Goal: Task Accomplishment & Management: Complete application form

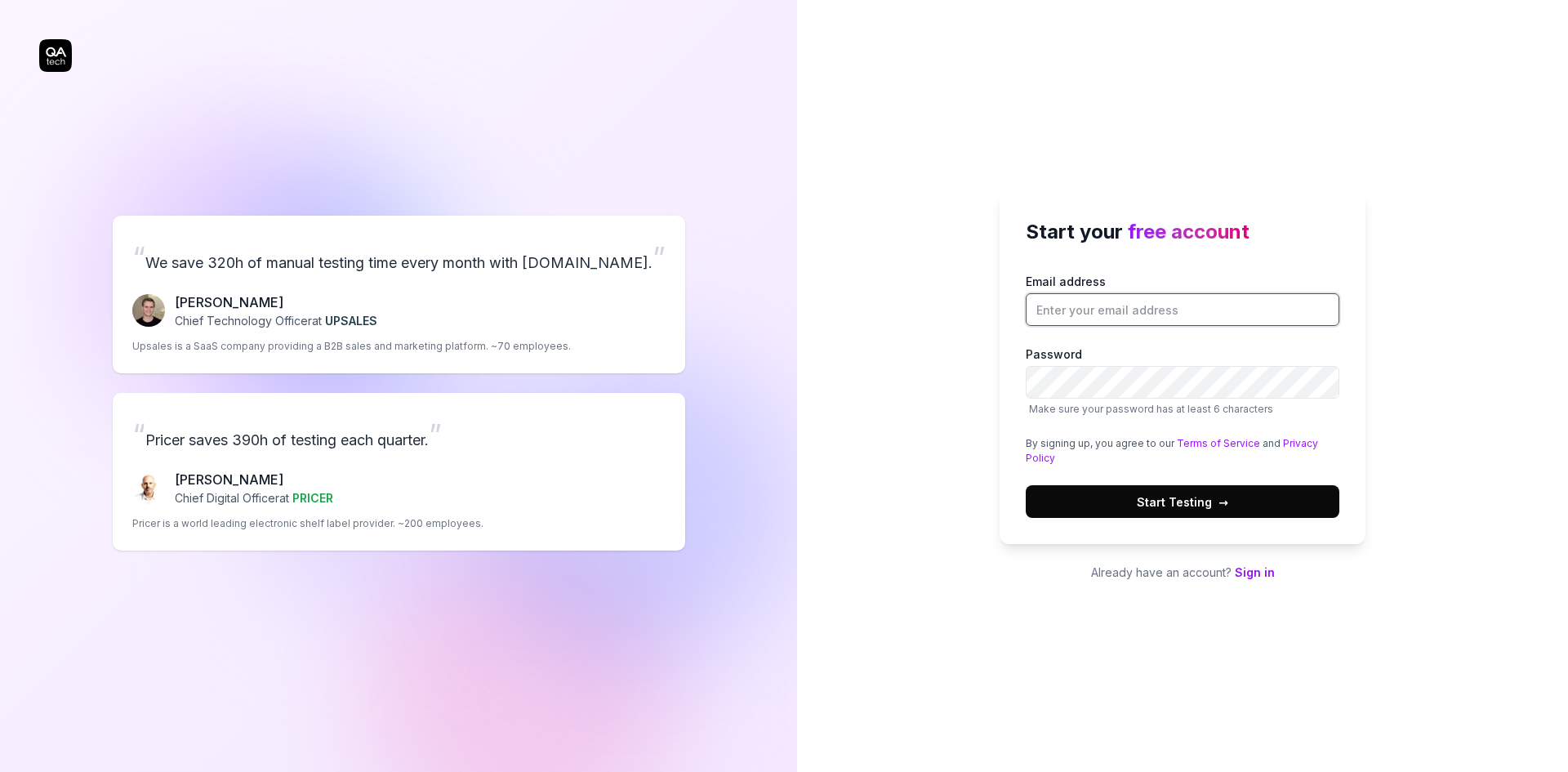
click at [1076, 308] on input "Email address" at bounding box center [1182, 309] width 313 height 33
type input "[PERSON_NAME][DOMAIN_NAME][EMAIL_ADDRESS][PERSON_NAME][DOMAIN_NAME]"
drag, startPoint x: 1182, startPoint y: 399, endPoint x: 1167, endPoint y: 504, distance: 106.1
click at [1167, 504] on span "Start Testing →" at bounding box center [1182, 501] width 91 height 17
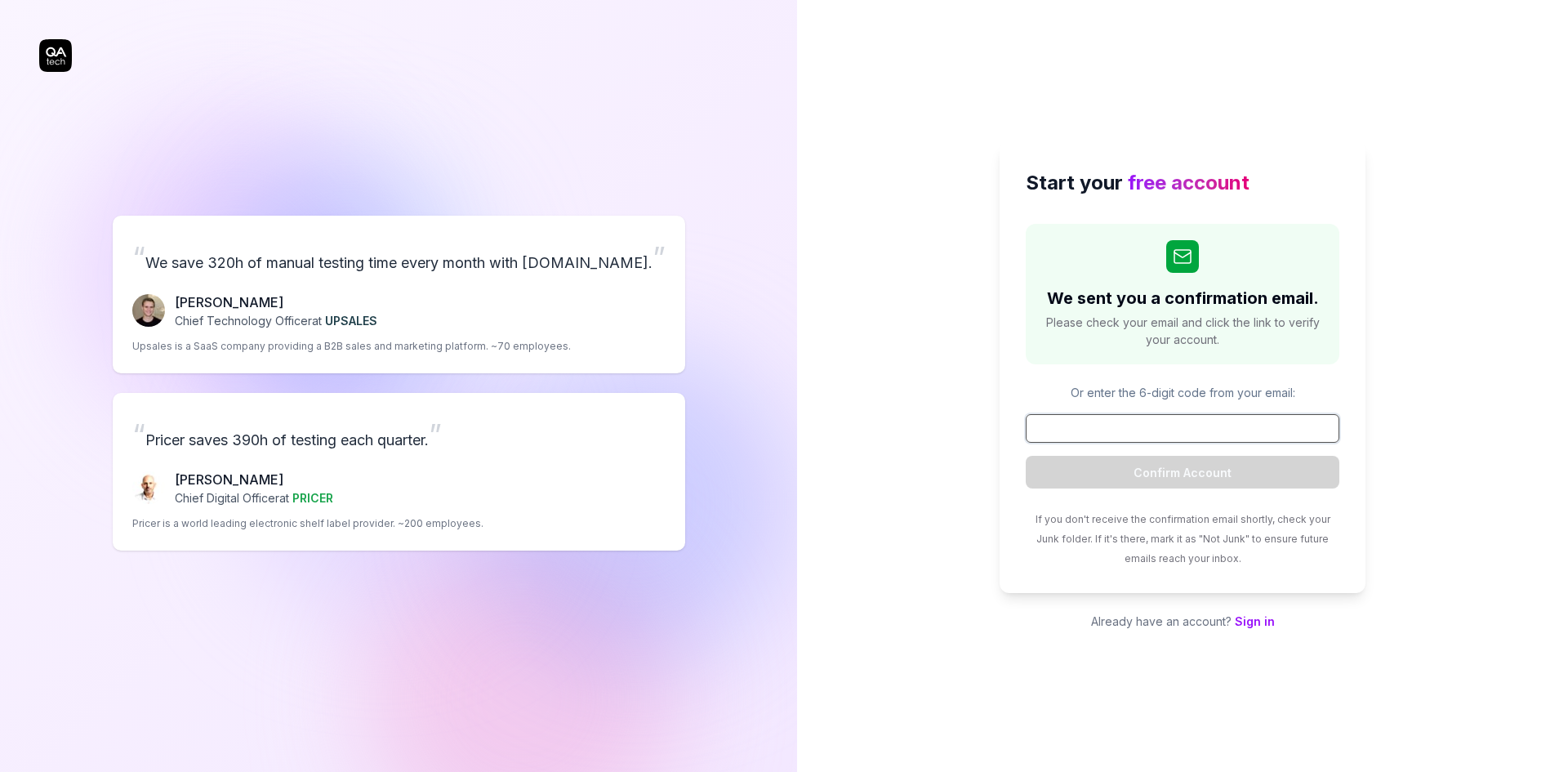
paste input "100096"
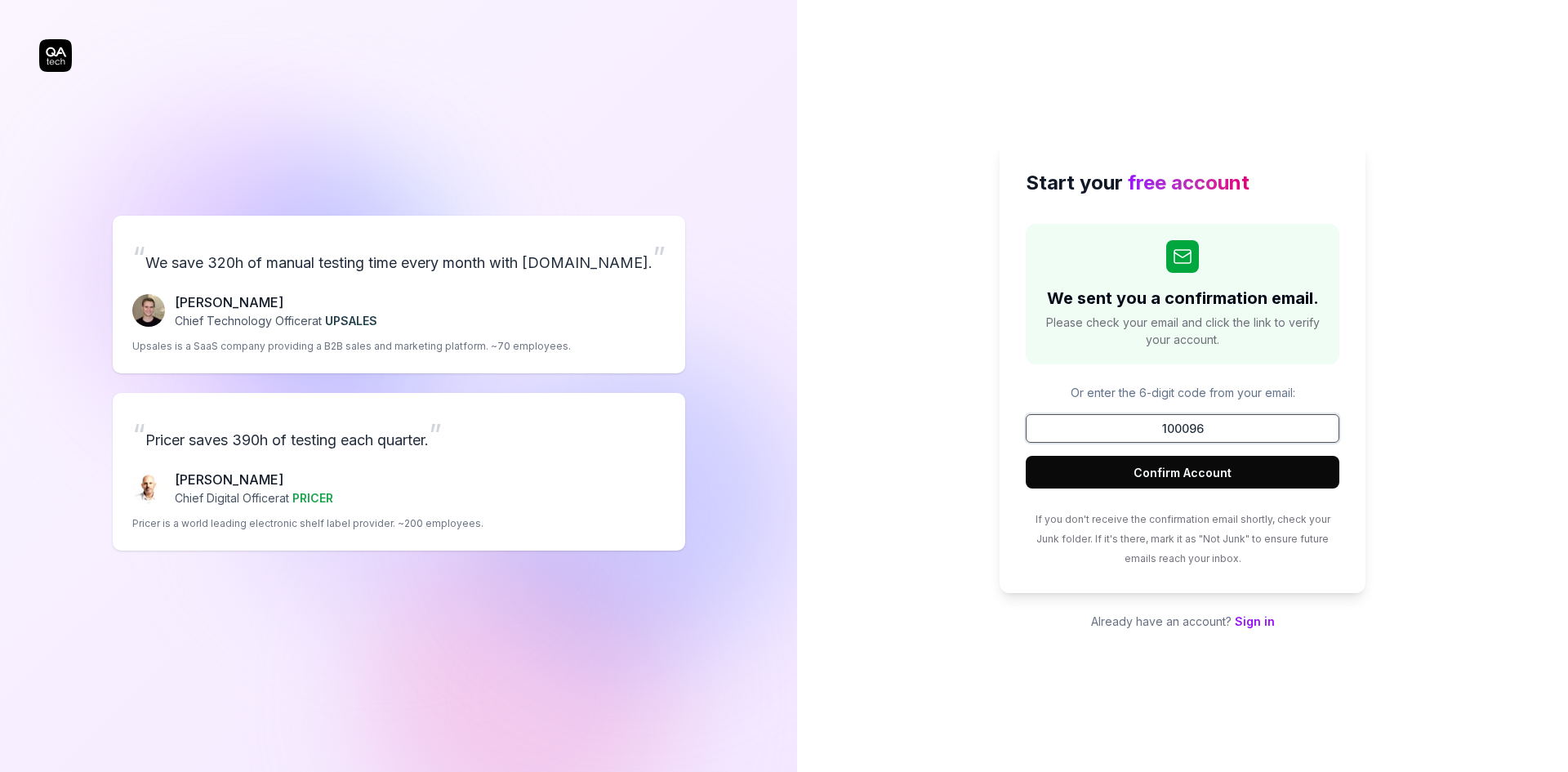
type input "100096"
click at [1192, 472] on button "Confirm Account" at bounding box center [1182, 472] width 313 height 33
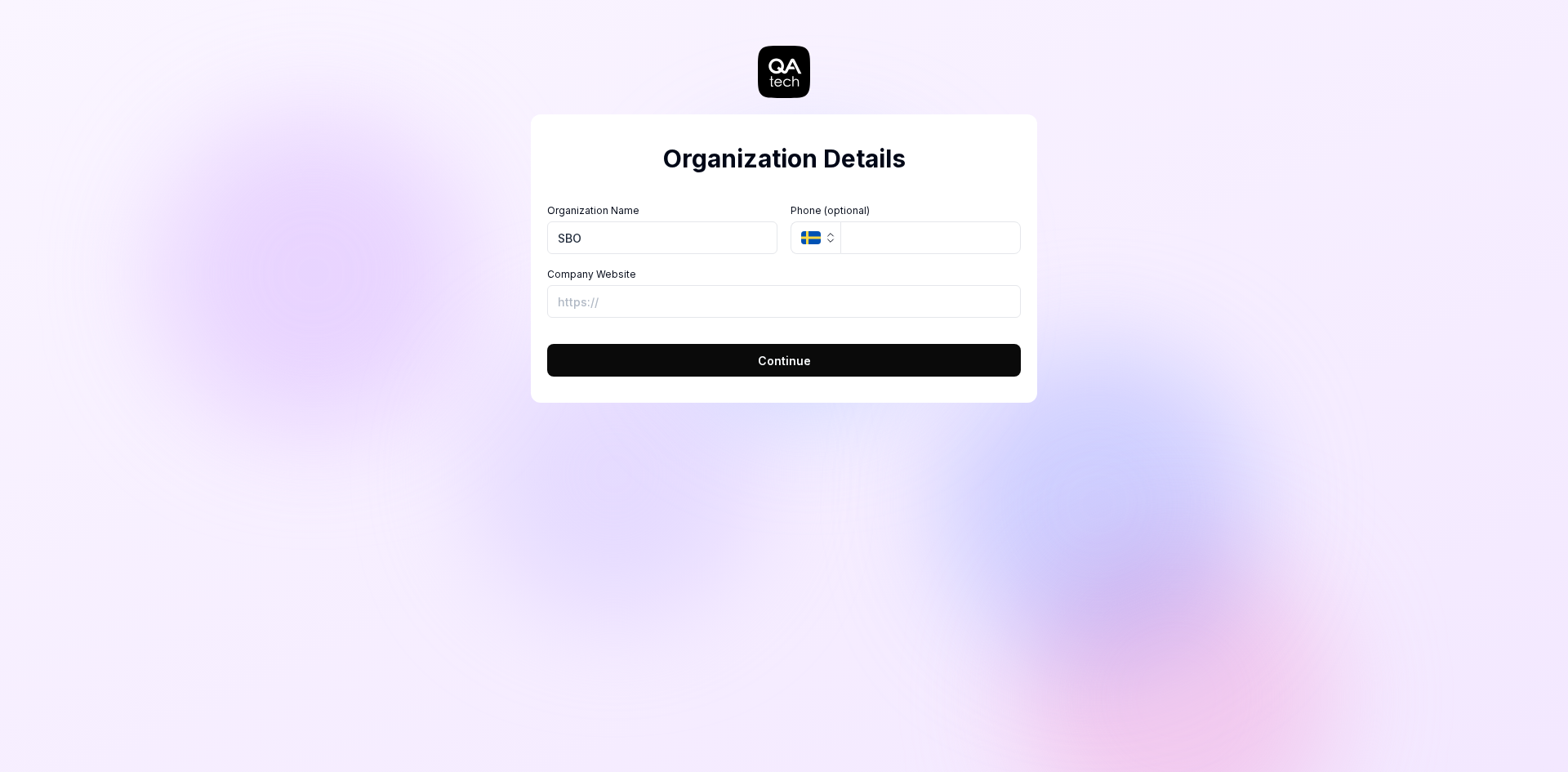
type input "SBO"
click at [831, 238] on icon "button" at bounding box center [830, 238] width 13 height 13
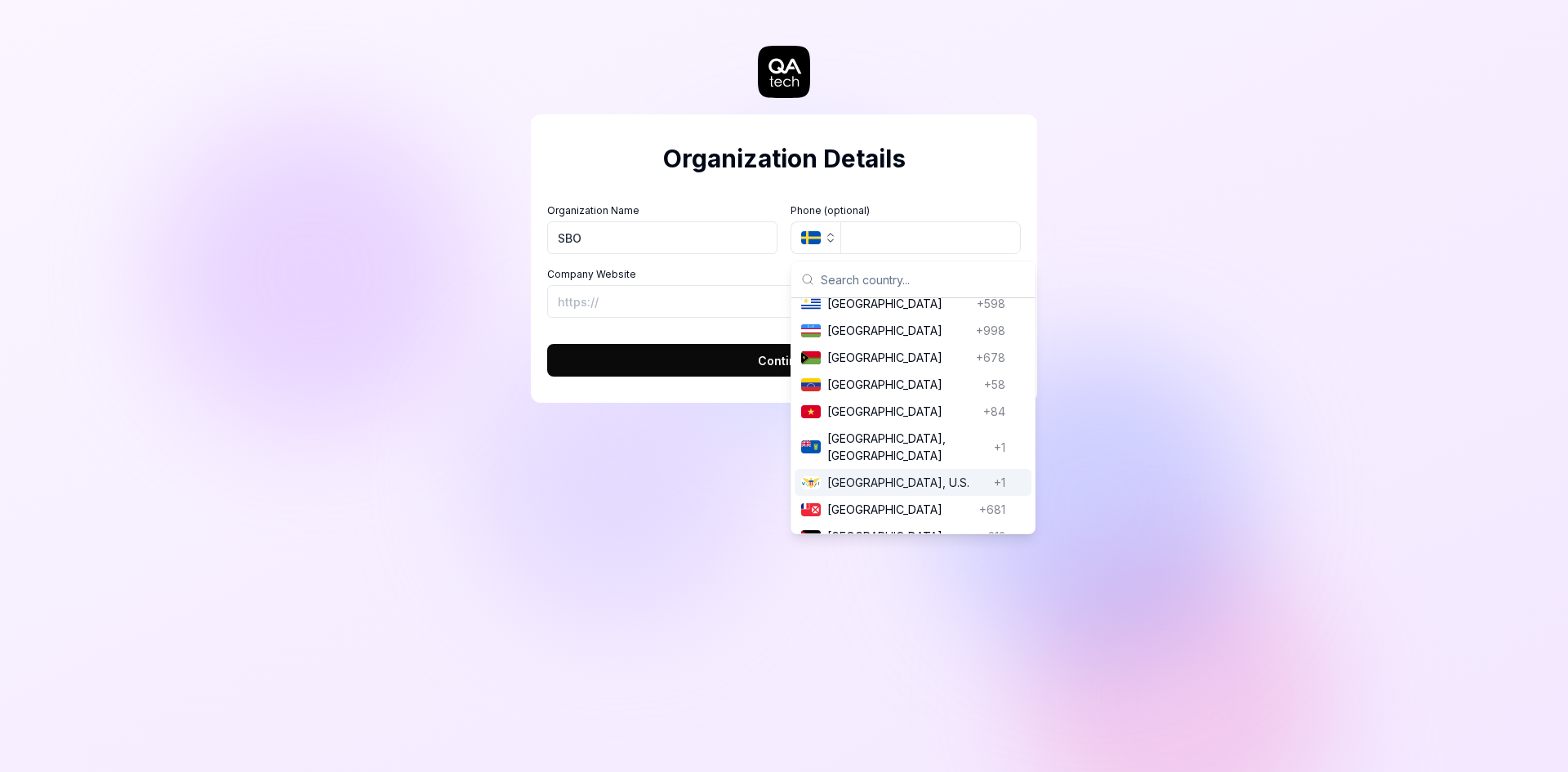
scroll to position [6364, 0]
click at [877, 313] on span "[GEOGRAPHIC_DATA]" at bounding box center [907, 304] width 160 height 17
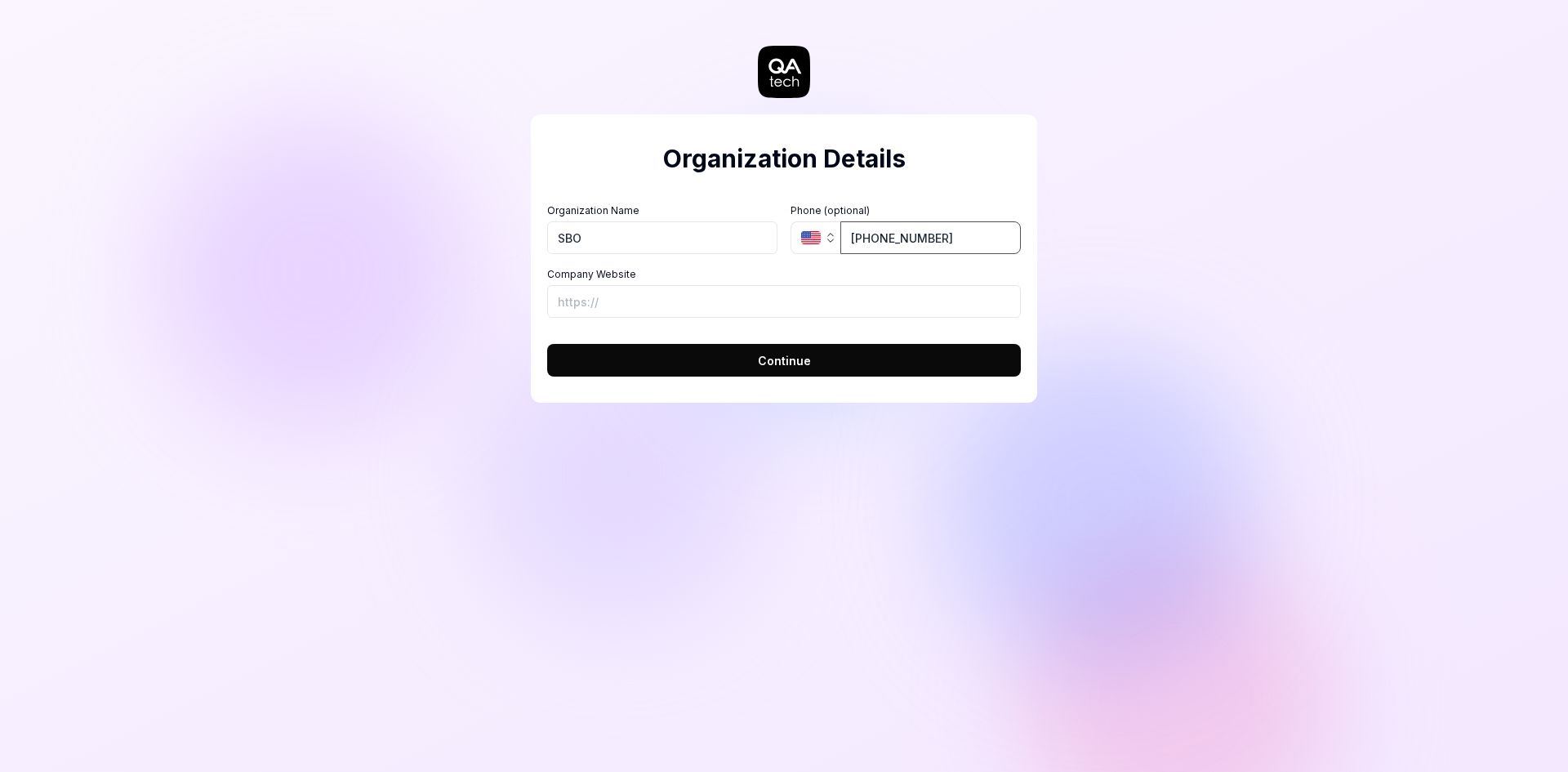
type input "[PHONE_NUMBER]"
click at [634, 297] on input "Company Website" at bounding box center [784, 301] width 473 height 33
type input "[URL][DOMAIN_NAME]"
click at [785, 359] on span "Continue" at bounding box center [784, 360] width 53 height 17
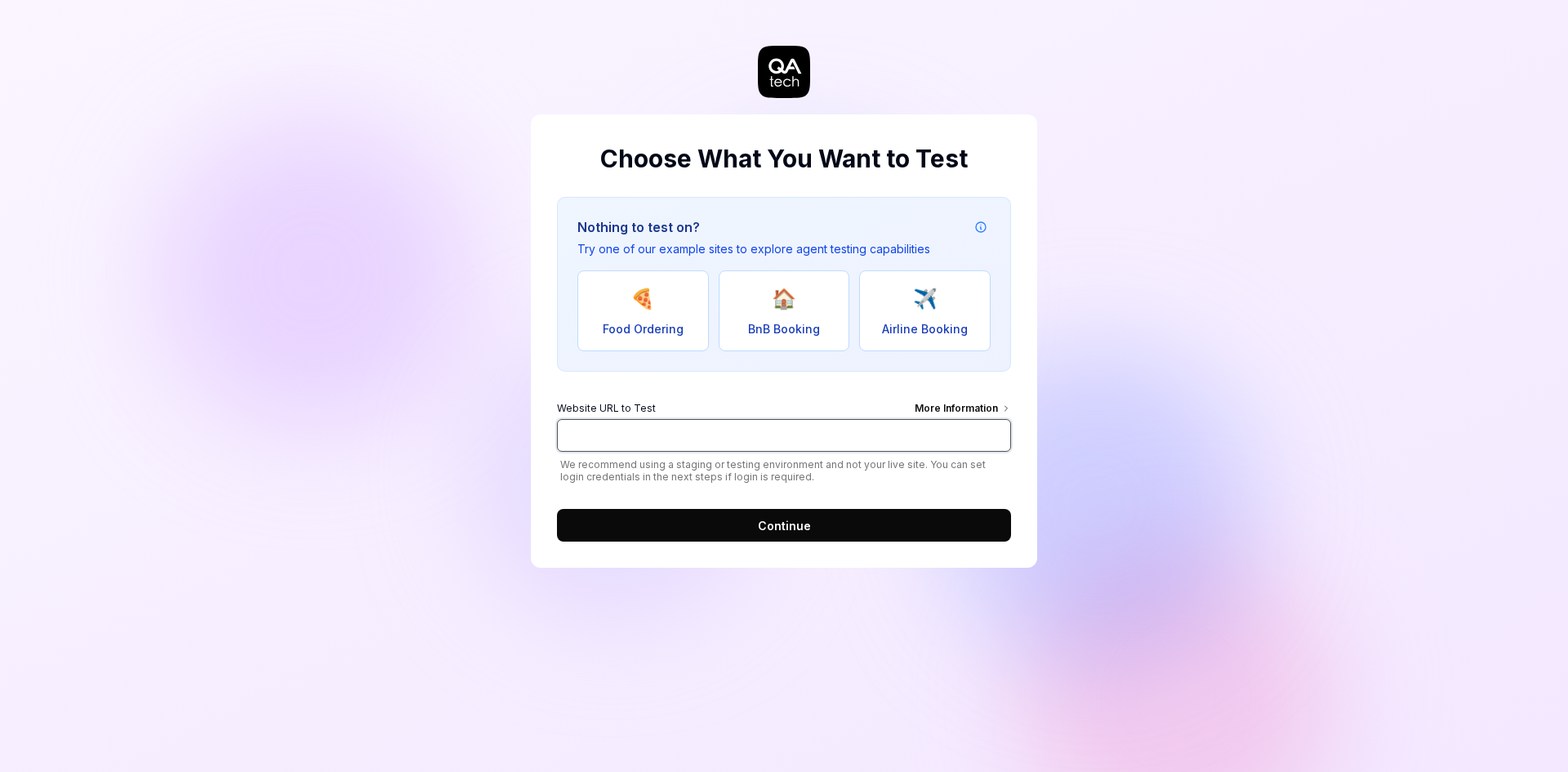
click at [598, 448] on input "Website URL to Test More Information" at bounding box center [784, 436] width 454 height 33
click at [950, 318] on button "✈️ Airline Booking" at bounding box center [925, 310] width 131 height 81
drag, startPoint x: 784, startPoint y: 434, endPoint x: 437, endPoint y: 423, distance: 347.2
click at [437, 424] on div "Choose What You Want to Test Nothing to test on? Try one of our example sites t…" at bounding box center [784, 386] width 1568 height 772
paste input "[DOMAIN_NAME][URL]"
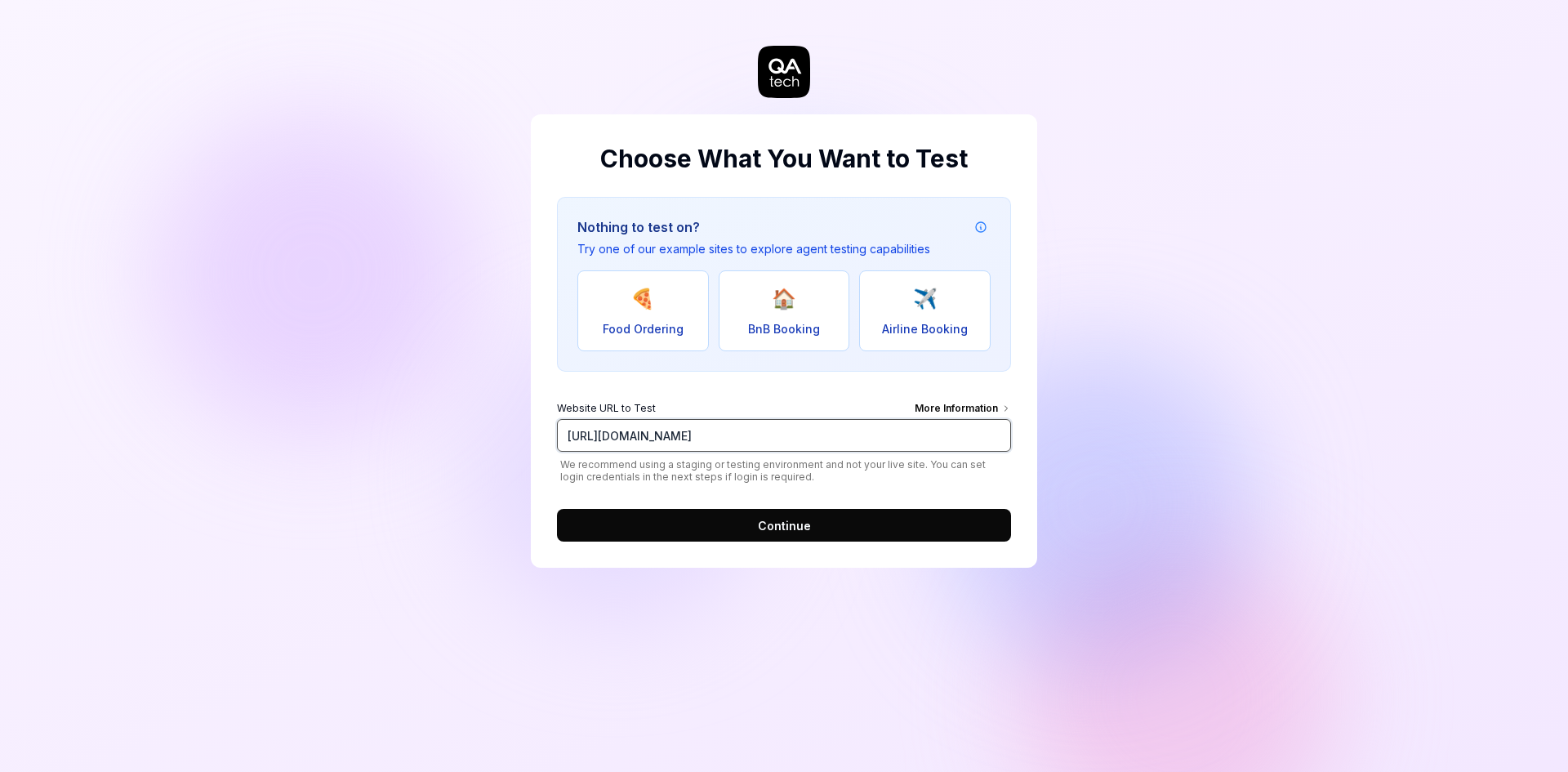
type input "[URL][DOMAIN_NAME]"
click at [793, 523] on span "Continue" at bounding box center [784, 525] width 53 height 17
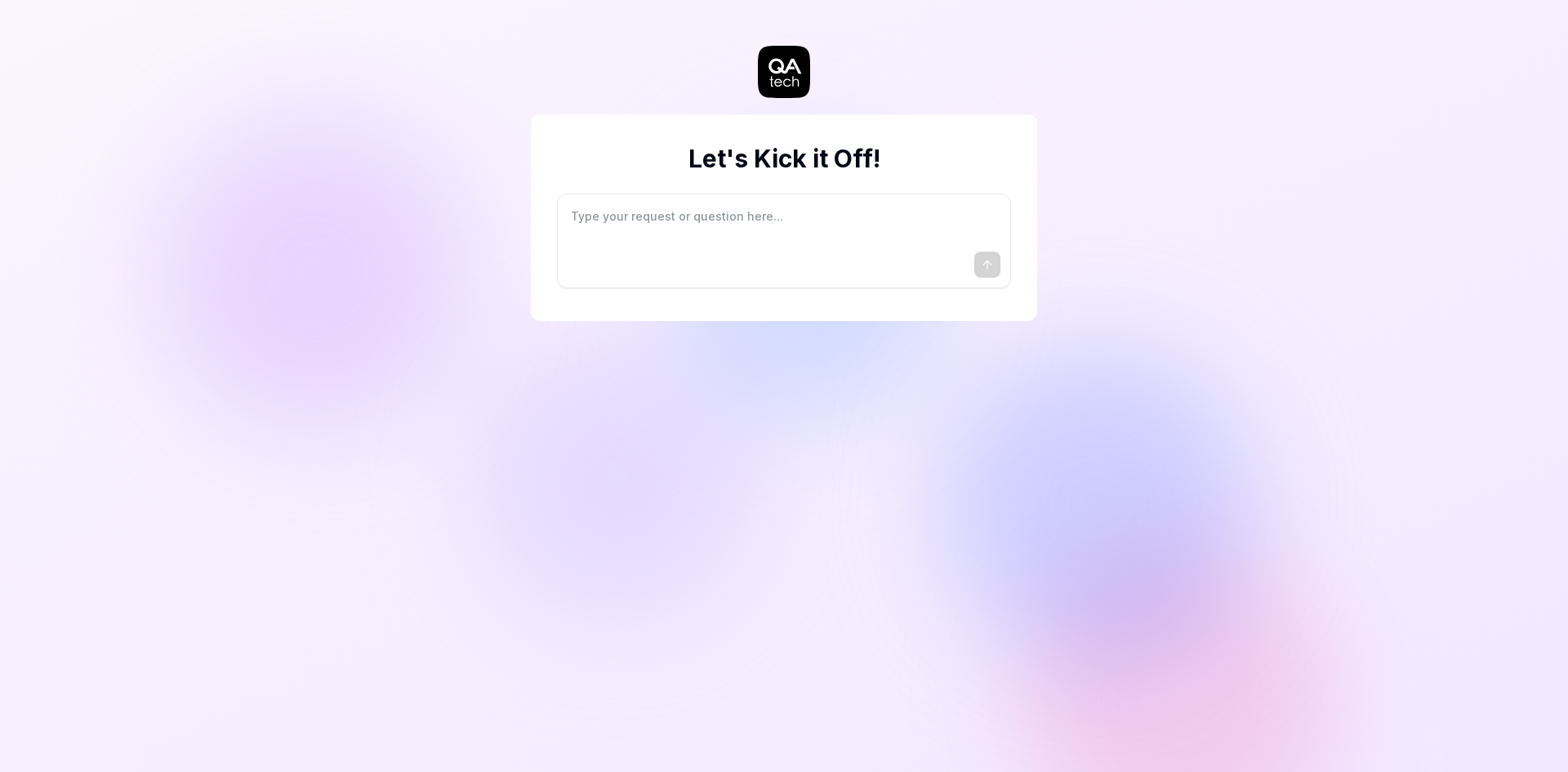
type textarea "*"
type textarea "I"
type textarea "*"
type textarea "I"
type textarea "*"
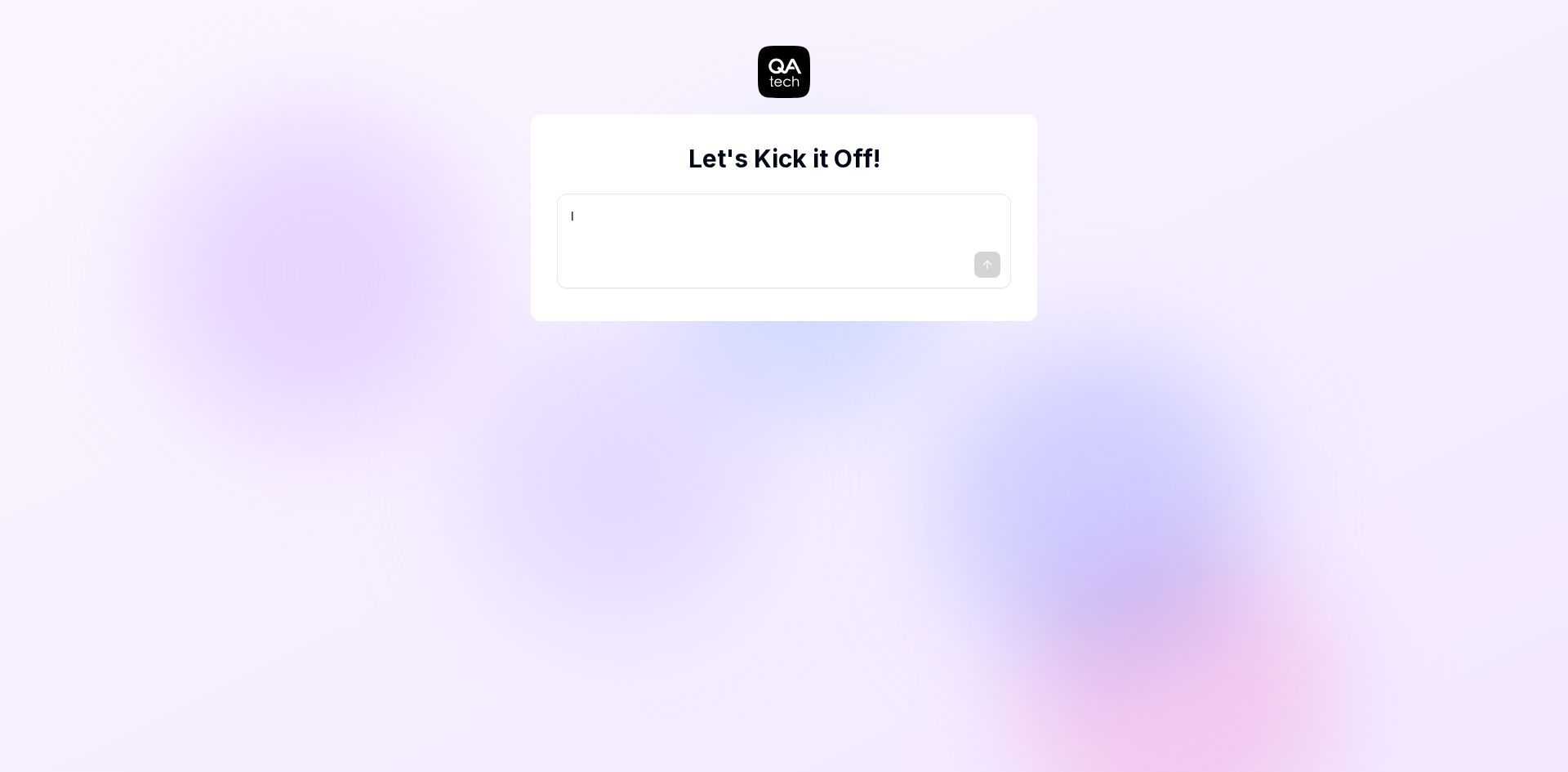
type textarea "I w"
type textarea "*"
type textarea "I wa"
type textarea "*"
type textarea "I wan"
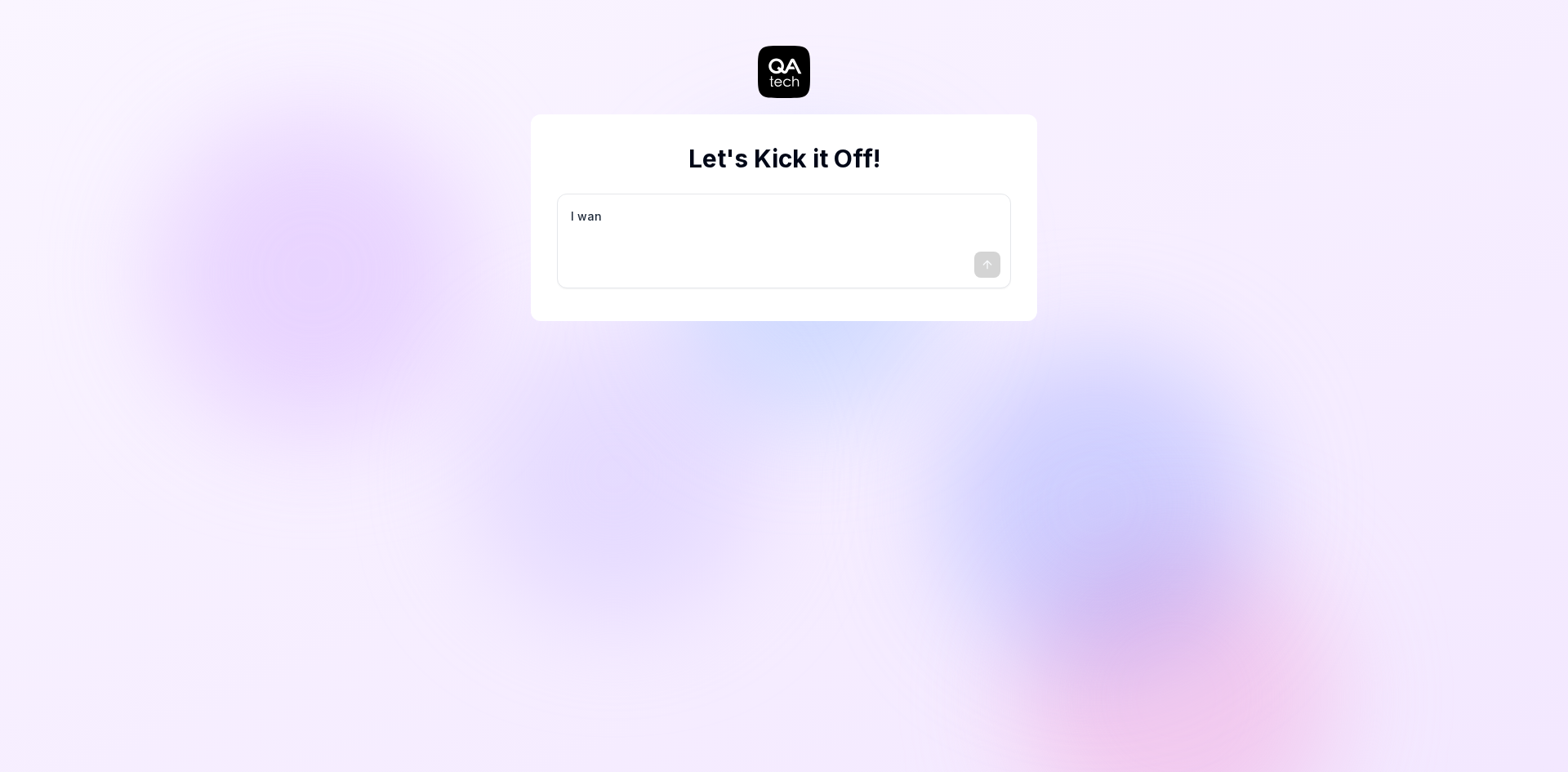
type textarea "*"
type textarea "I want"
type textarea "*"
type textarea "I want"
type textarea "*"
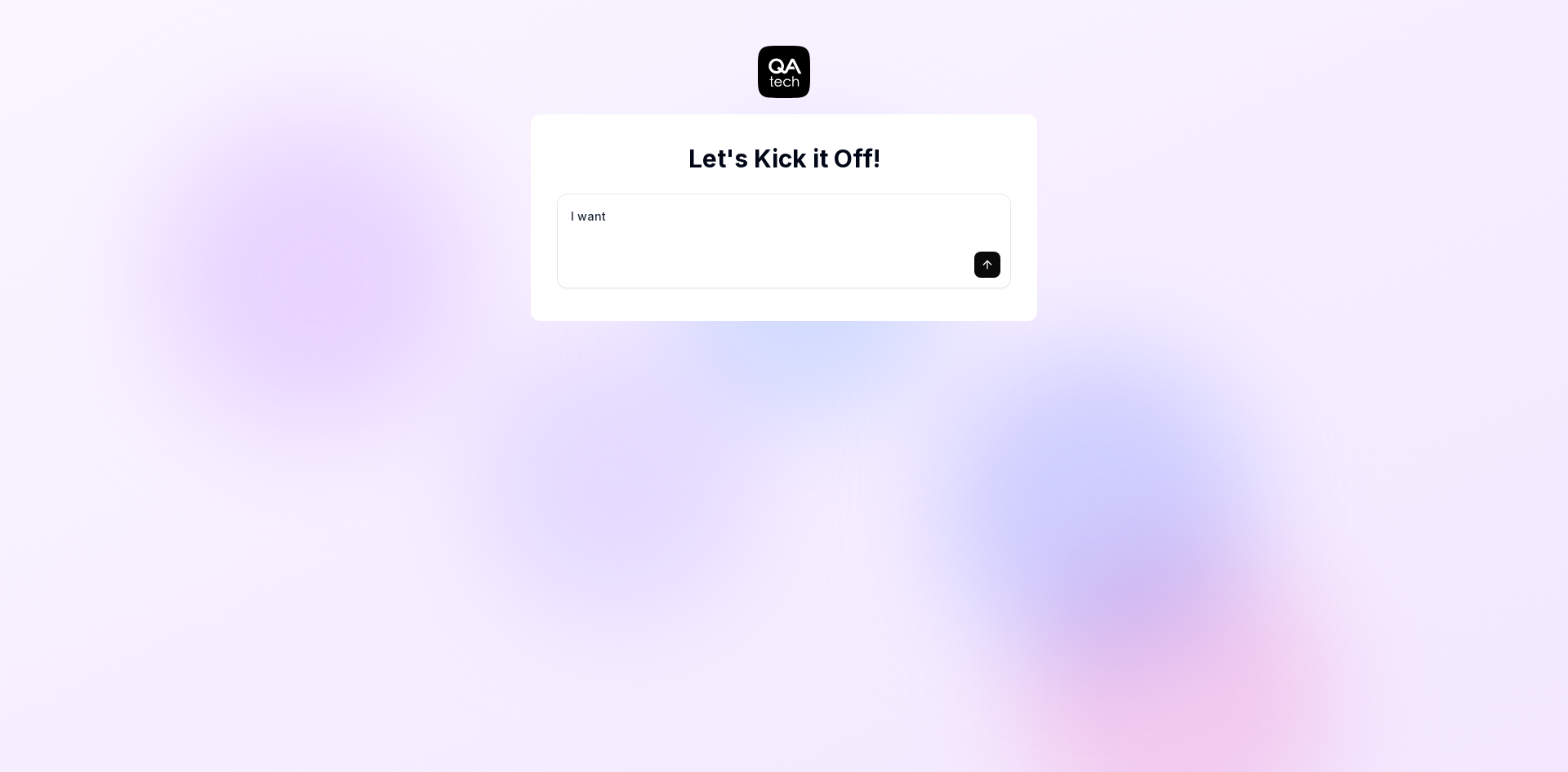
type textarea "I want a"
type textarea "*"
type textarea "I want a"
type textarea "*"
type textarea "I want a g"
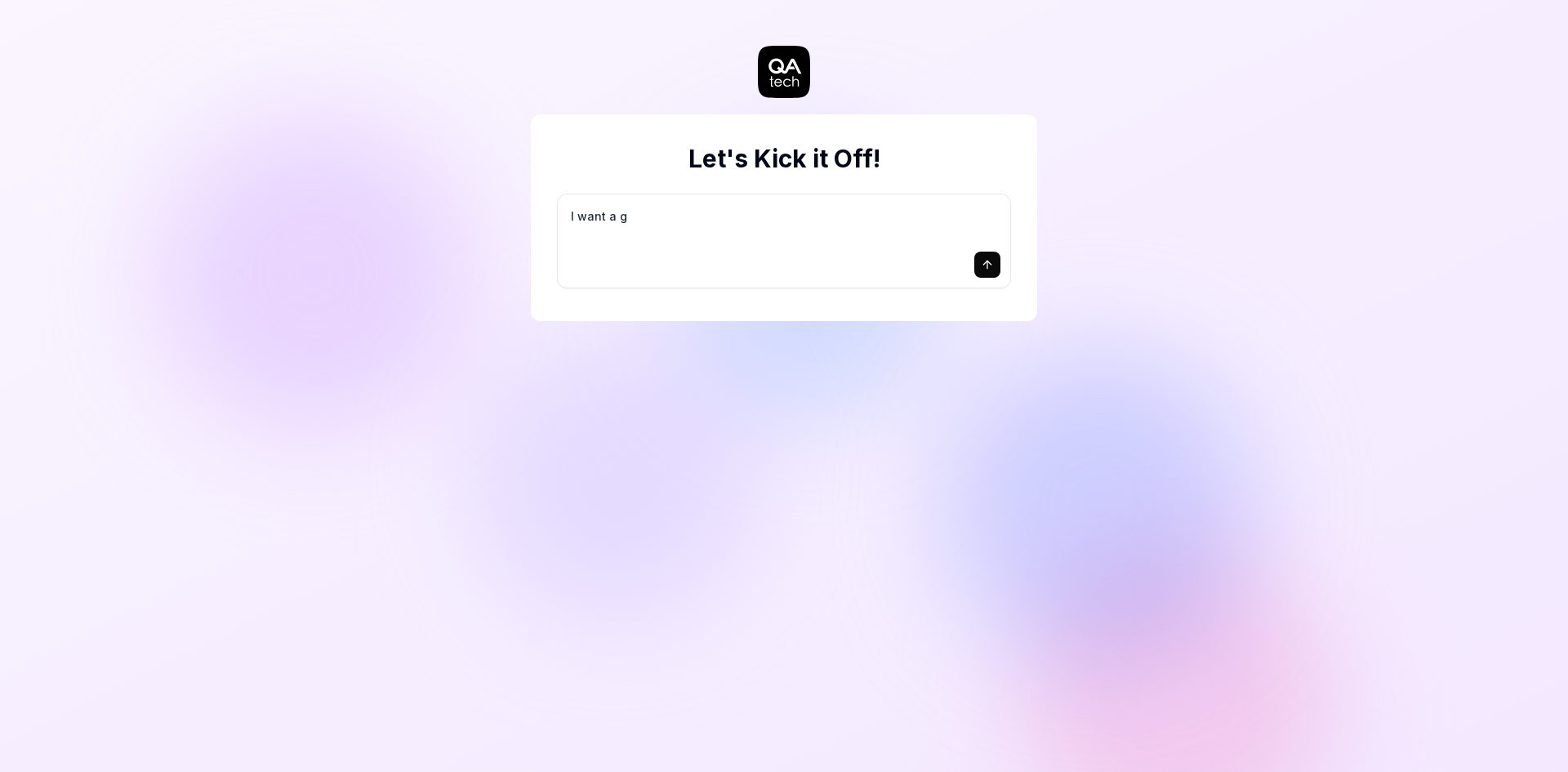
type textarea "*"
type textarea "I want a go"
type textarea "*"
type textarea "I want a goo"
type textarea "*"
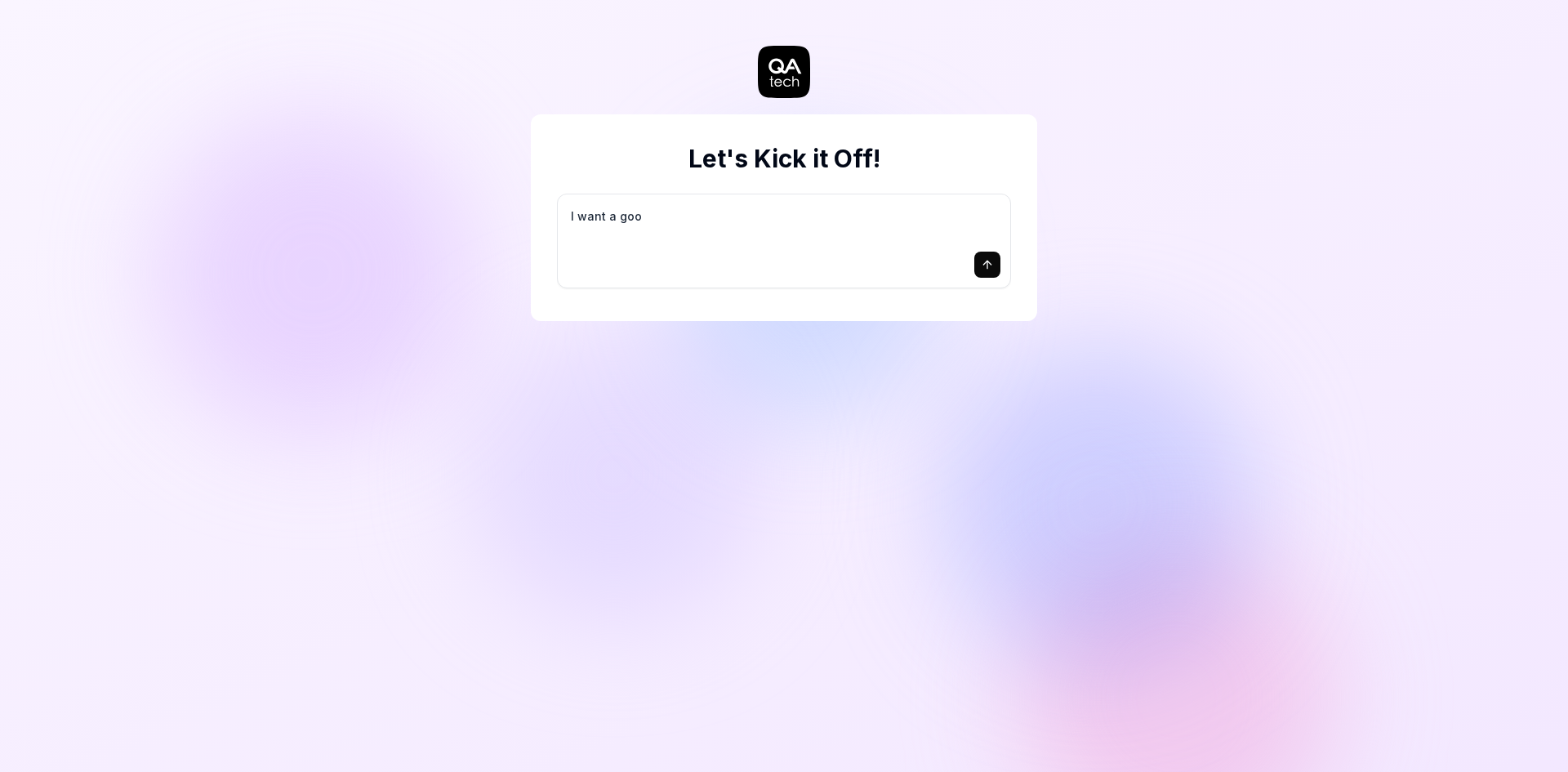
type textarea "I want a good"
type textarea "*"
type textarea "I want a good"
type textarea "*"
type textarea "I want a good t"
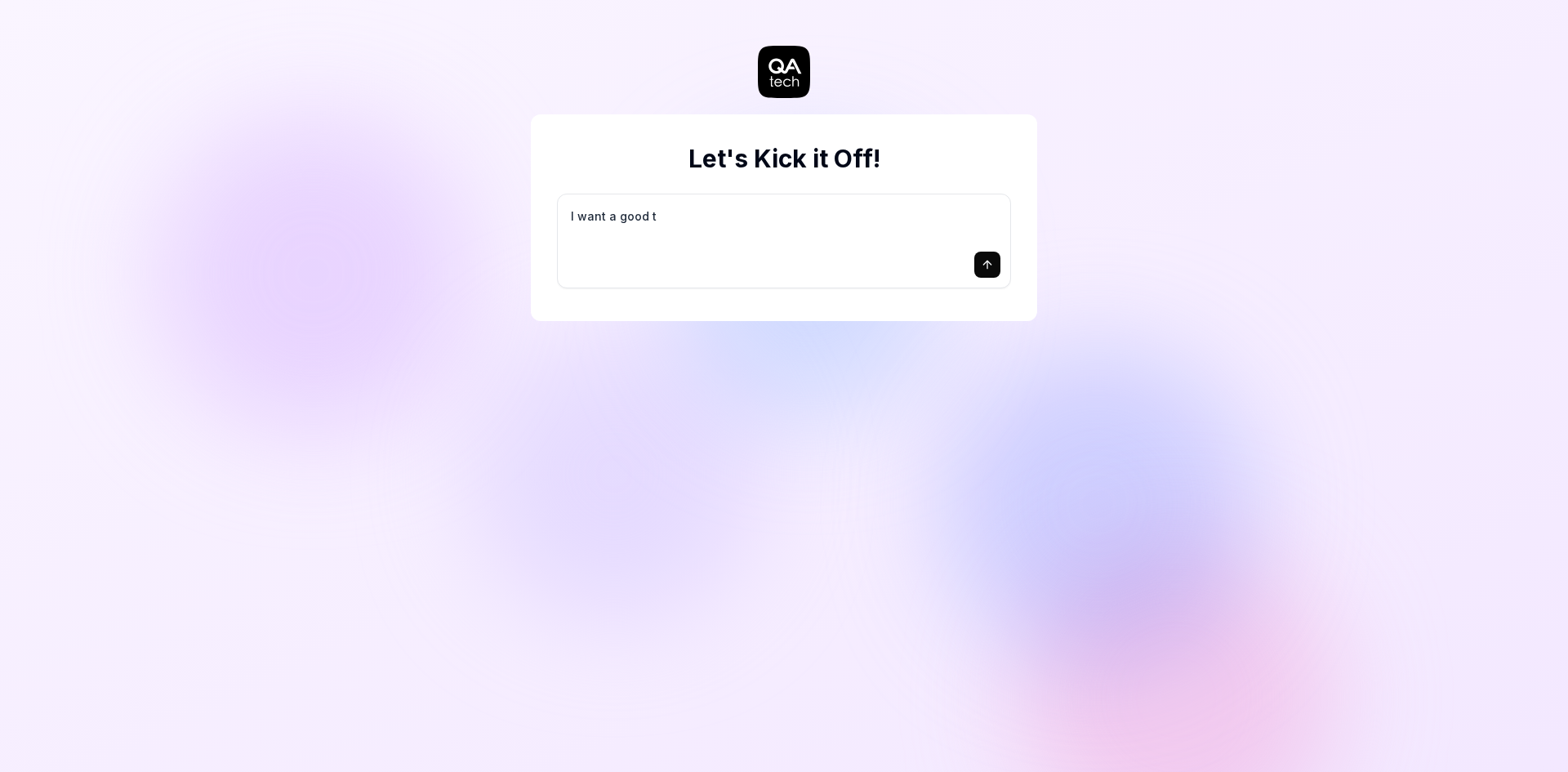
type textarea "*"
type textarea "I want a good te"
type textarea "*"
type textarea "I want a good tes"
type textarea "*"
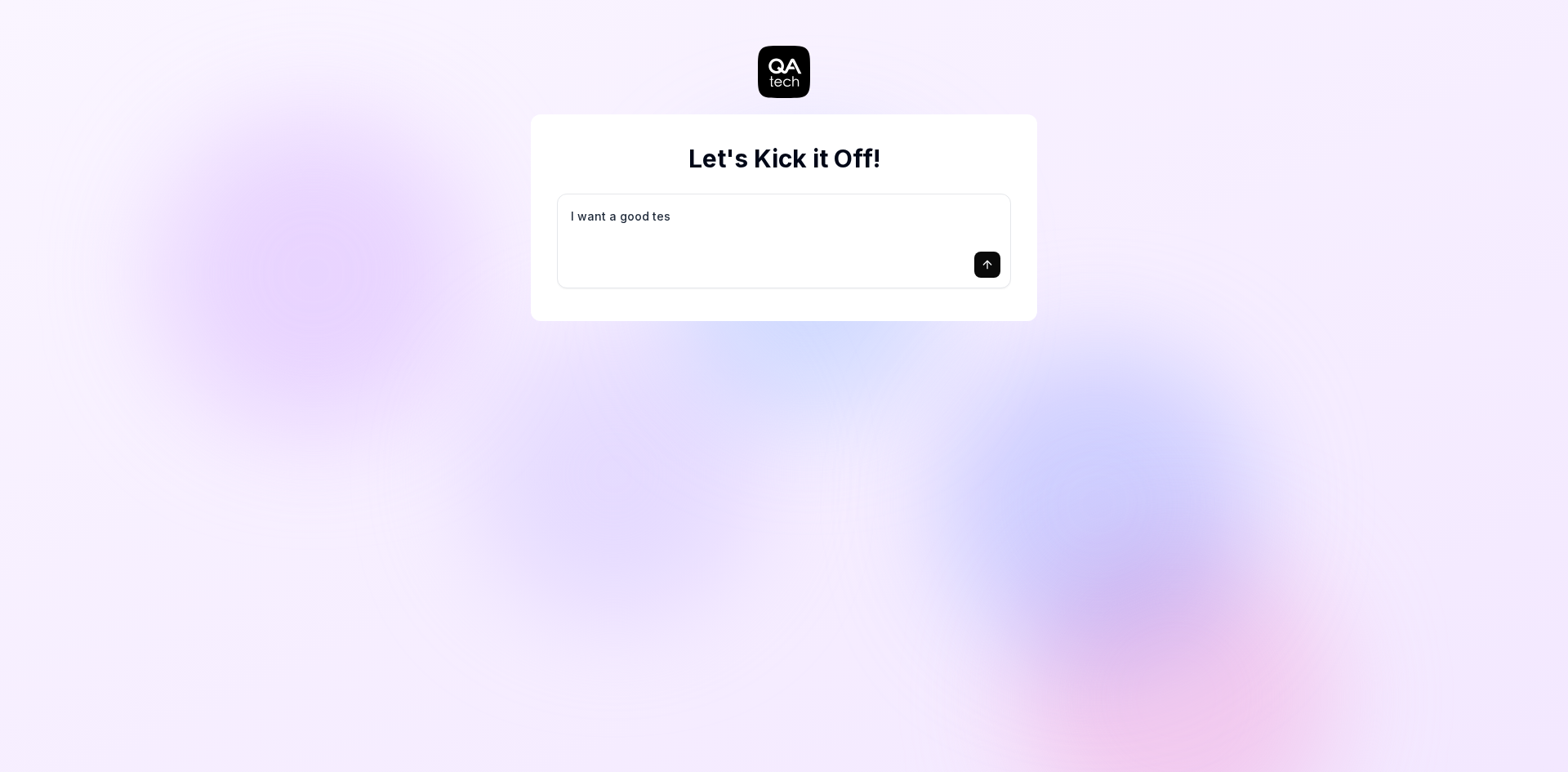
type textarea "I want a good test"
type textarea "*"
type textarea "I want a good test"
type textarea "*"
type textarea "I want a good test s"
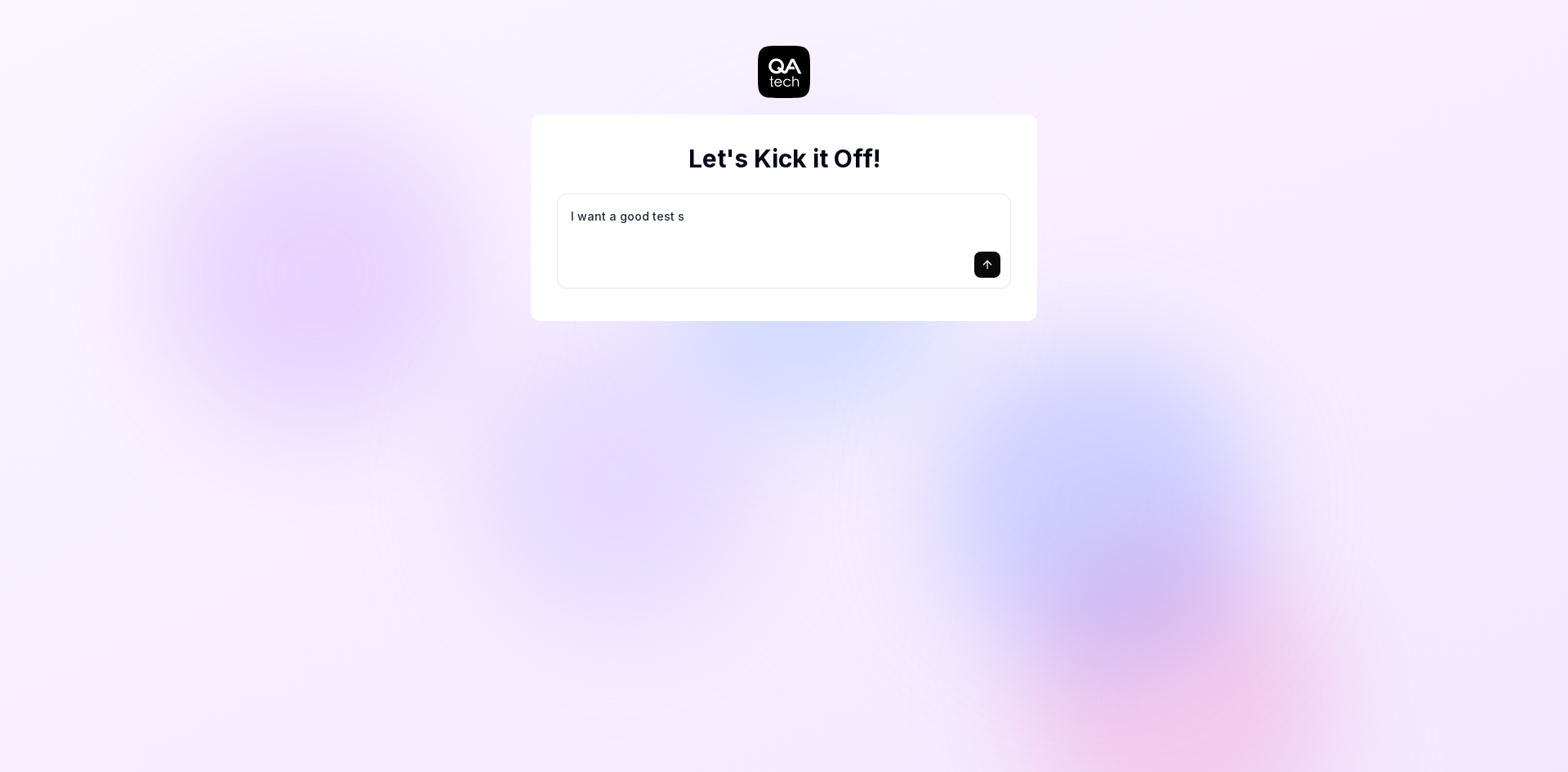
type textarea "*"
type textarea "I want a good test se"
type textarea "*"
type textarea "I want a good test set"
type textarea "*"
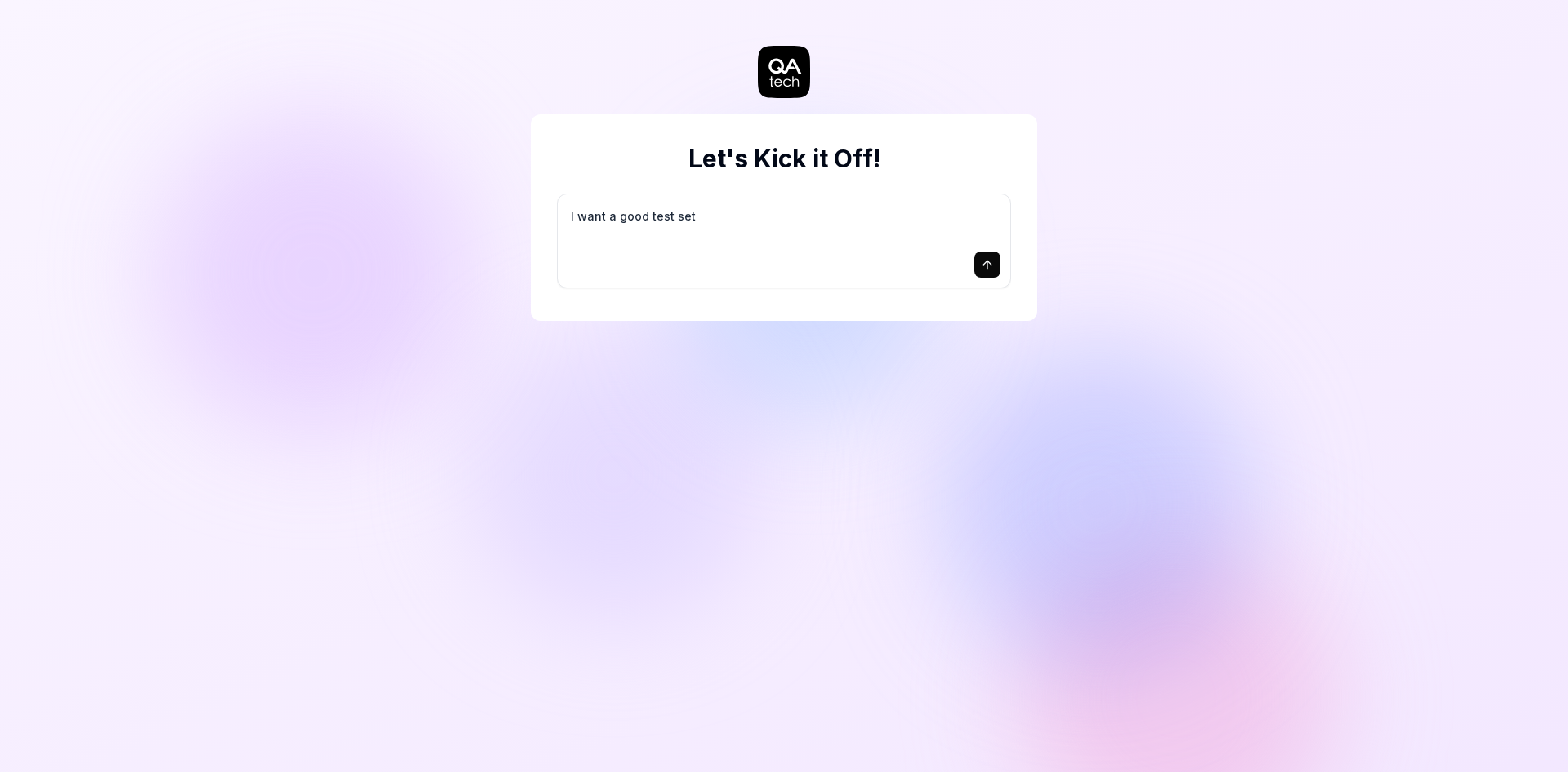
type textarea "I want a good test setu"
type textarea "*"
type textarea "I want a good test setup"
type textarea "*"
type textarea "I want a good test setup"
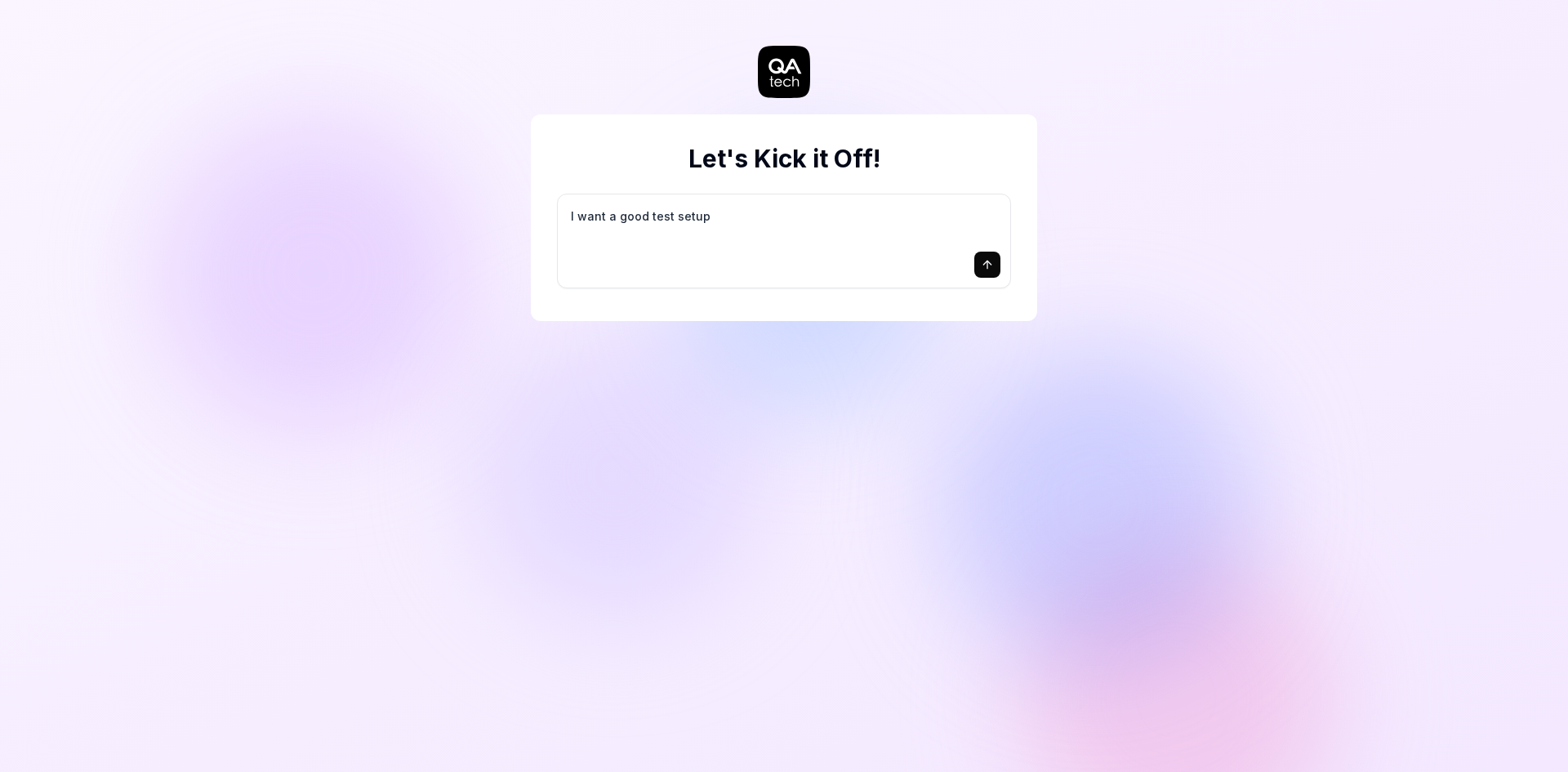
type textarea "*"
type textarea "I want a good test setup f"
type textarea "*"
type textarea "I want a good test setup fo"
type textarea "*"
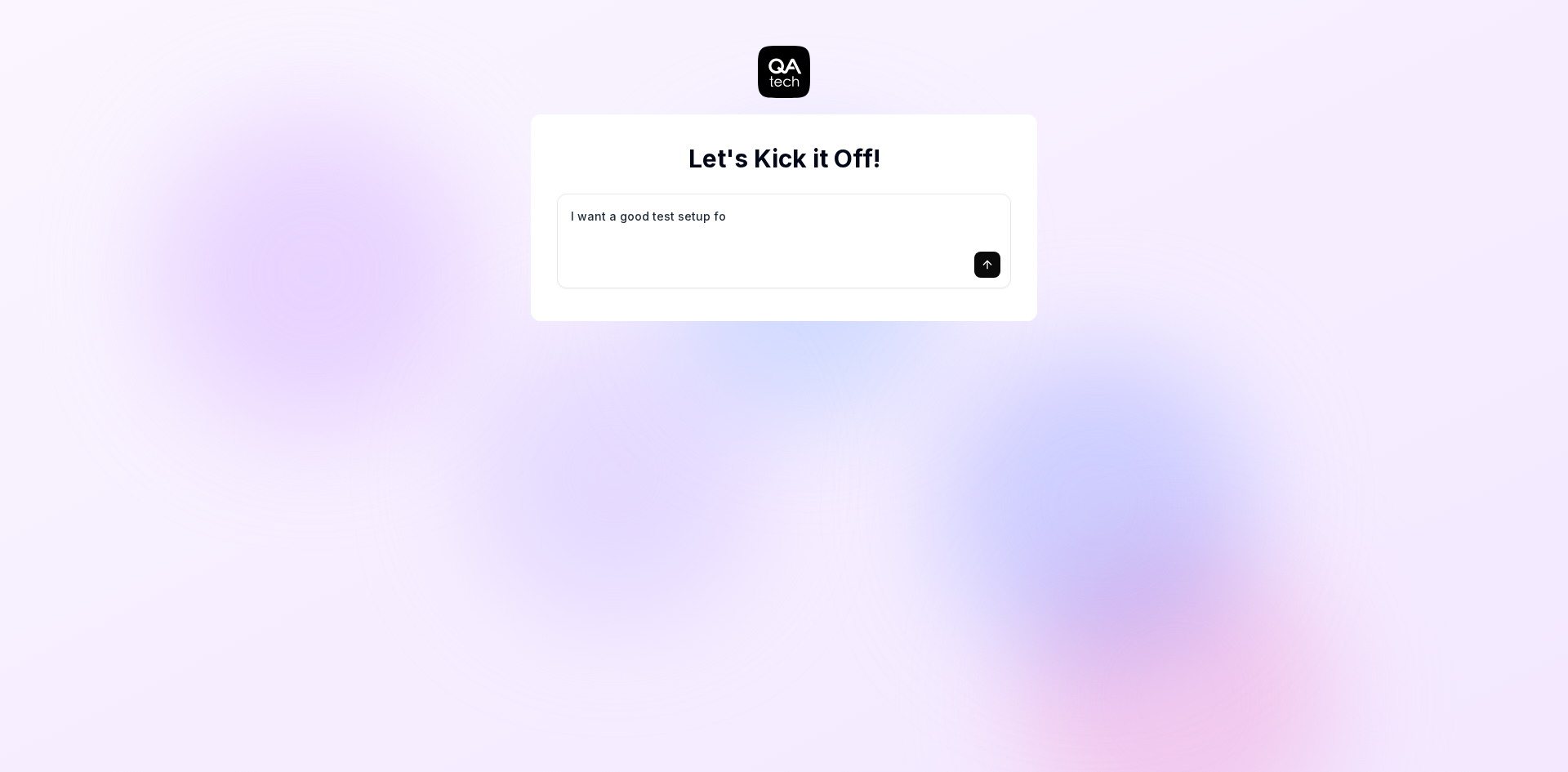
type textarea "I want a good test setup for"
type textarea "*"
type textarea "I want a good test setup for"
type textarea "*"
type textarea "I want a good test setup for m"
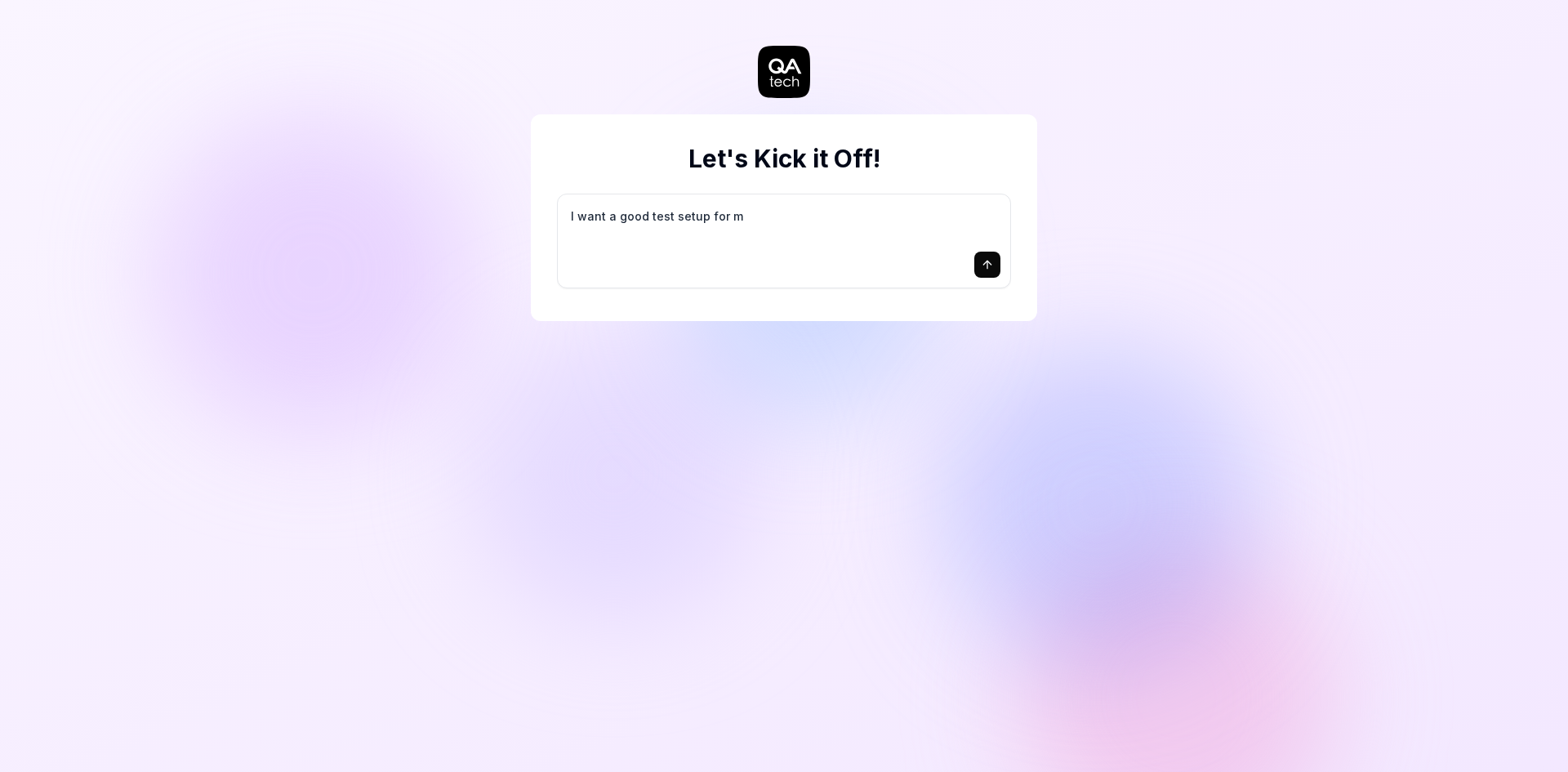
type textarea "*"
type textarea "I want a good test setup for my"
type textarea "*"
type textarea "I want a good test setup for my"
type textarea "*"
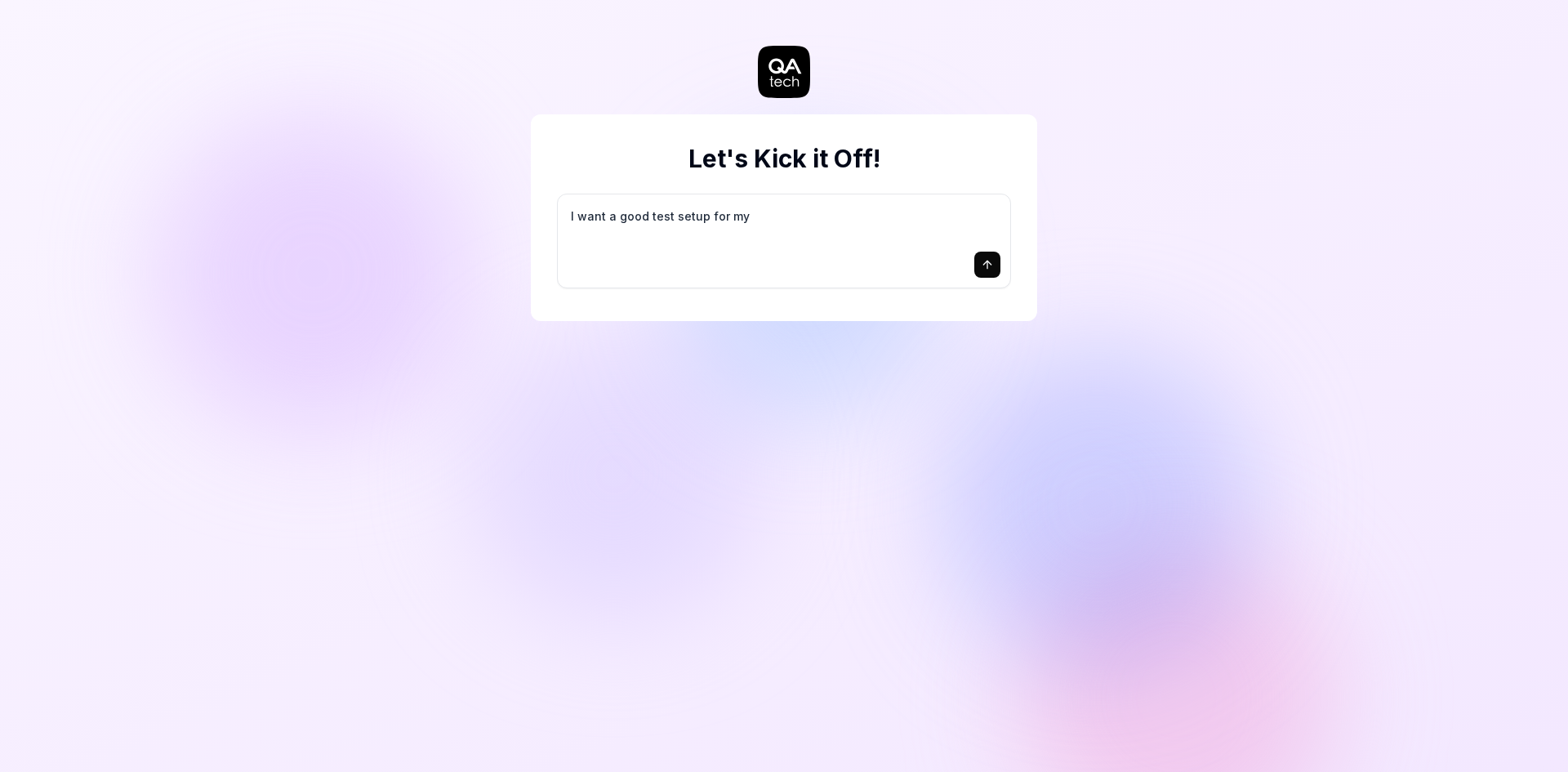
type textarea "I want a good test setup for my s"
type textarea "*"
type textarea "I want a good test setup for my si"
type textarea "*"
type textarea "I want a good test setup for my sit"
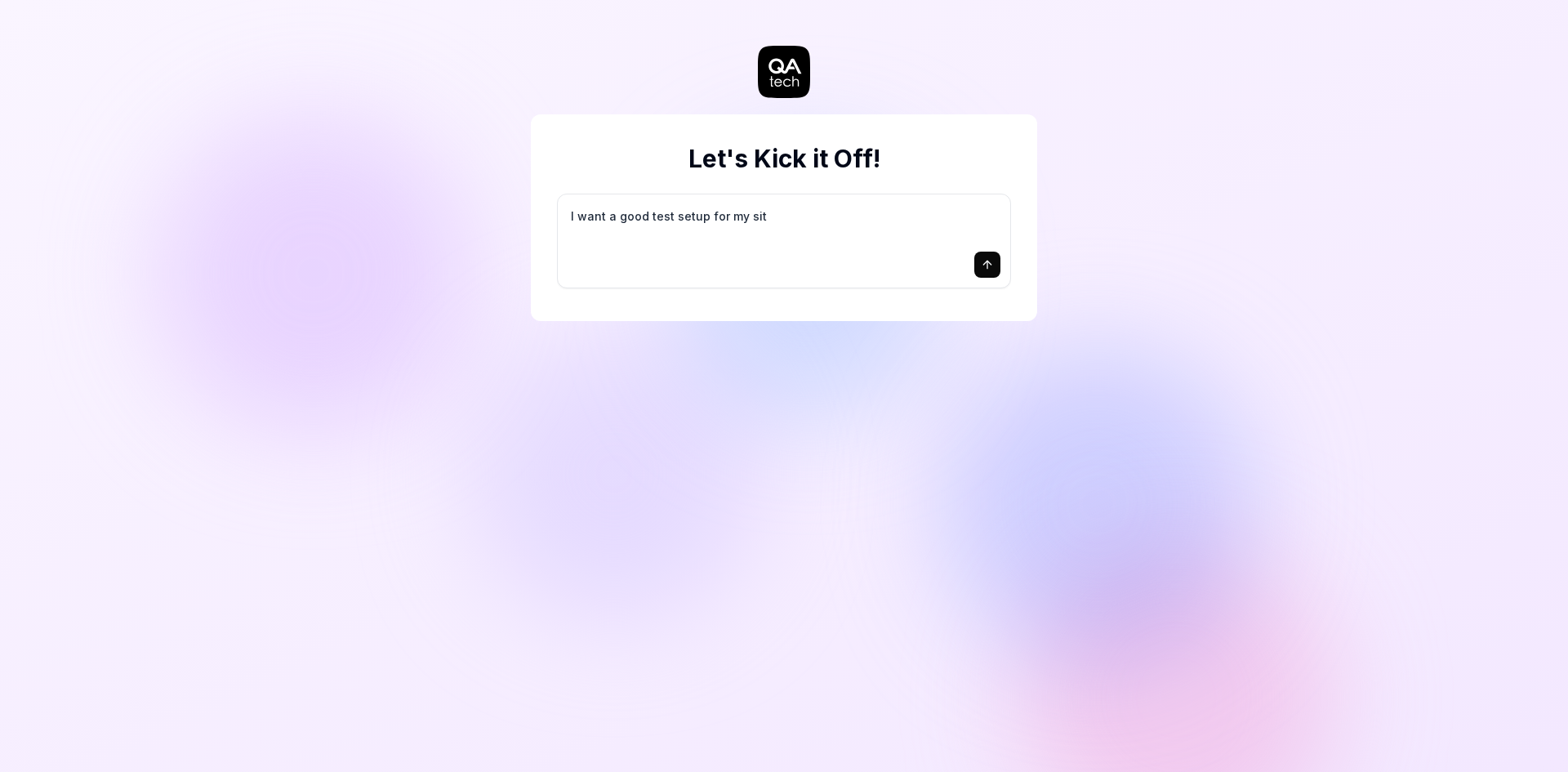
type textarea "*"
type textarea "I want a good test setup for my site"
type textarea "*"
type textarea "I want a good test setup for my site"
type textarea "*"
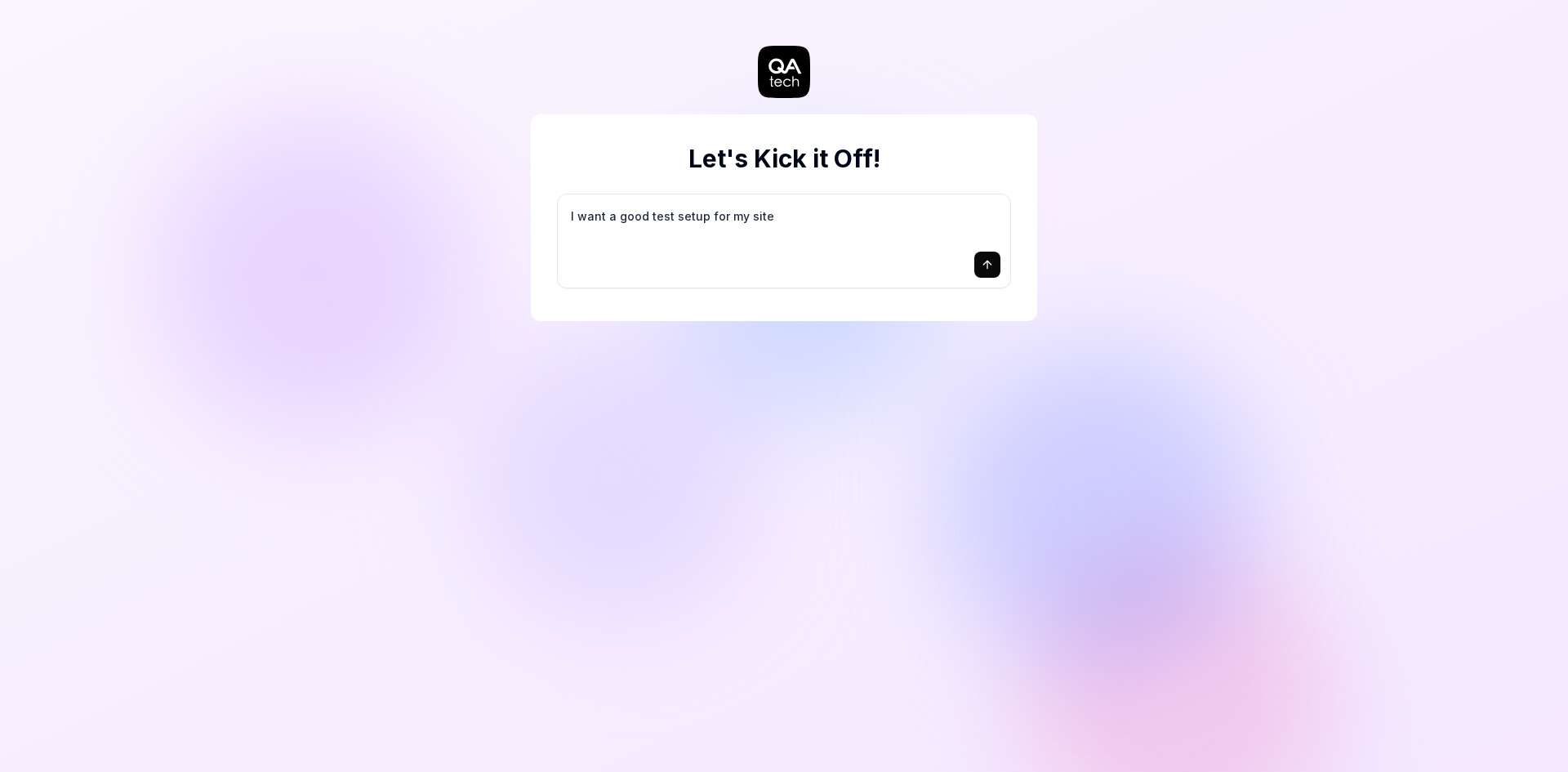
type textarea "I want a good test setup for my site -"
type textarea "*"
type textarea "I want a good test setup for my site -"
type textarea "*"
type textarea "I want a good test setup for my site - h"
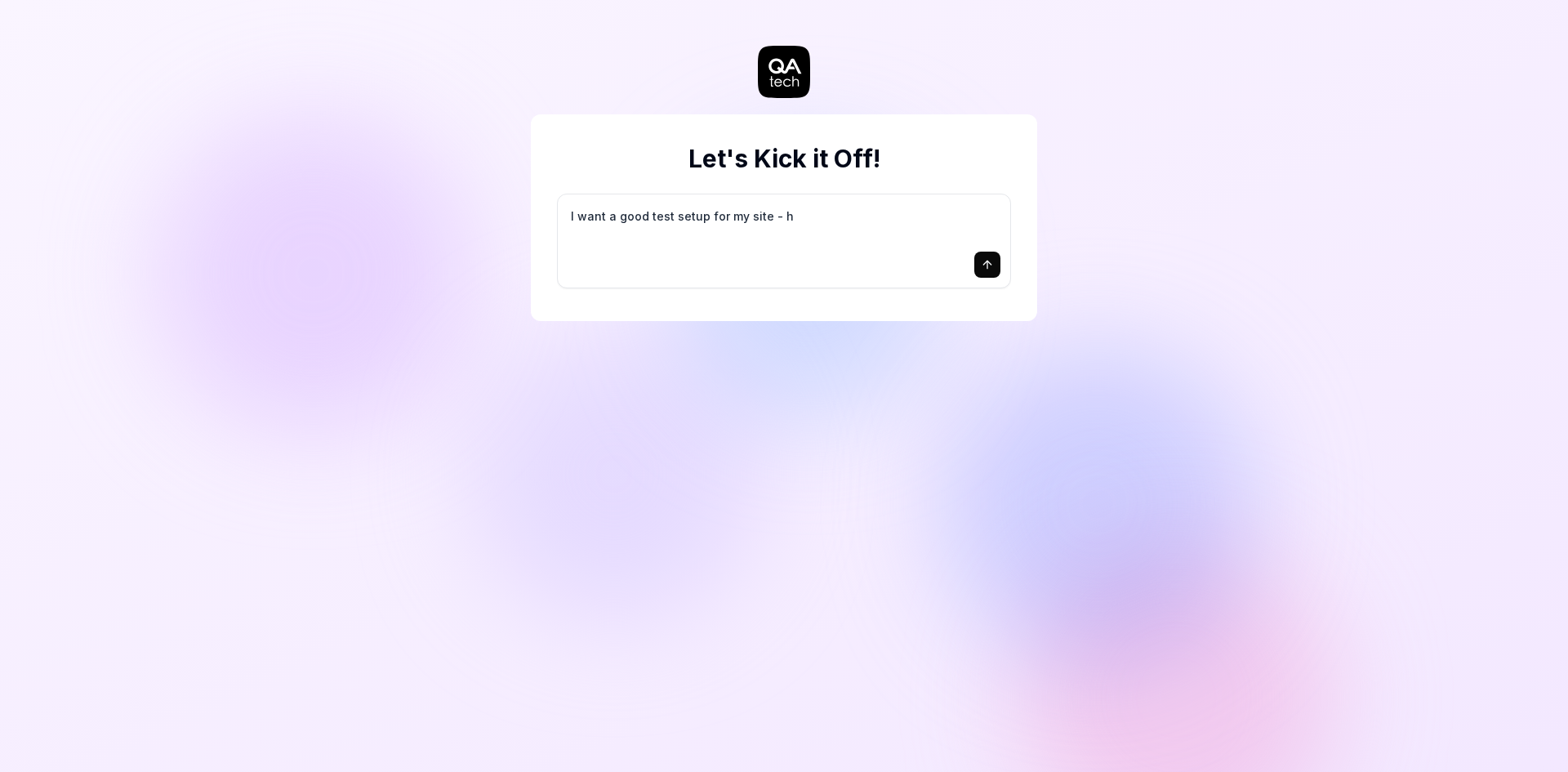
type textarea "*"
type textarea "I want a good test setup for my site - he"
type textarea "*"
type textarea "I want a good test setup for my site - hel"
type textarea "*"
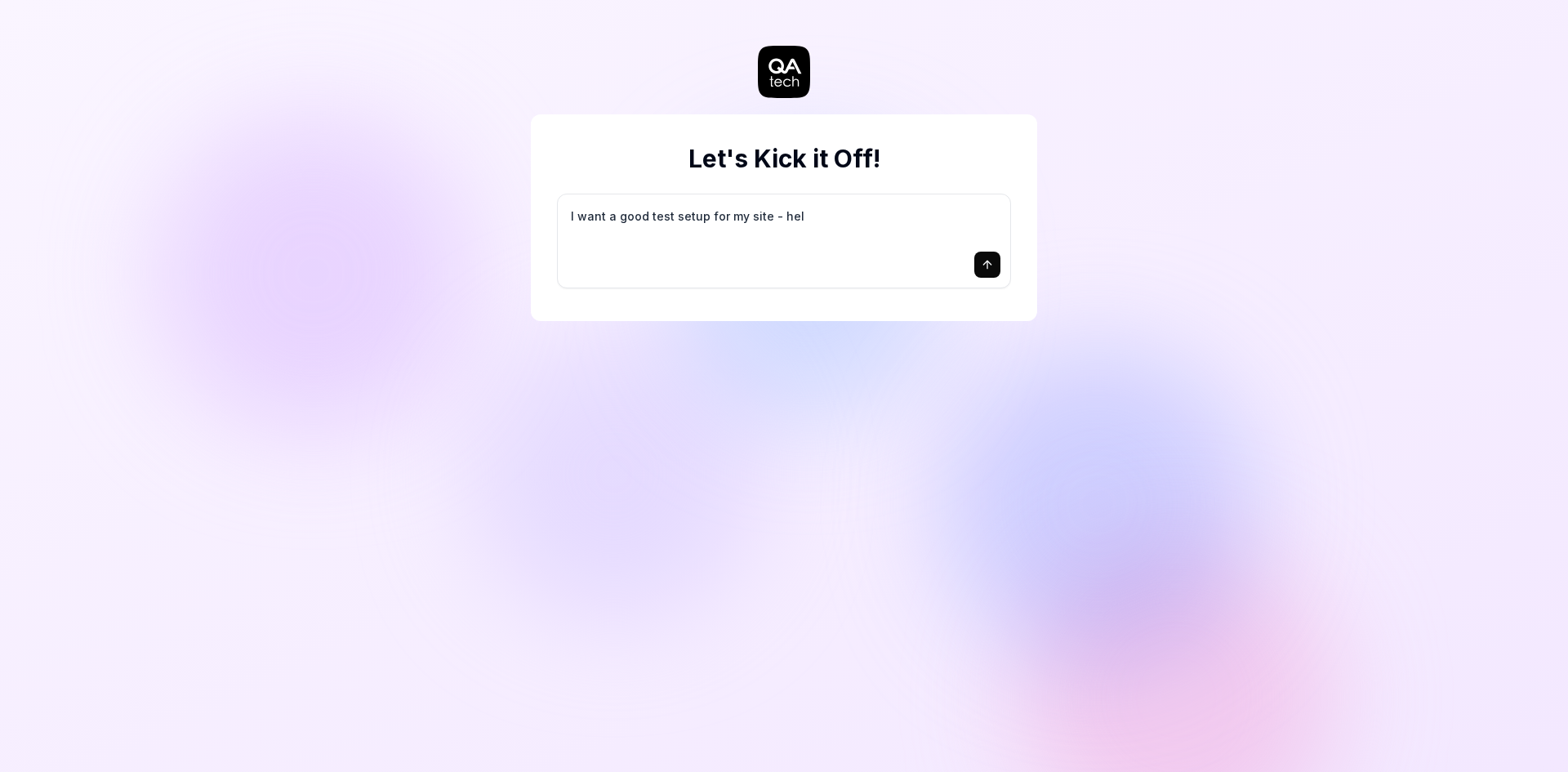
type textarea "I want a good test setup for my site - help"
type textarea "*"
type textarea "I want a good test setup for my site - help"
type textarea "*"
type textarea "I want a good test setup for my site - help m"
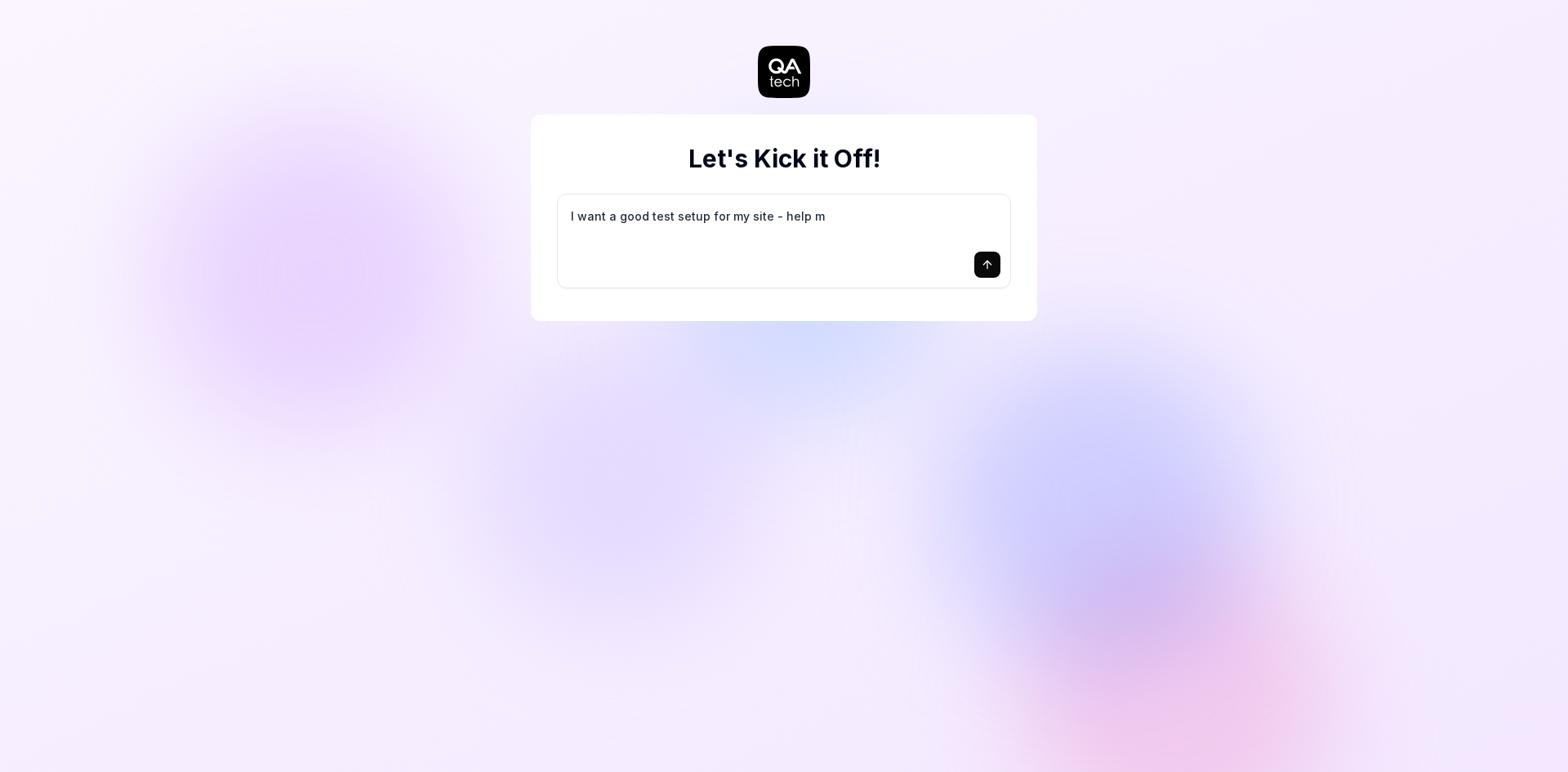
type textarea "*"
type textarea "I want a good test setup for my site - help me"
type textarea "*"
type textarea "I want a good test setup for my site - help me"
type textarea "*"
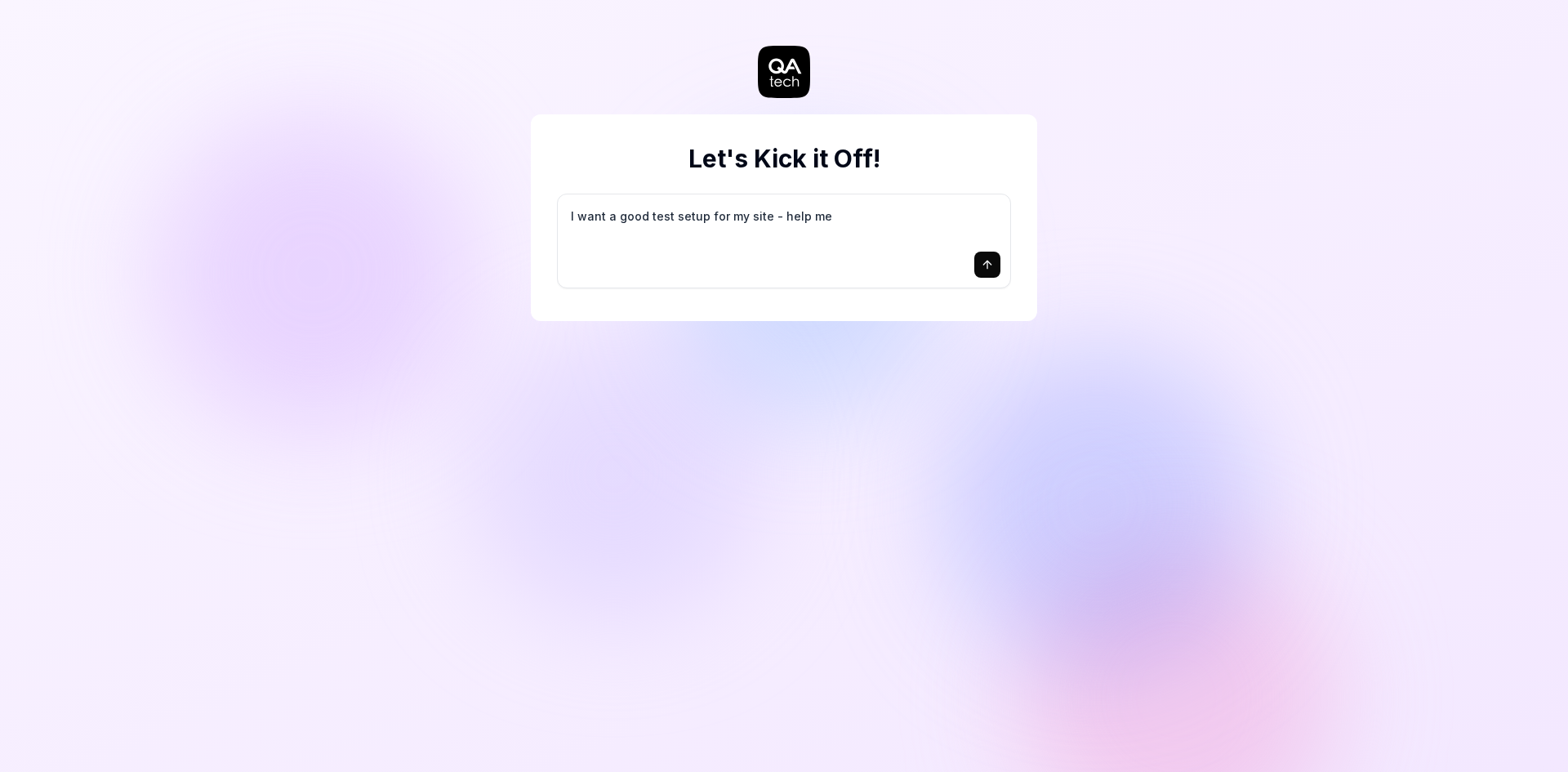
type textarea "I want a good test setup for my site - help me c"
type textarea "*"
type textarea "I want a good test setup for my site - help me cr"
type textarea "*"
type textarea "I want a good test setup for my site - help me cre"
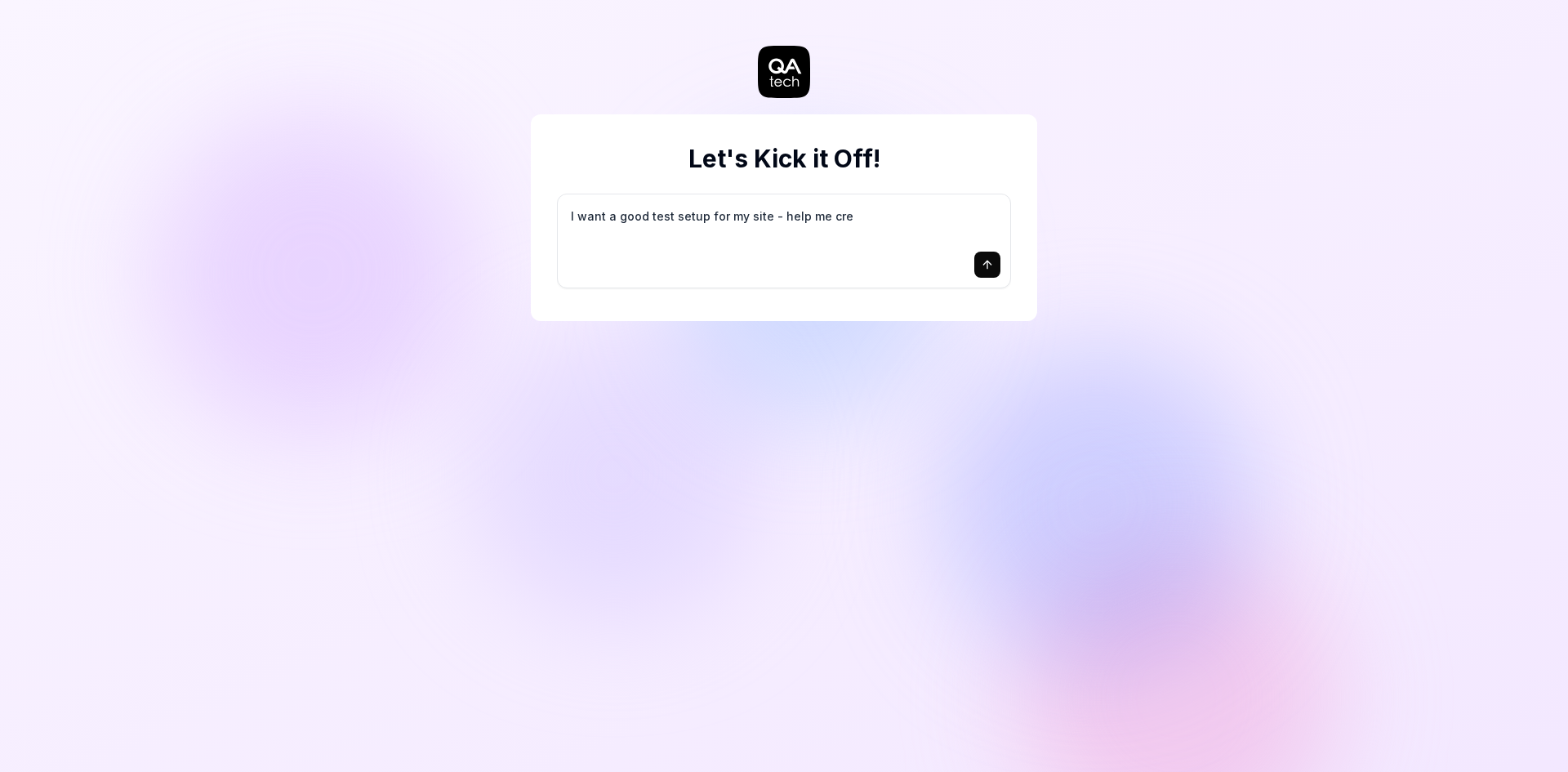
type textarea "*"
type textarea "I want a good test setup for my site - help me crea"
type textarea "*"
type textarea "I want a good test setup for my site - help me creat"
type textarea "*"
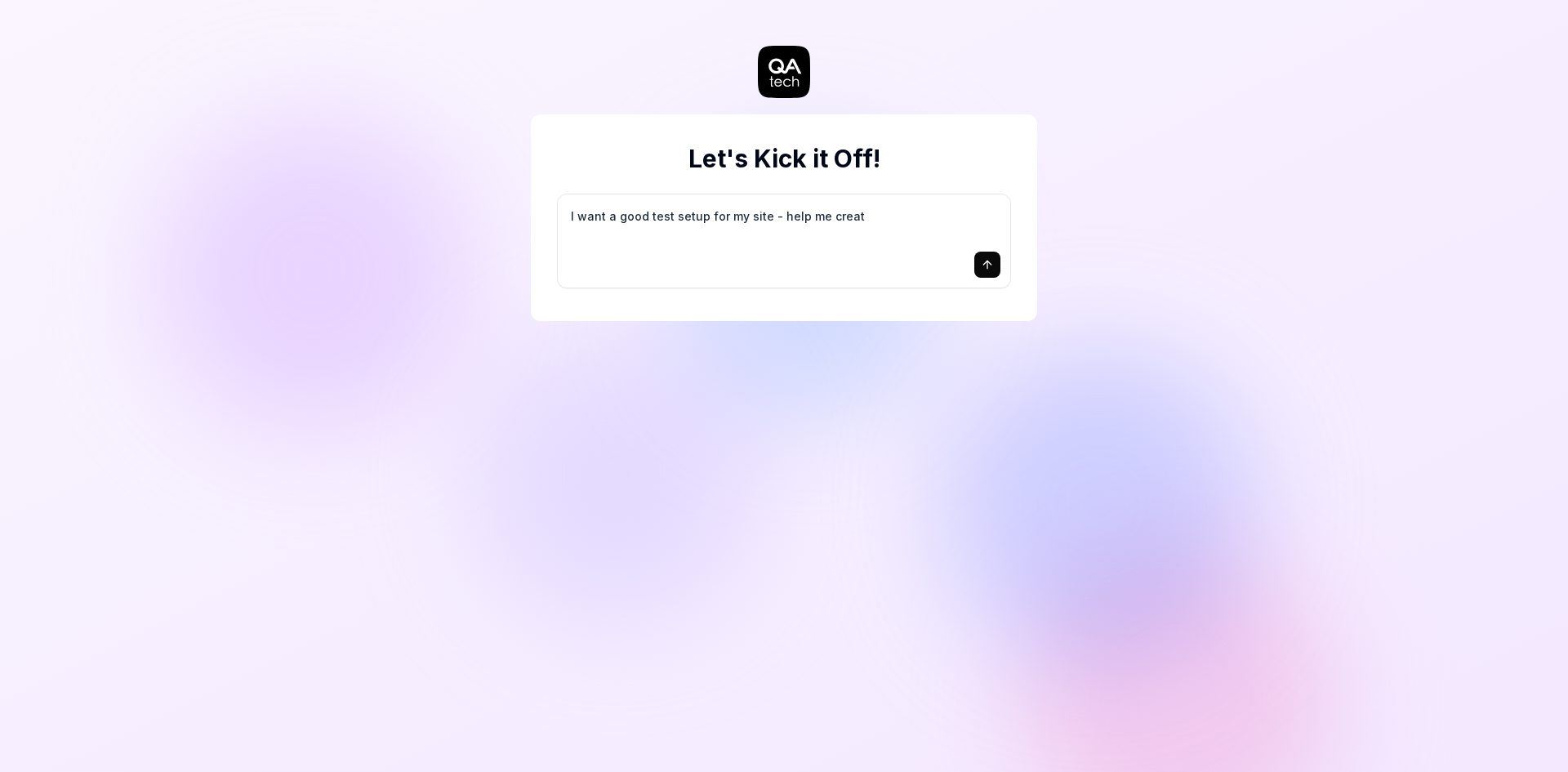
type textarea "I want a good test setup for my site - help me create"
type textarea "*"
type textarea "I want a good test setup for my site - help me create"
type textarea "*"
type textarea "I want a good test setup for my site - help me create t"
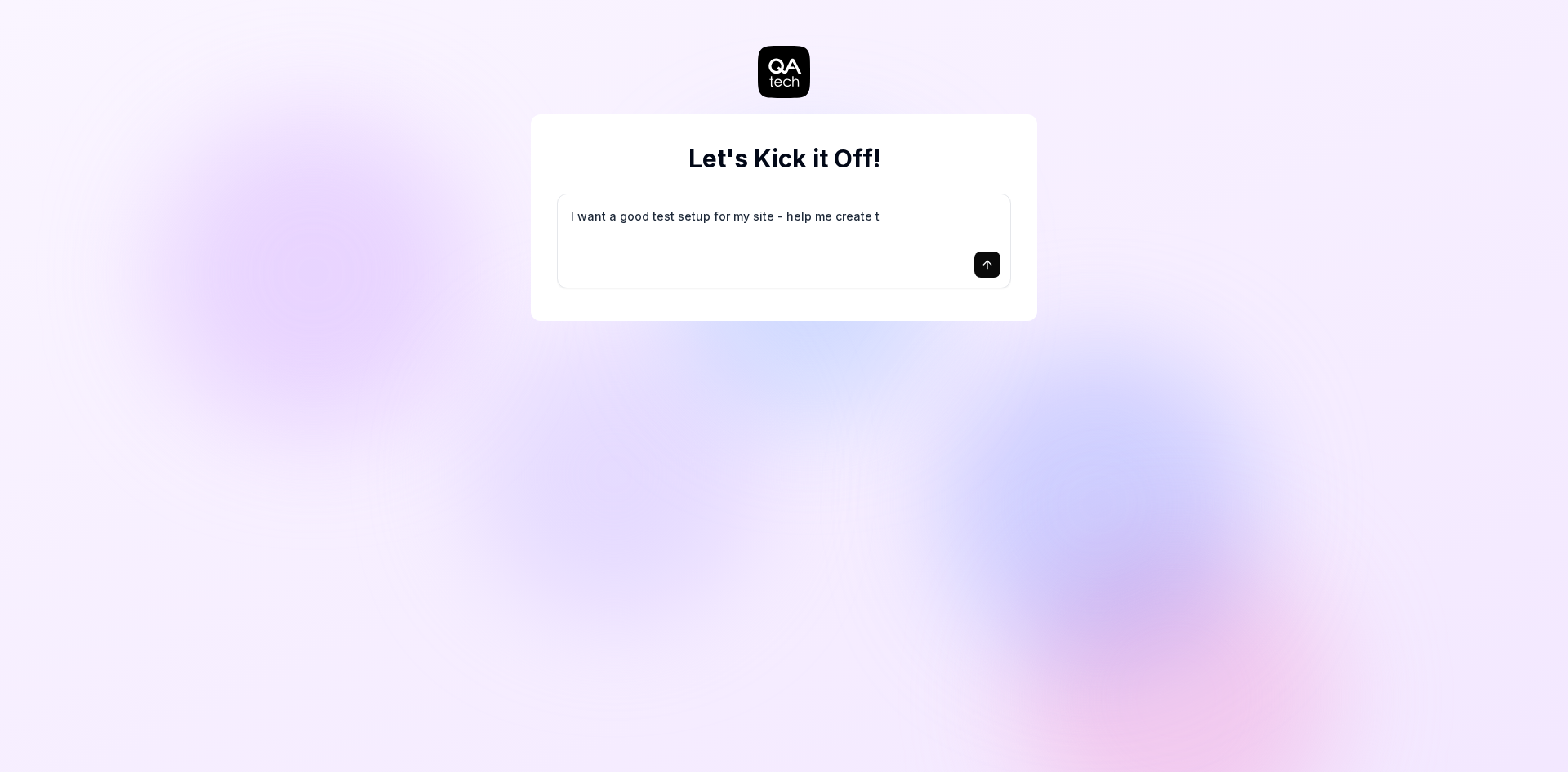
type textarea "*"
type textarea "I want a good test setup for my site - help me create th"
type textarea "*"
type textarea "I want a good test setup for my site - help me create the"
type textarea "*"
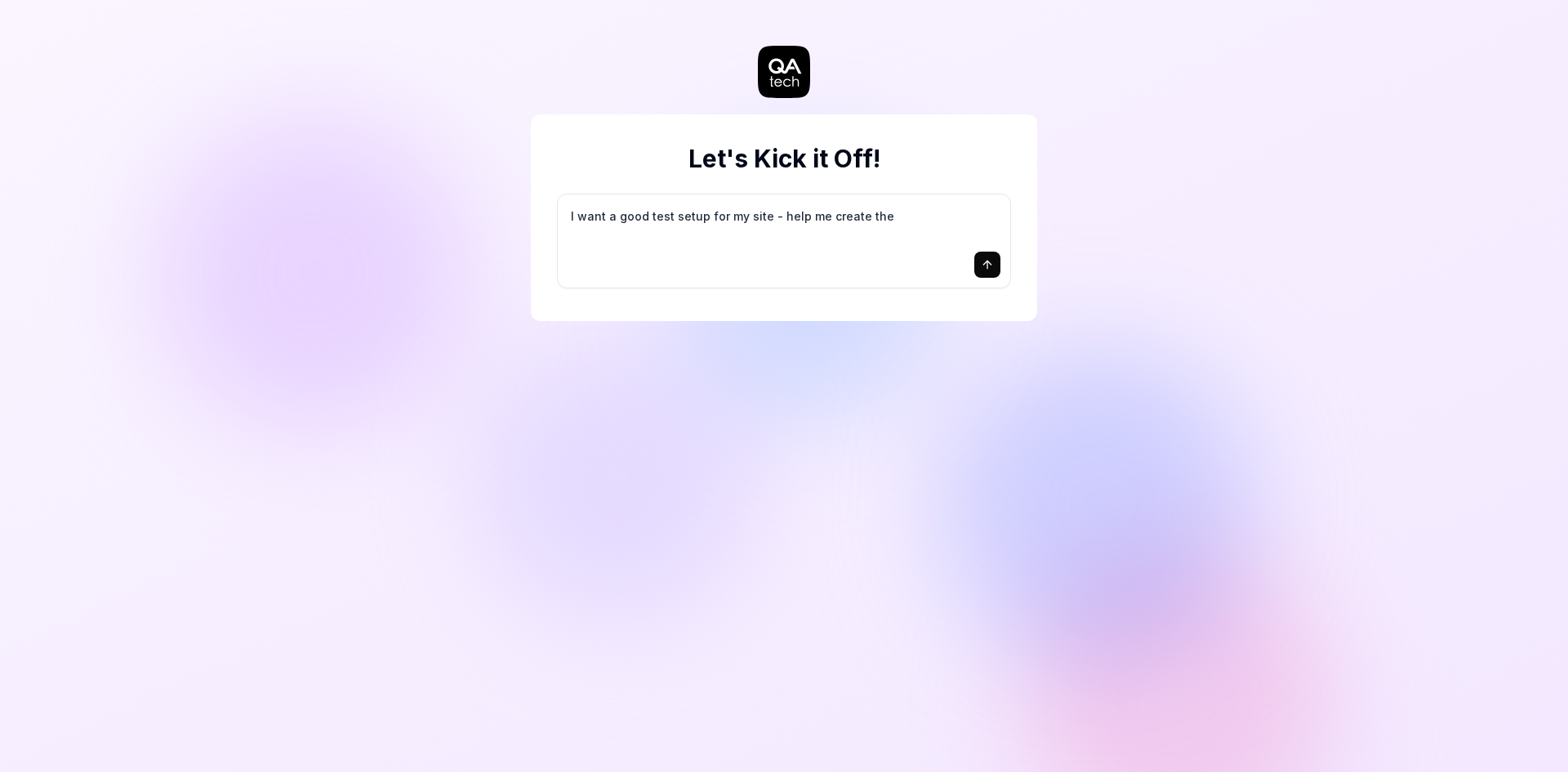
type textarea "I want a good test setup for my site - help me create the"
type textarea "*"
type textarea "I want a good test setup for my site - help me create the f"
type textarea "*"
type textarea "I want a good test setup for my site - help me create the fi"
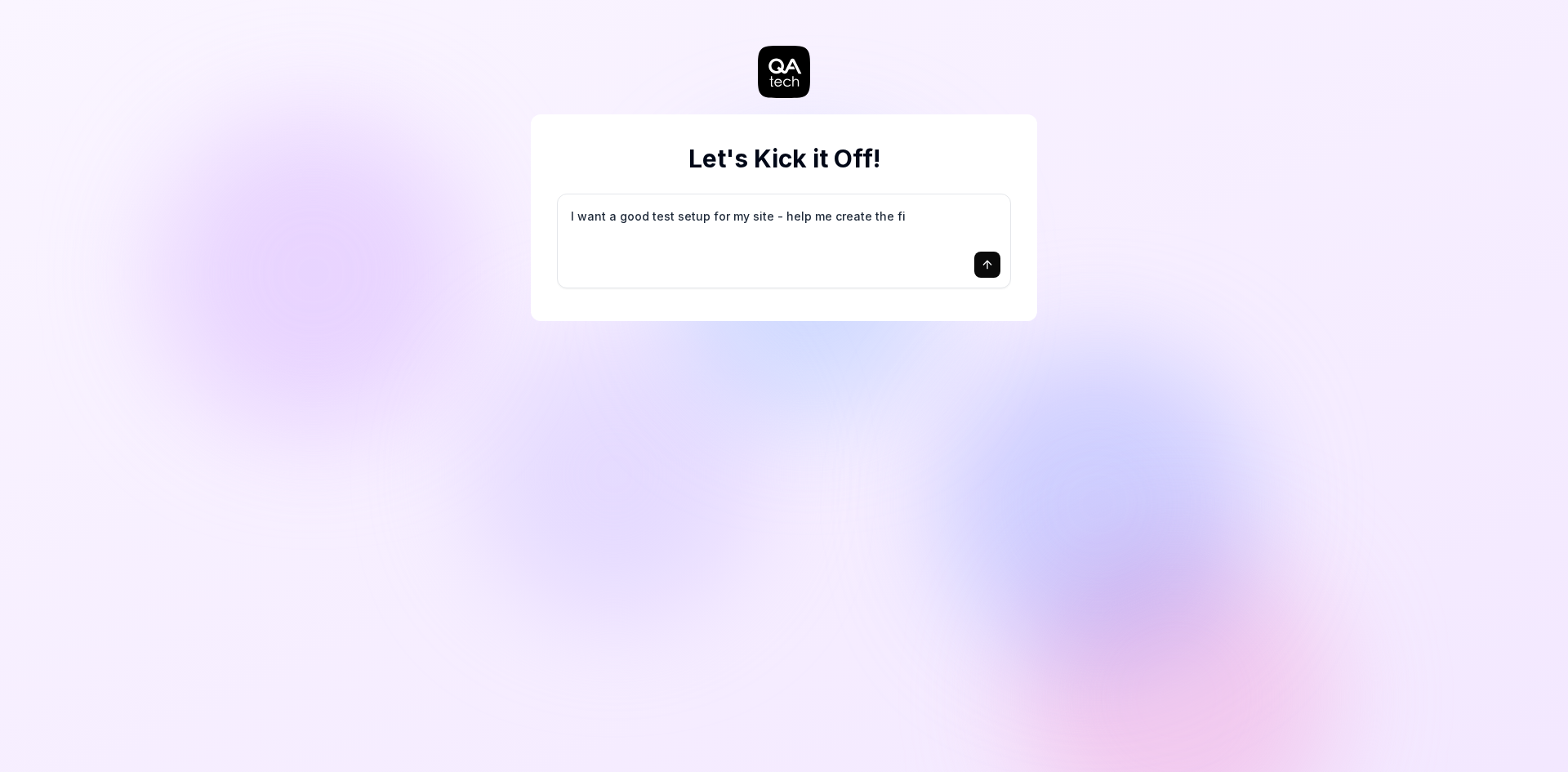
type textarea "*"
type textarea "I want a good test setup for my site - help me create the fir"
type textarea "*"
type textarea "I want a good test setup for my site - help me create the firs"
type textarea "*"
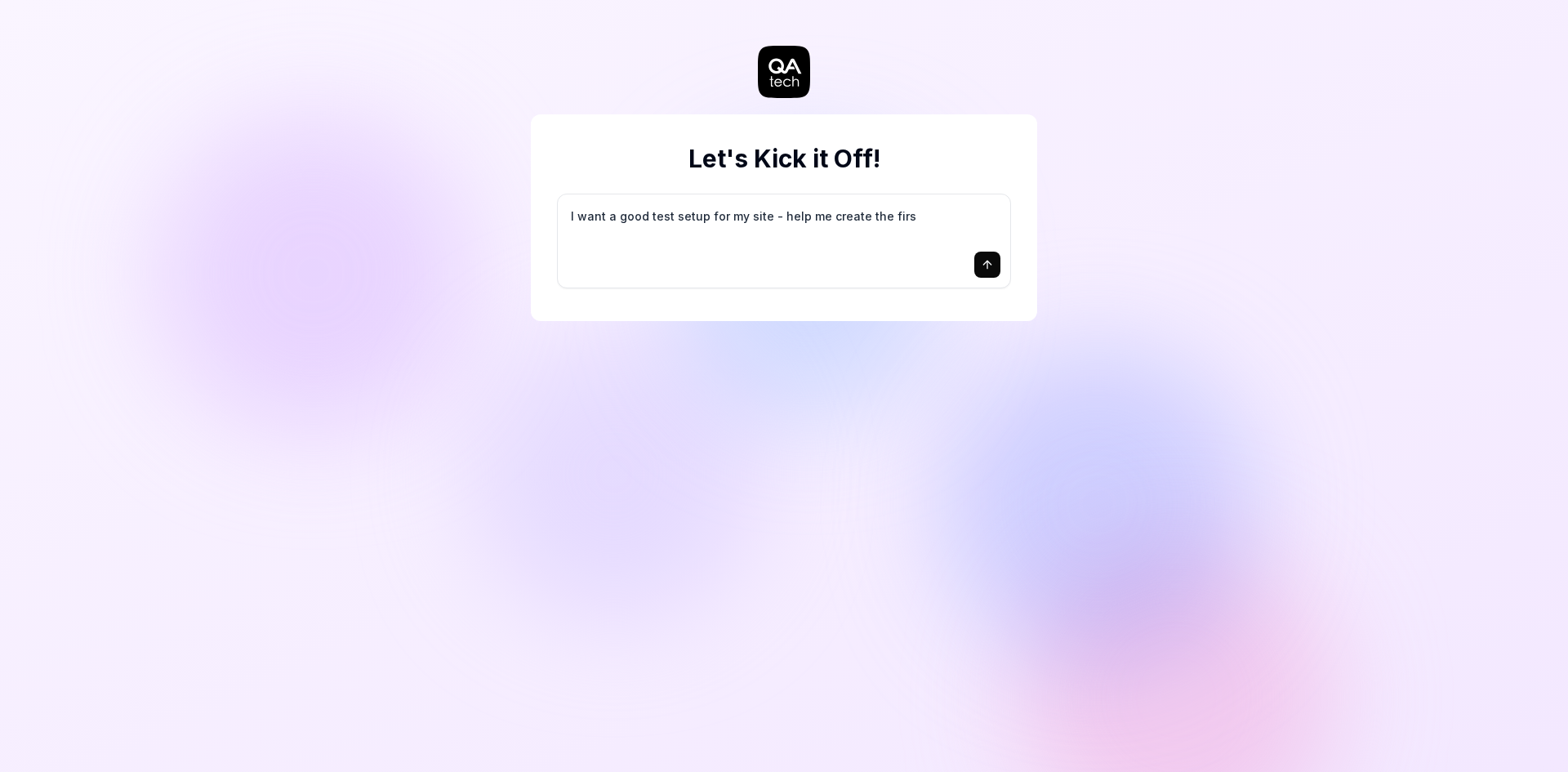
type textarea "I want a good test setup for my site - help me create the first"
type textarea "*"
type textarea "I want a good test setup for my site - help me create the first"
type textarea "*"
type textarea "I want a good test setup for my site - help me create the first 3"
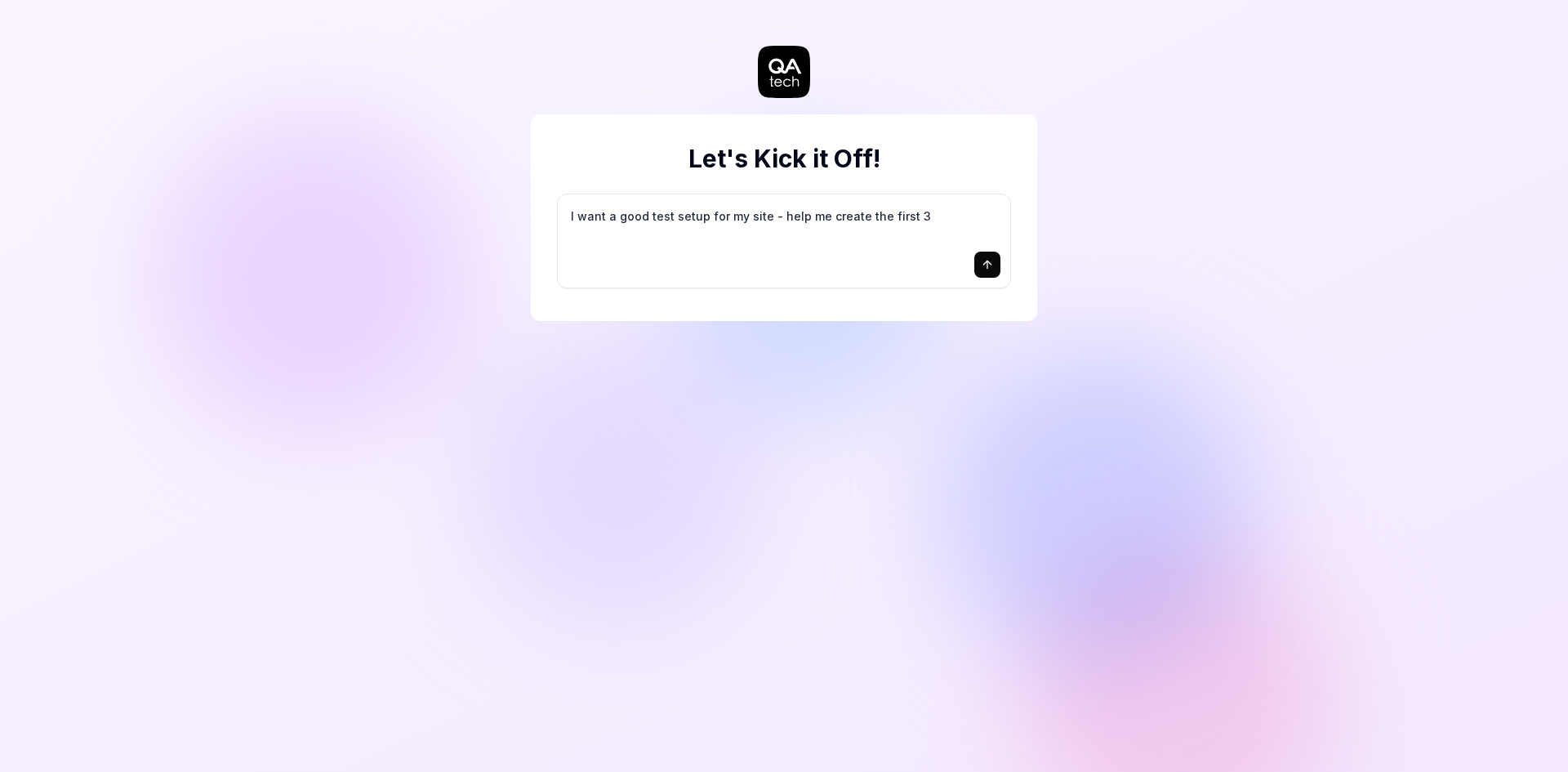
type textarea "*"
type textarea "I want a good test setup for my site - help me create the first 3-"
type textarea "*"
type textarea "I want a good test setup for my site - help me create the first 3-5"
type textarea "*"
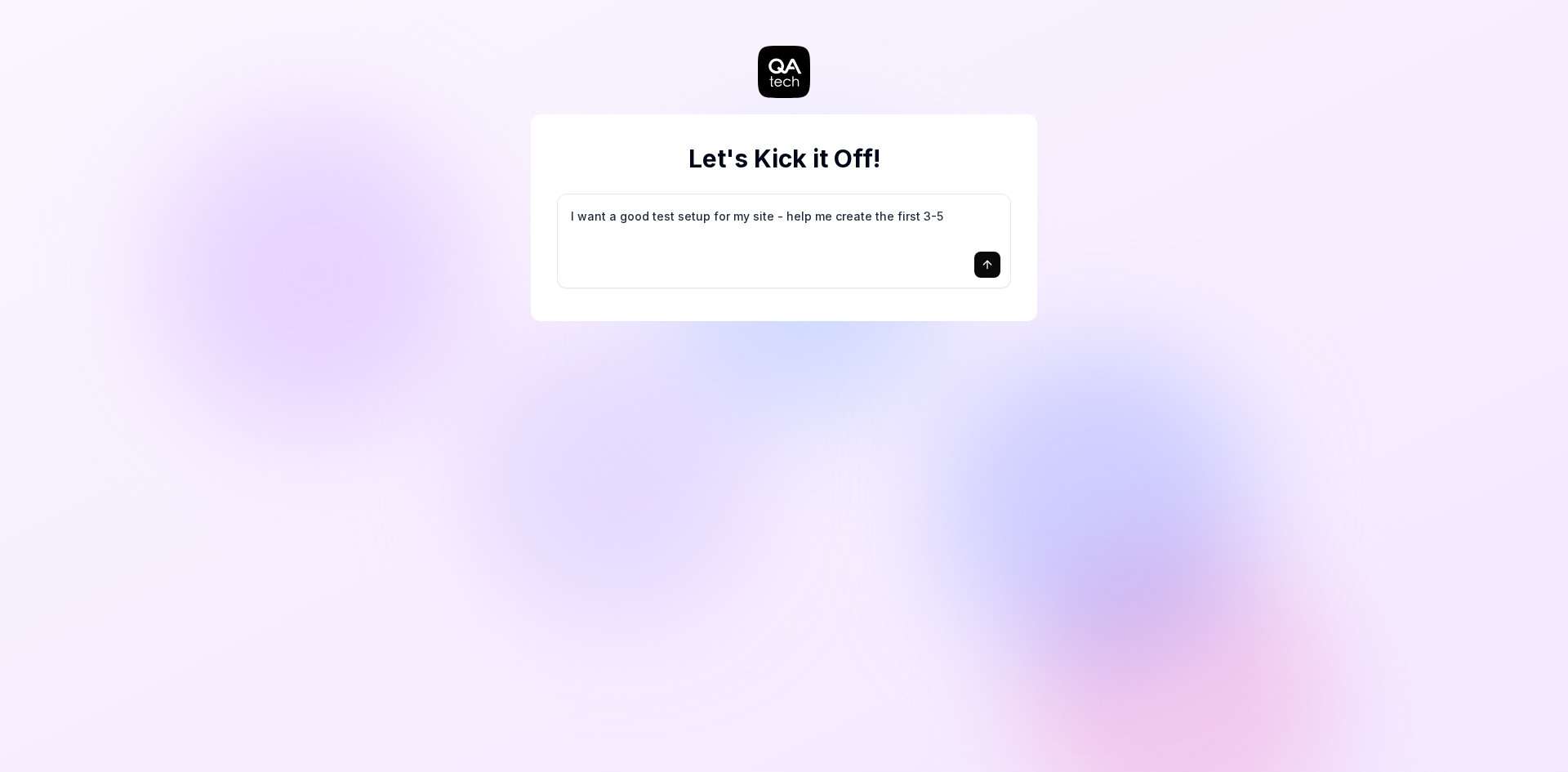
type textarea "I want a good test setup for my site - help me create the first 3-5"
type textarea "*"
type textarea "I want a good test setup for my site - help me create the first 3-5 t"
type textarea "*"
type textarea "I want a good test setup for my site - help me create the first 3-5 te"
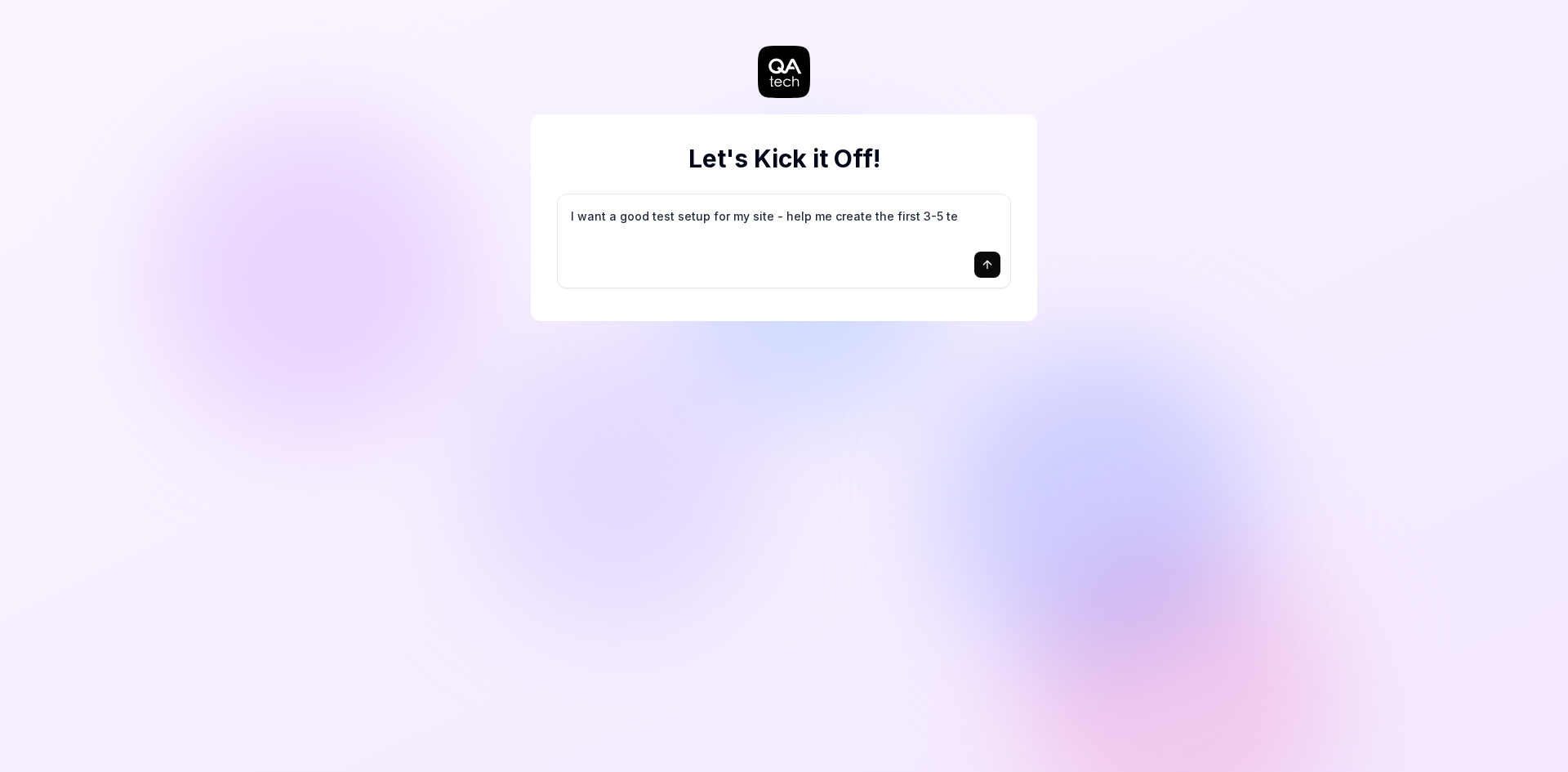
type textarea "*"
type textarea "I want a good test setup for my site - help me create the first 3-5 tes"
type textarea "*"
type textarea "I want a good test setup for my site - help me create the first 3-5 test"
type textarea "*"
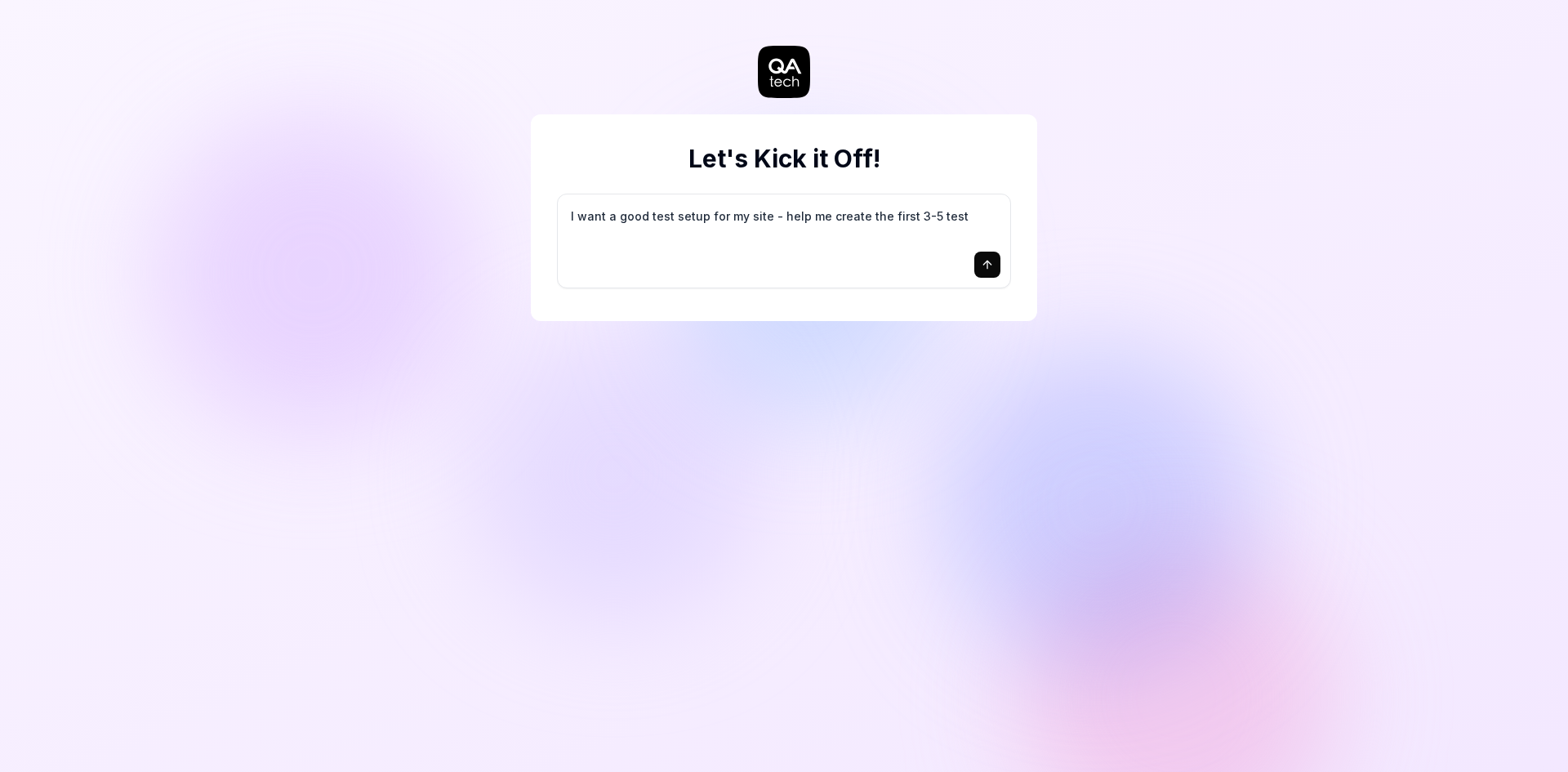
type textarea "I want a good test setup for my site - help me create the first 3-5 test"
type textarea "*"
type textarea "I want a good test setup for my site - help me create the first 3-5 test c"
type textarea "*"
type textarea "I want a good test setup for my site - help me create the first 3-5 test ca"
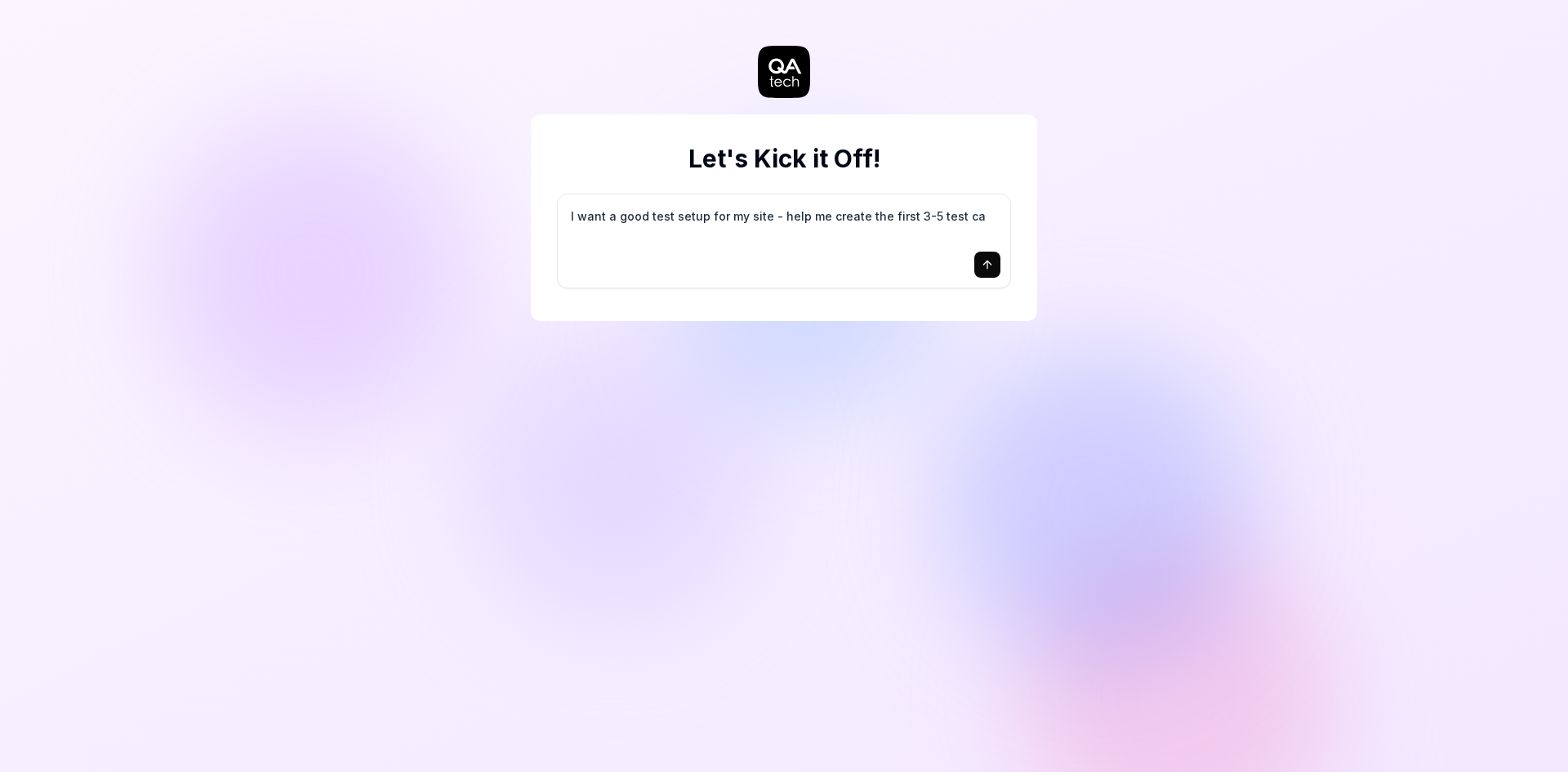
type textarea "*"
type textarea "I want a good test setup for my site - help me create the first 3-5 test cas"
type textarea "*"
type textarea "I want a good test setup for my site - help me create the first 3-5 test case"
type textarea "*"
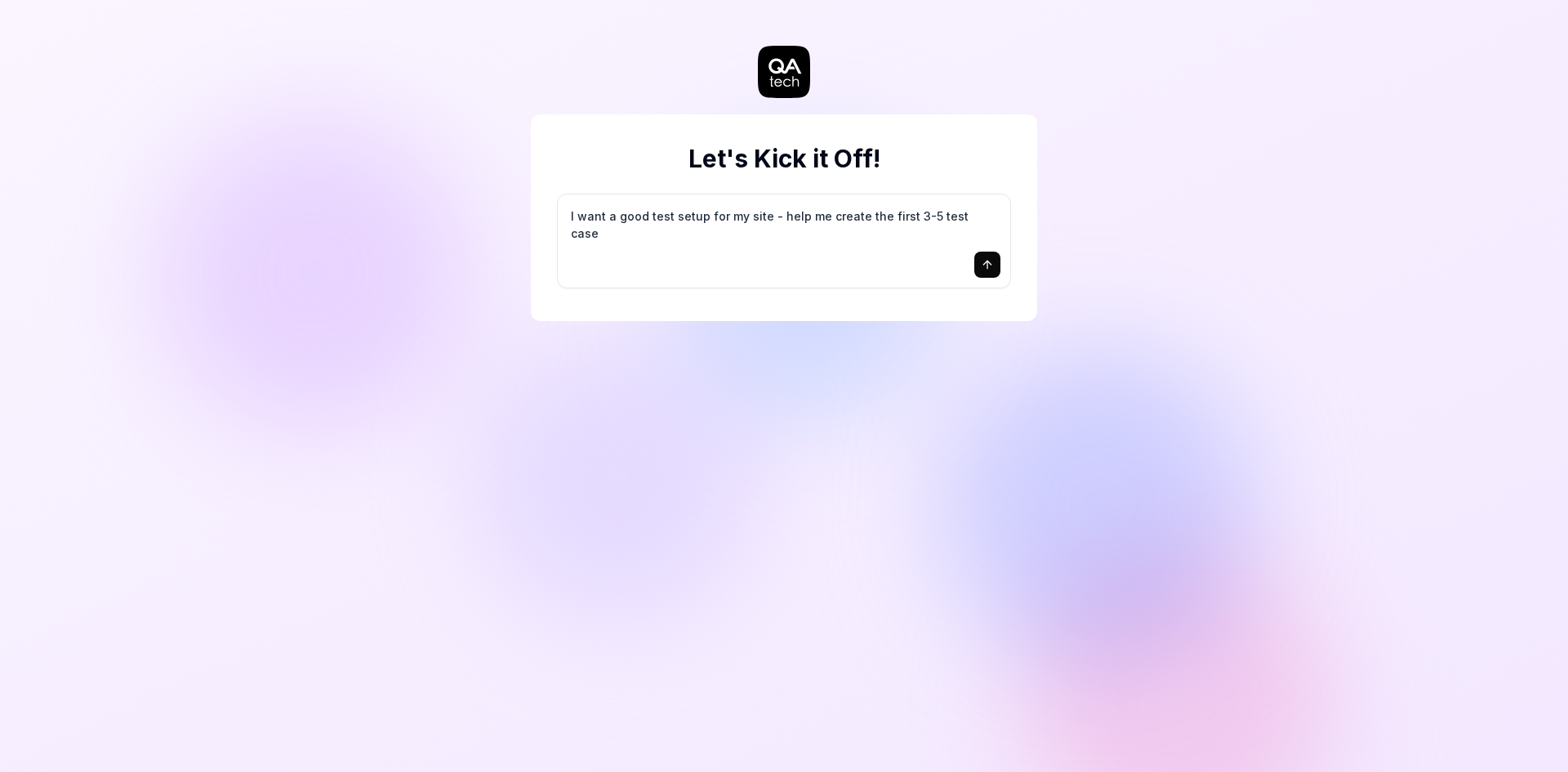
type textarea "I want a good test setup for my site - help me create the first 3-5 test cases"
click at [989, 222] on textarea "I want a good test setup for my site - help me create the first 3-5 test cases" at bounding box center [784, 225] width 433 height 41
click at [990, 267] on icon "submit" at bounding box center [987, 265] width 13 height 13
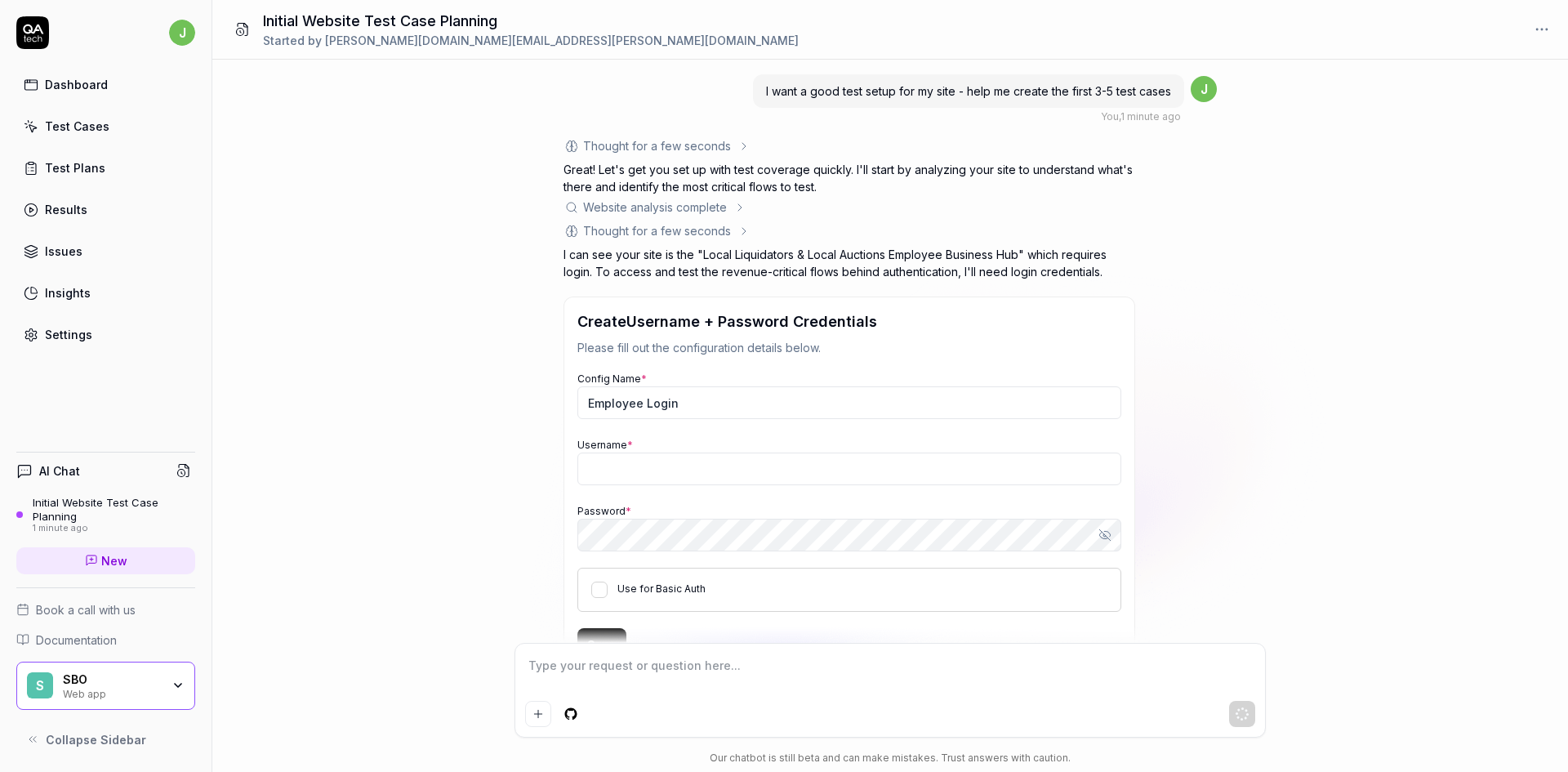
scroll to position [71, 0]
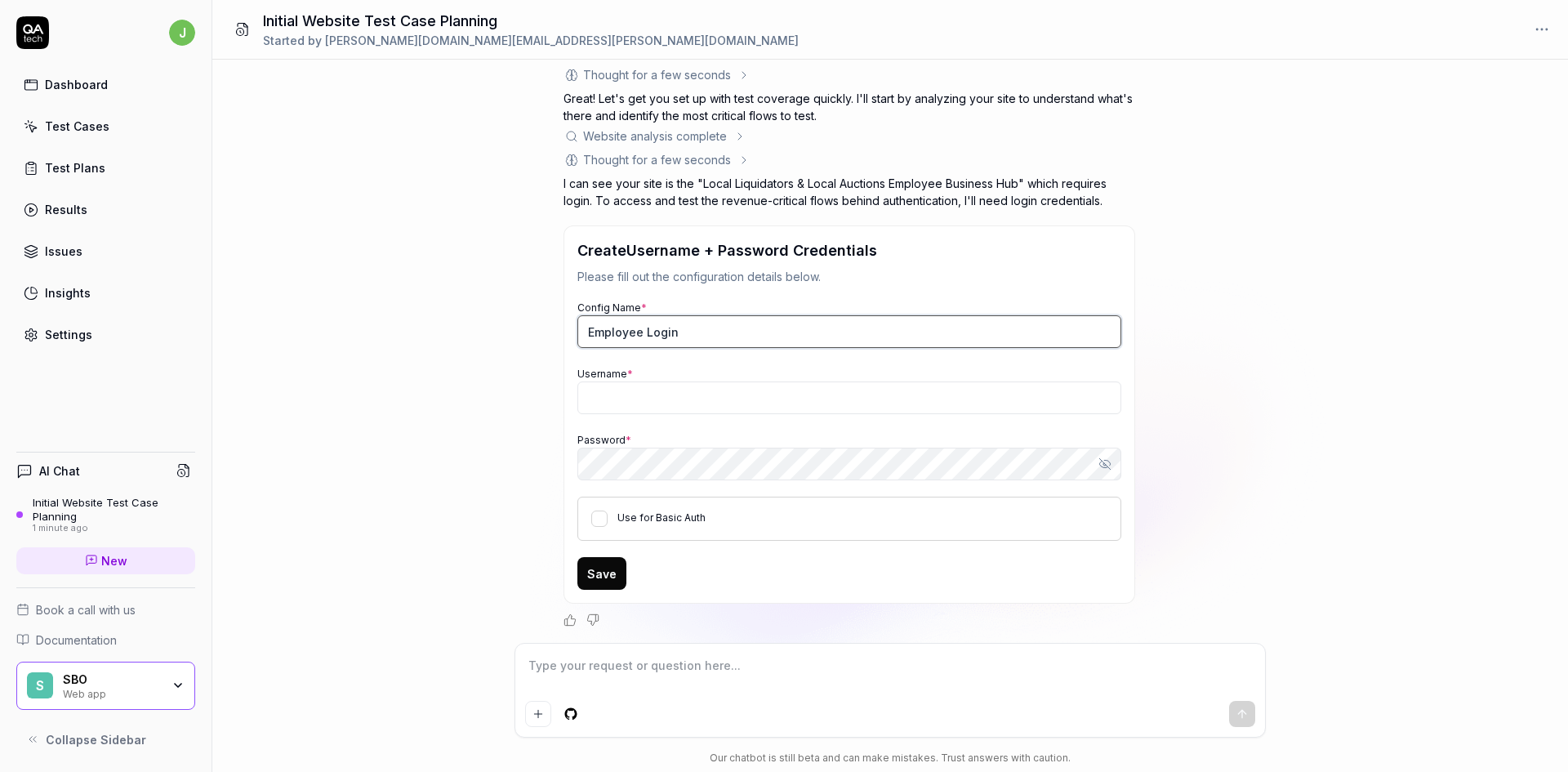
click at [715, 335] on input "Employee Login" at bounding box center [849, 331] width 544 height 33
type textarea "*"
click at [604, 395] on input "Username *" at bounding box center [849, 398] width 544 height 33
type input "[PERSON_NAME][EMAIL_ADDRESS][DOMAIN_NAME]"
click at [601, 526] on button "Use for Basic Auth" at bounding box center [600, 518] width 16 height 16
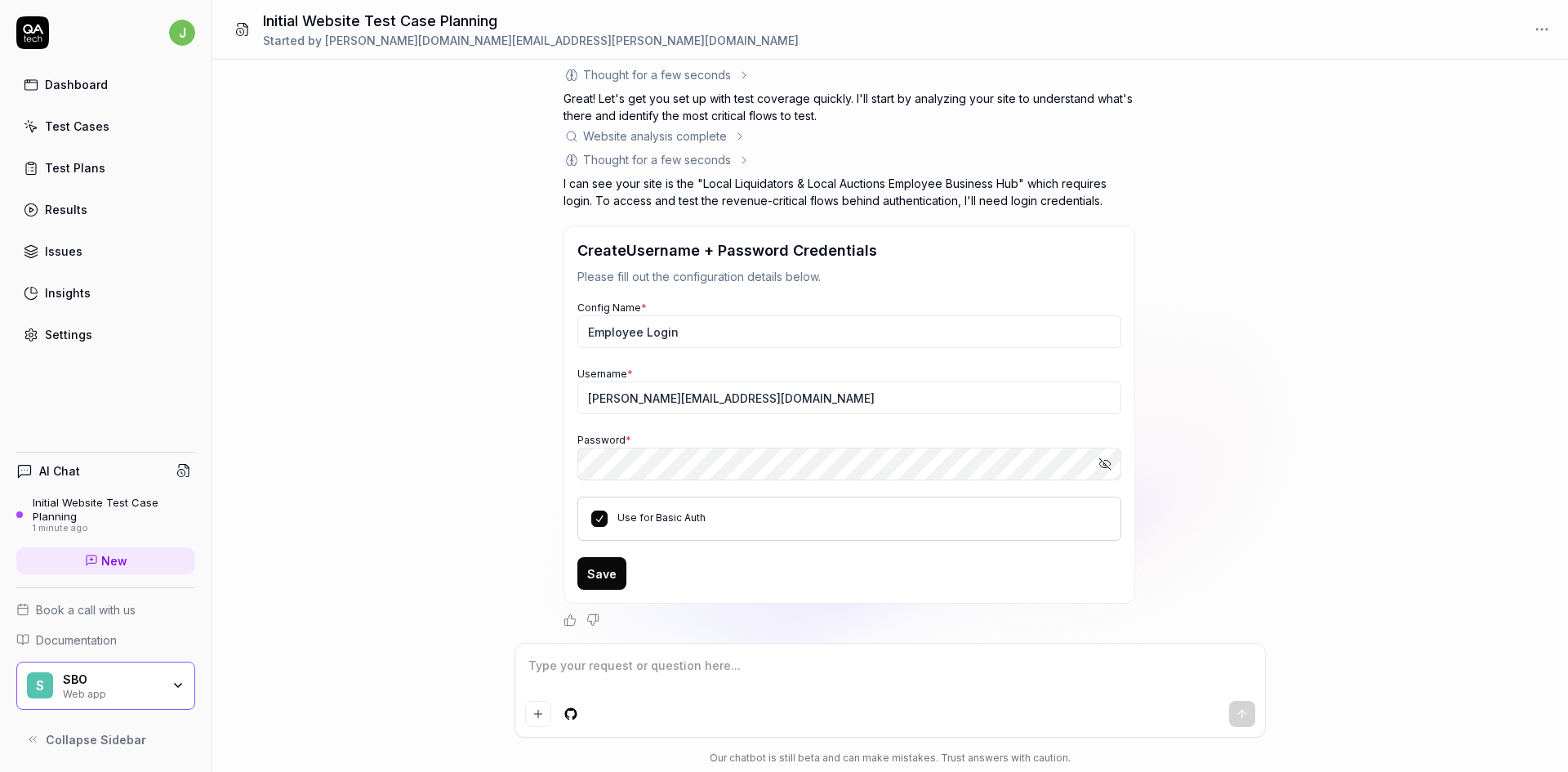
click at [598, 571] on button "Save" at bounding box center [602, 573] width 49 height 33
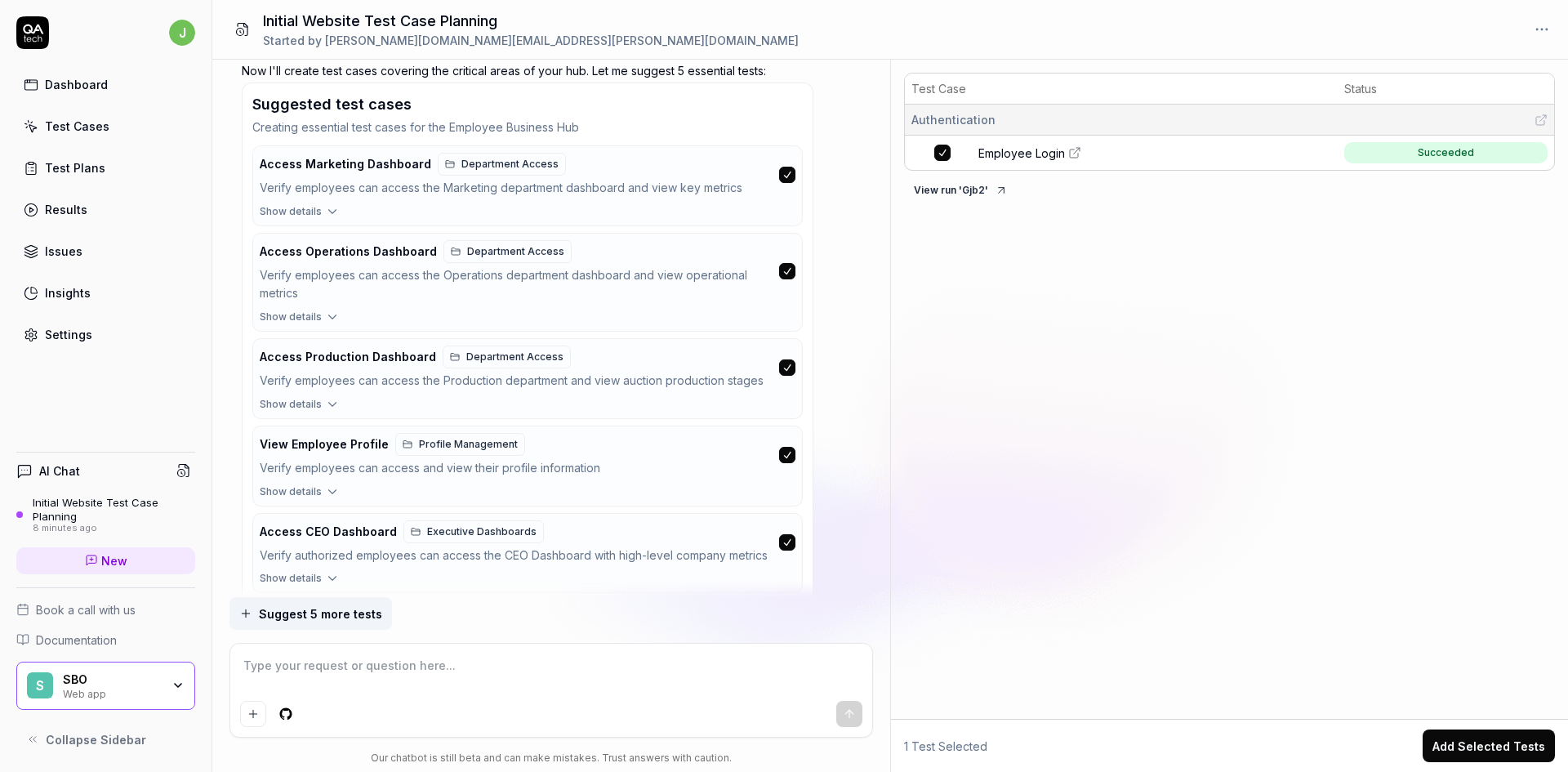
scroll to position [1086, 0]
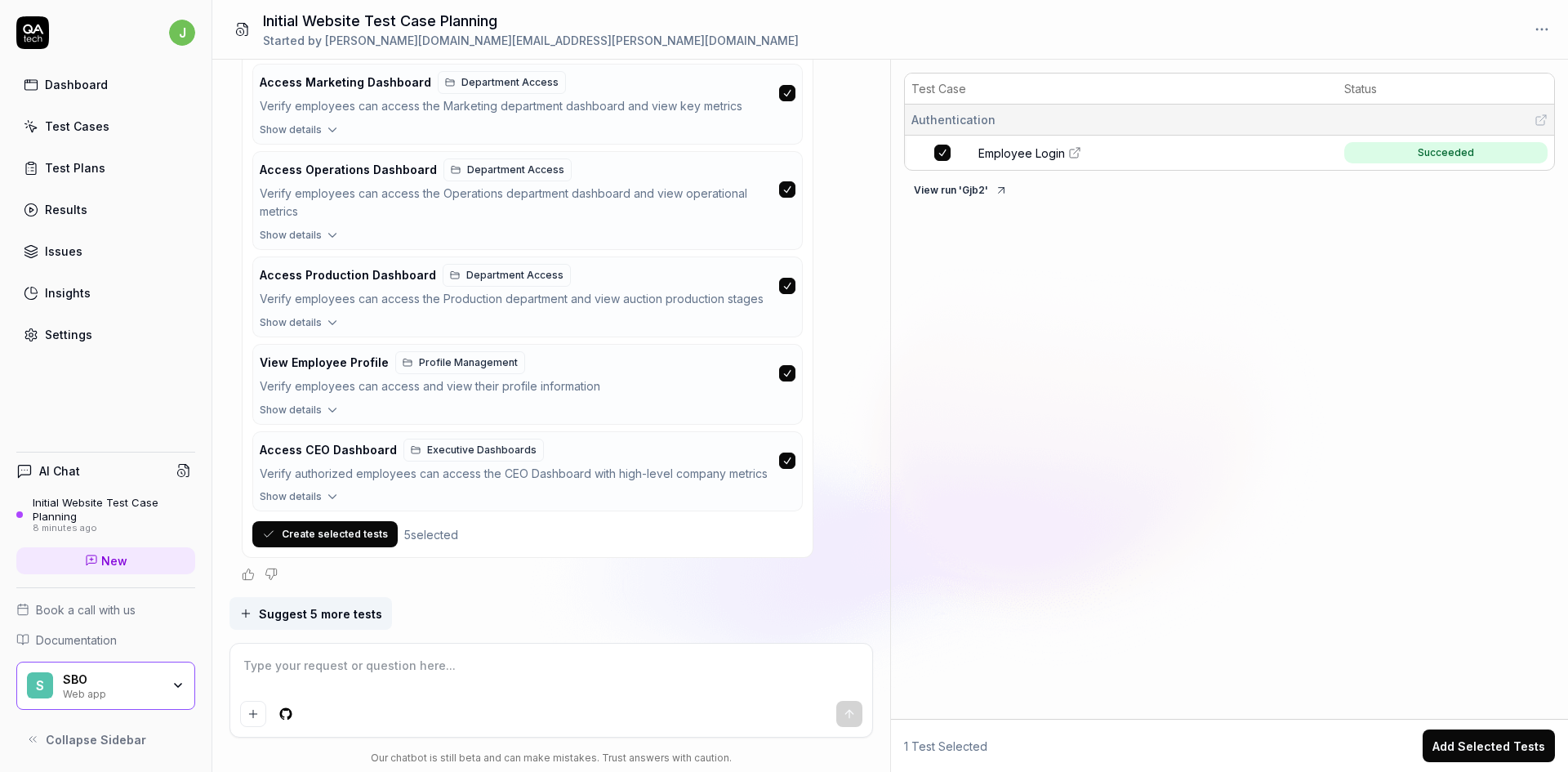
click at [329, 322] on icon "button" at bounding box center [332, 322] width 15 height 15
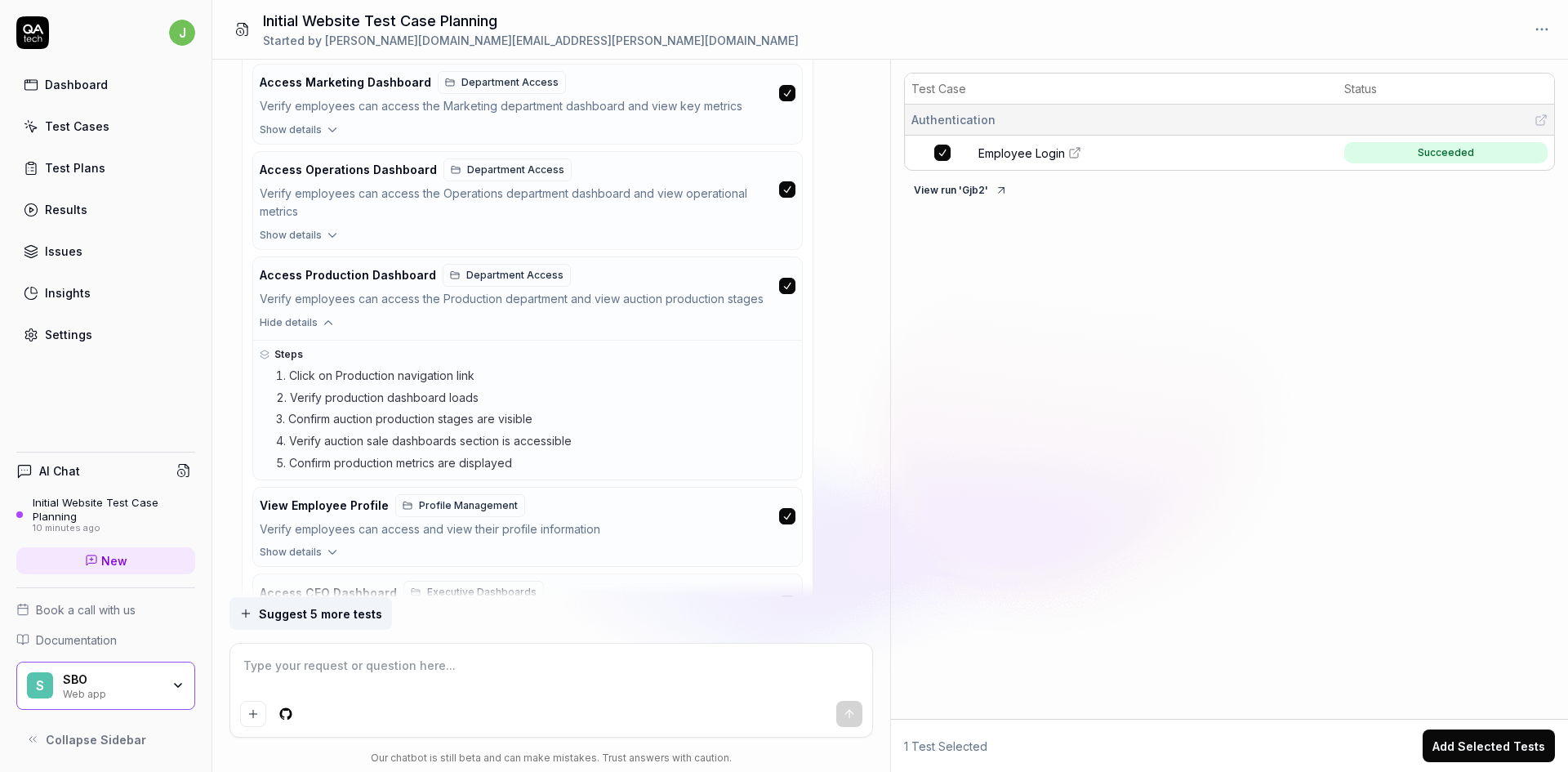
scroll to position [1229, 0]
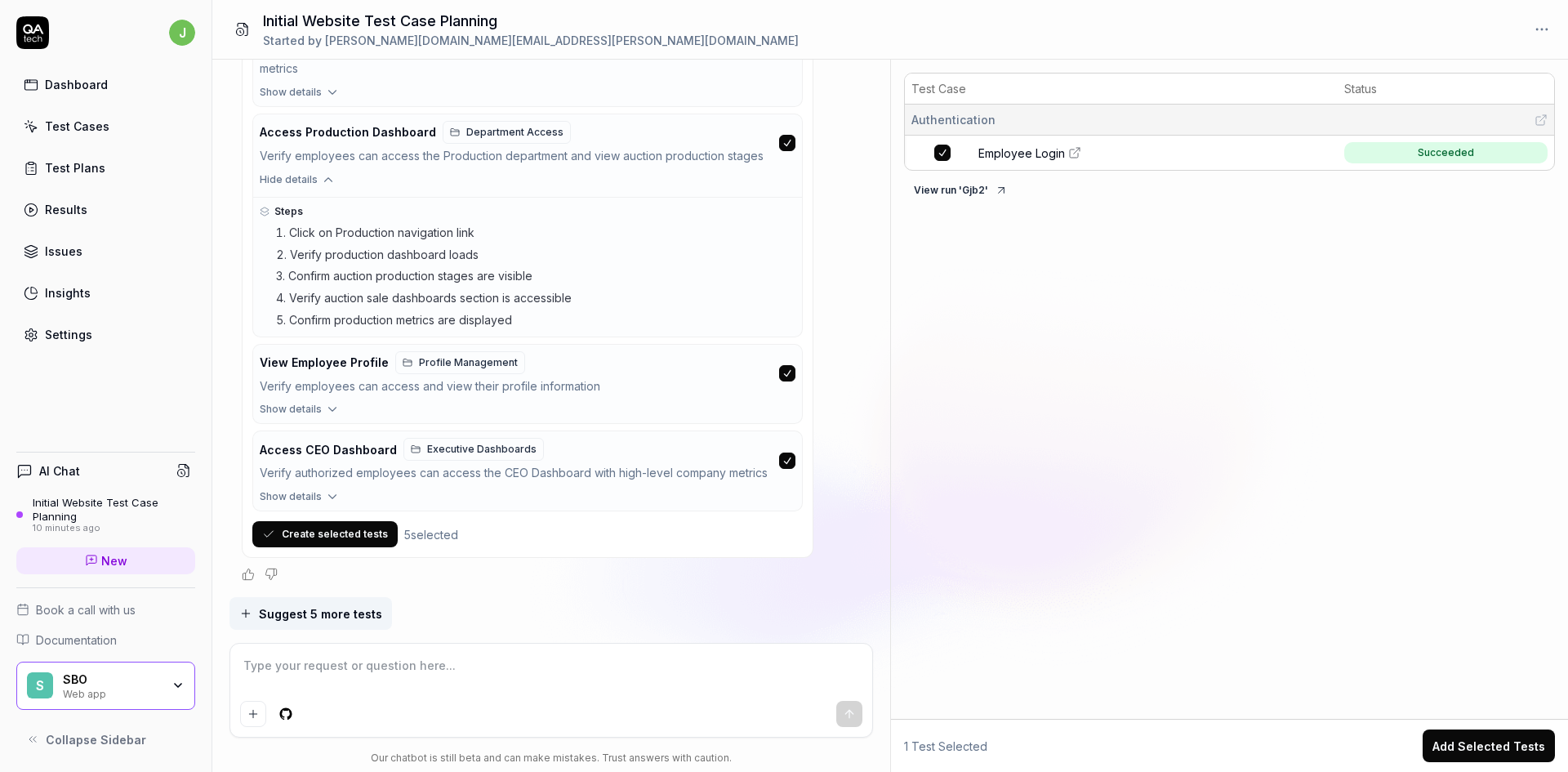
type textarea "*"
click at [254, 172] on button "Hide details" at bounding box center [528, 183] width 549 height 21
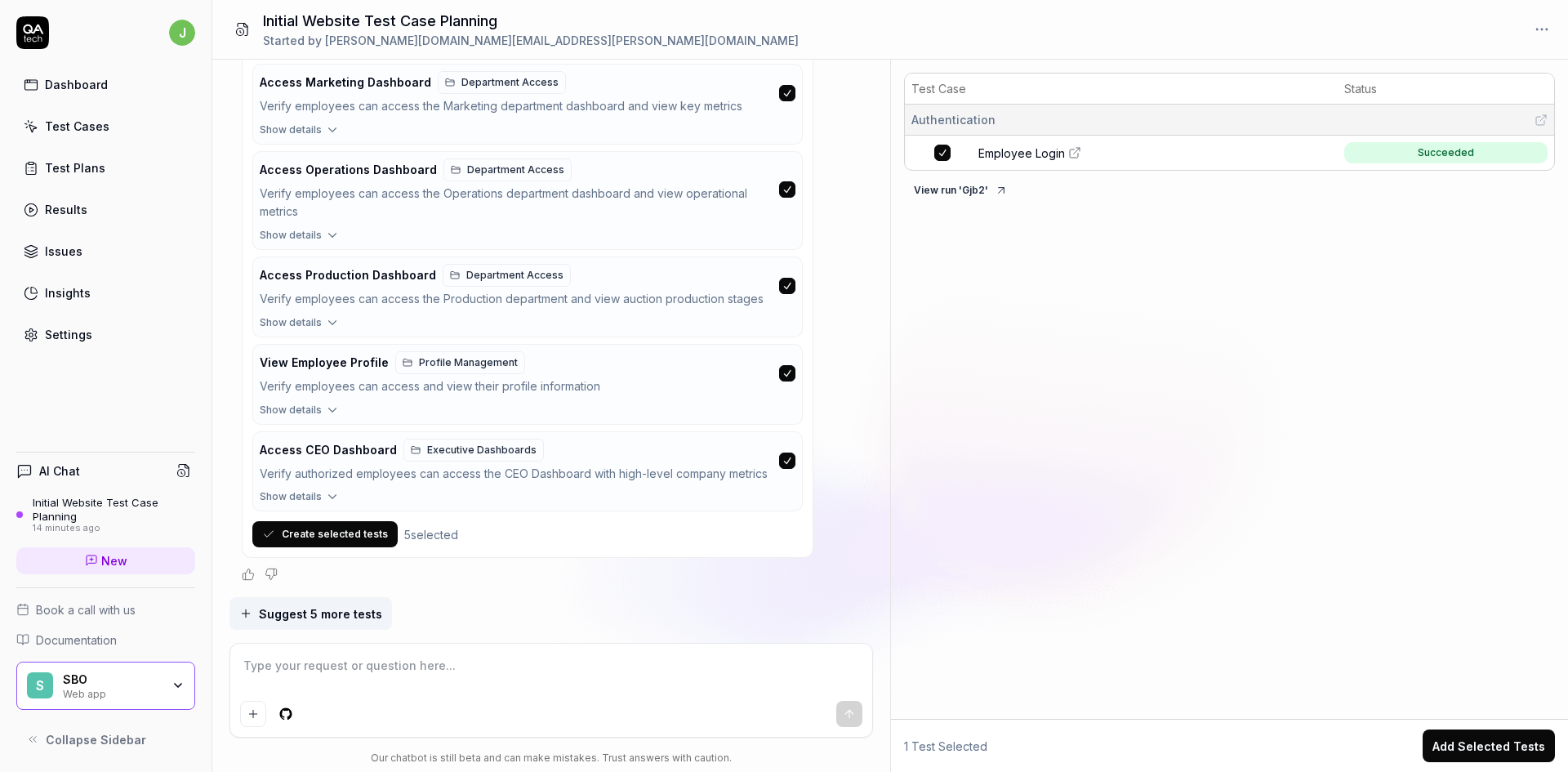
scroll to position [1086, 0]
click at [306, 608] on span "Suggest 5 more tests" at bounding box center [321, 614] width 123 height 17
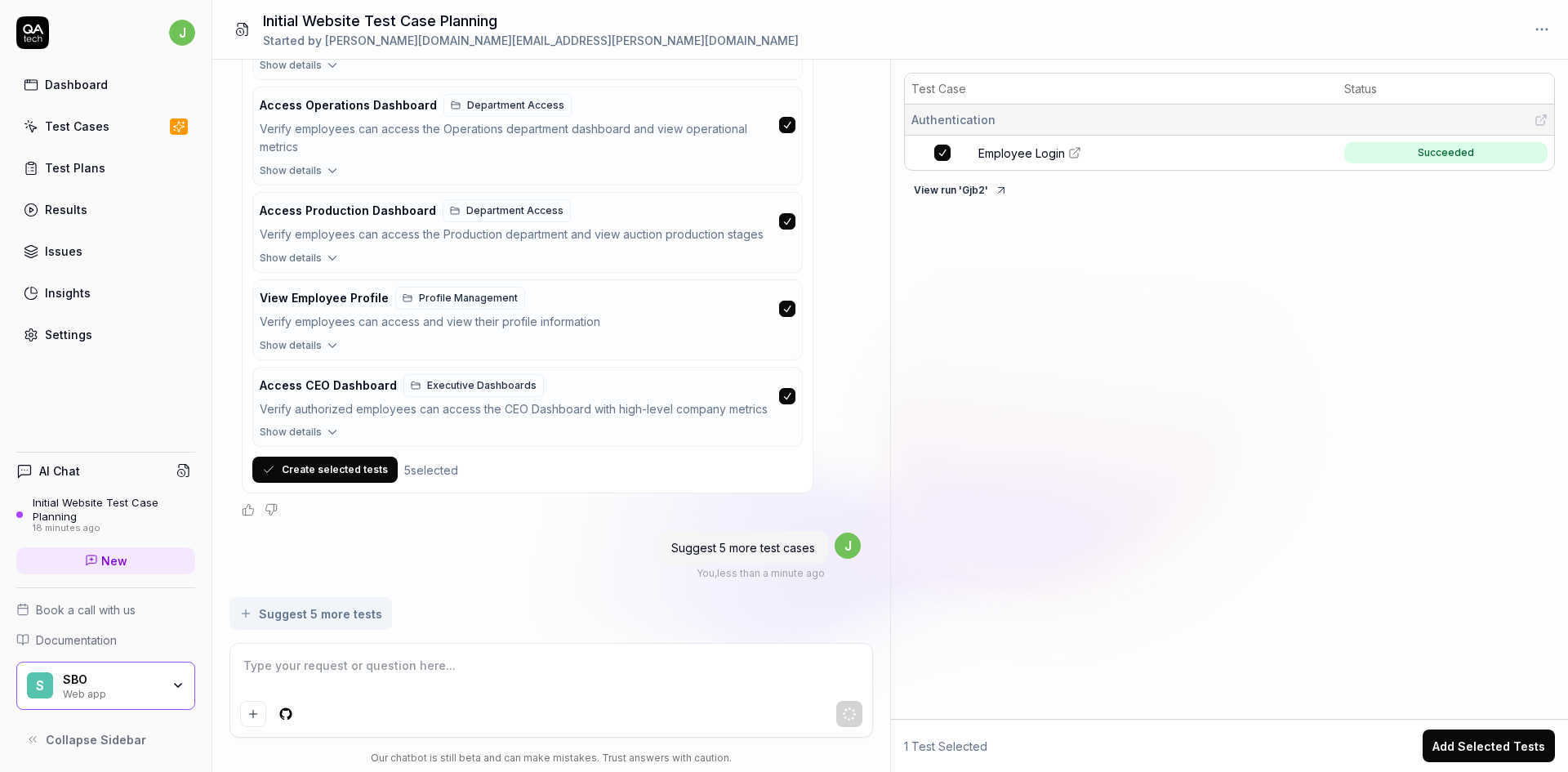
scroll to position [1176, 0]
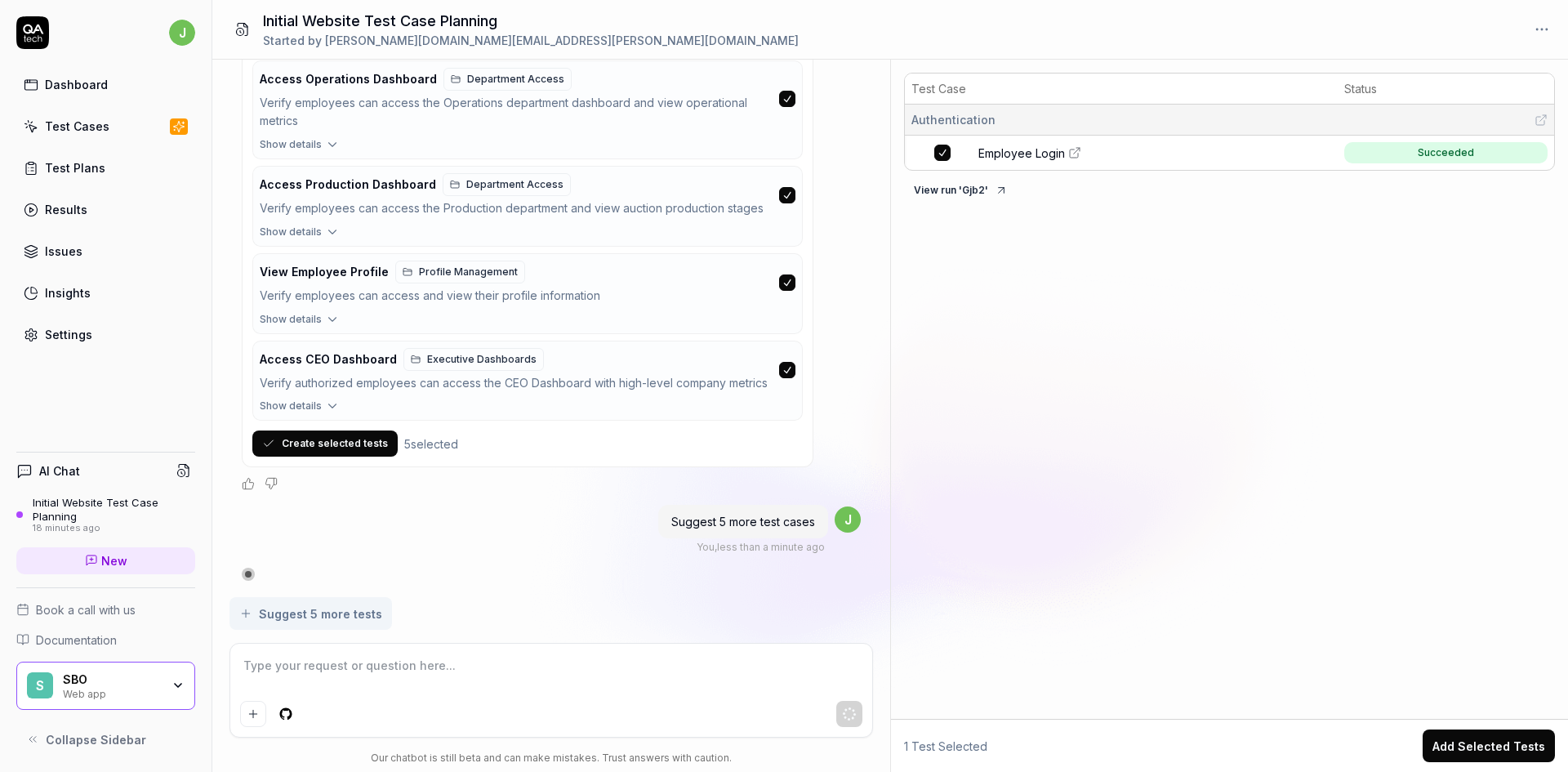
click at [301, 675] on textarea at bounding box center [551, 674] width 623 height 41
type textarea "*"
type textarea "I"
type textarea "*"
type textarea "I'"
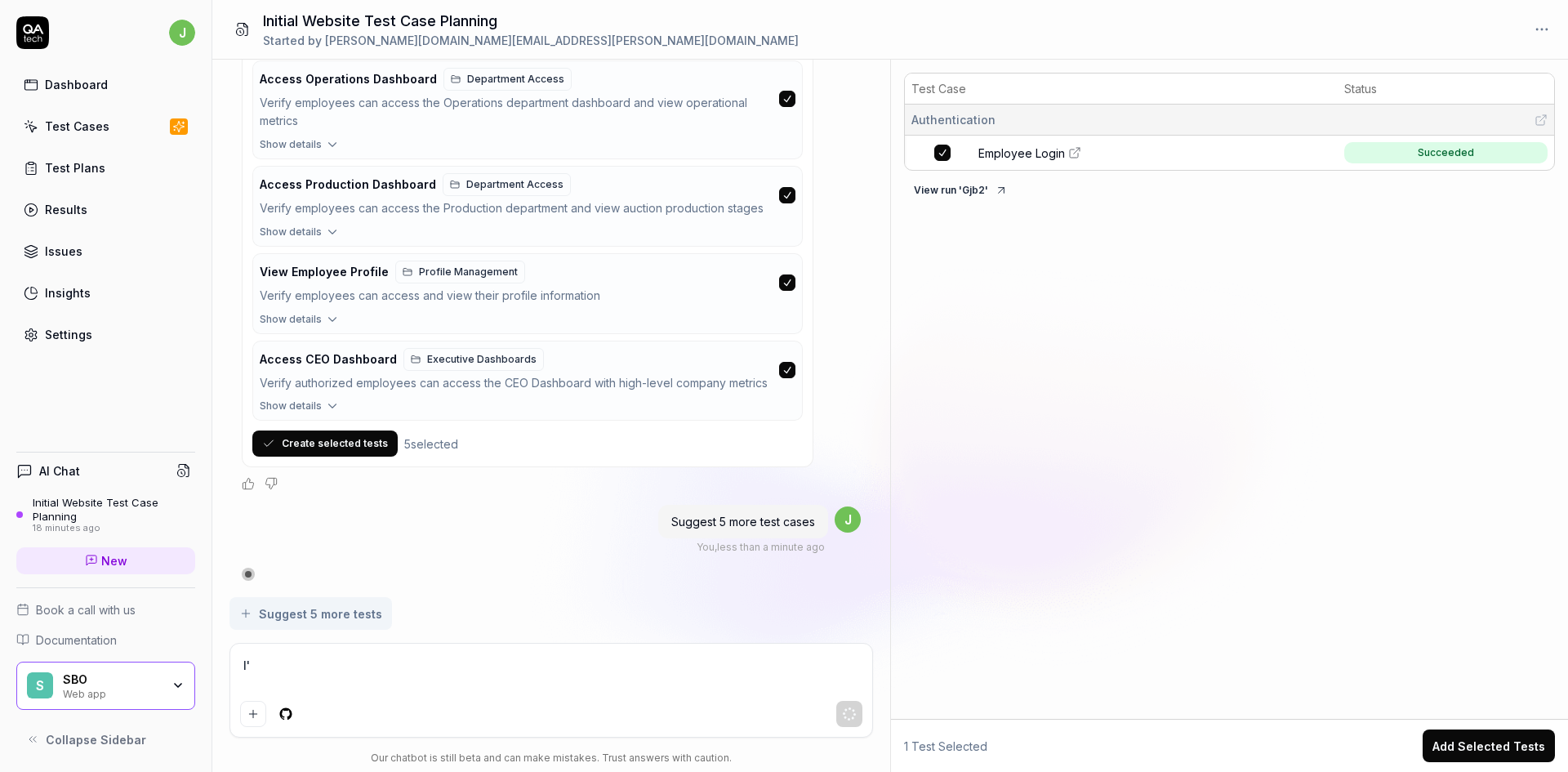
type textarea "*"
type textarea "I'd"
type textarea "*"
type textarea "I'd"
type textarea "*"
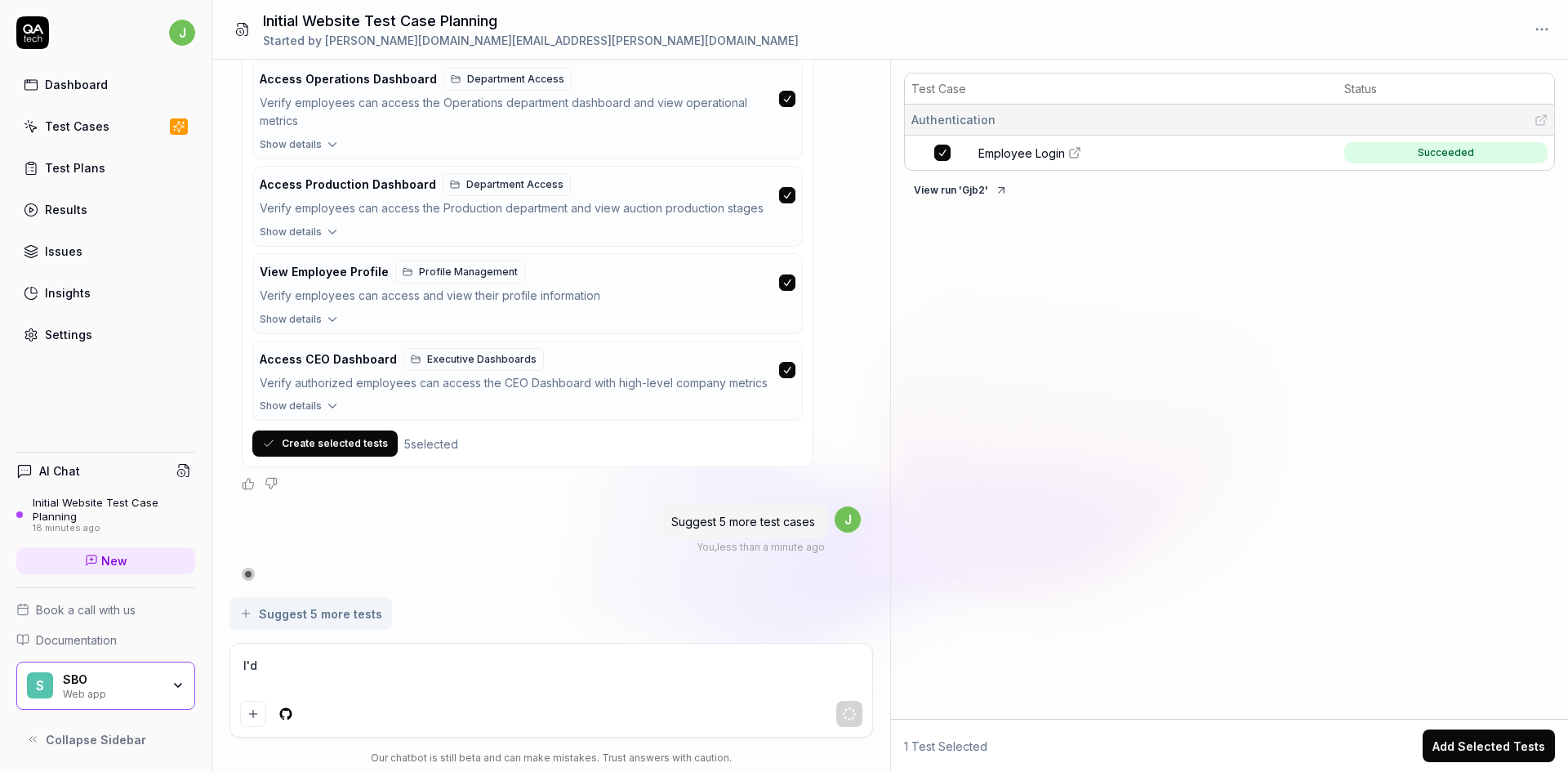
type textarea "I'd l"
type textarea "*"
type textarea "I'd li"
type textarea "*"
type textarea "I'd lik"
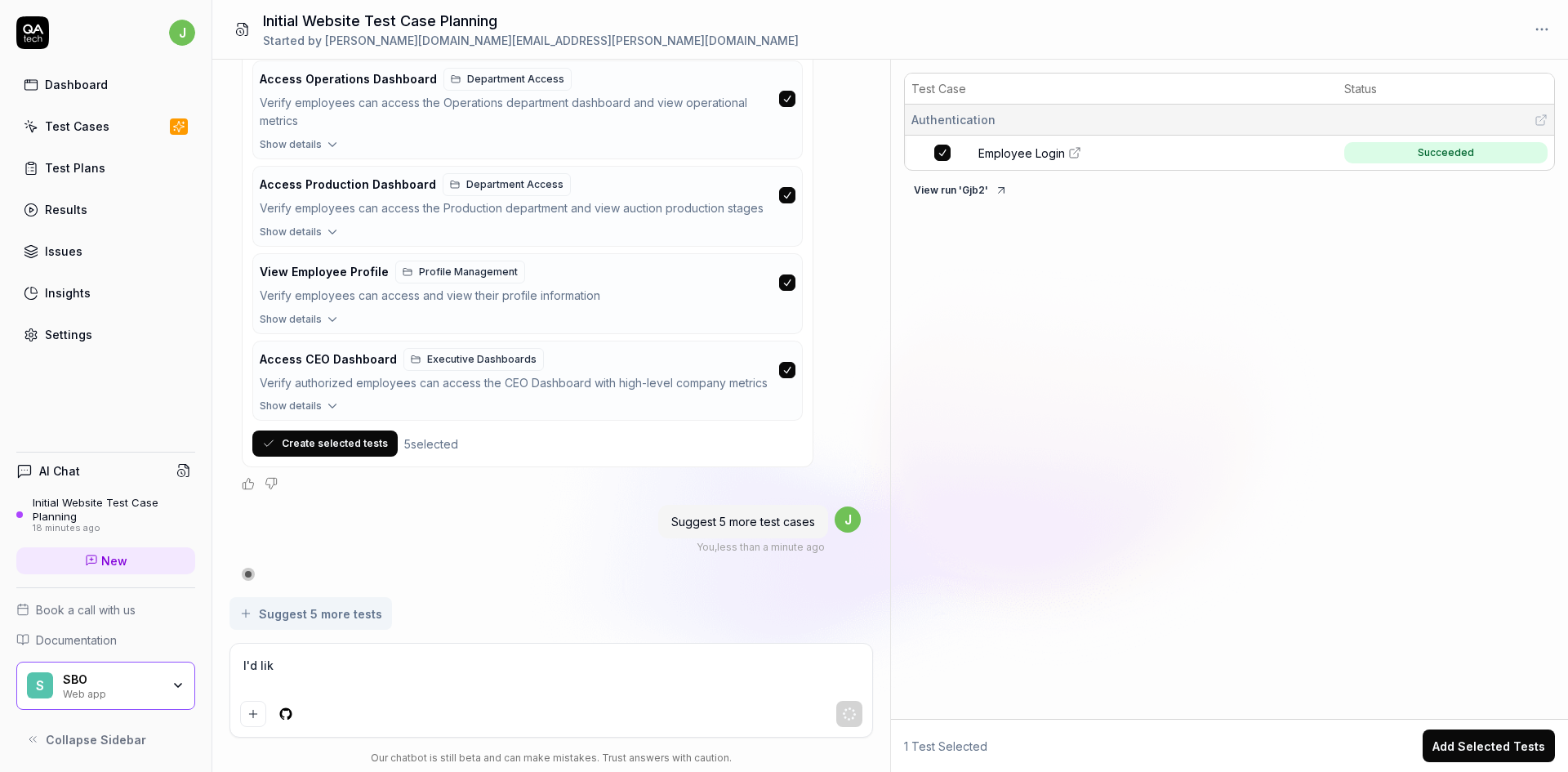
type textarea "*"
type textarea "I'd like"
type textarea "*"
type textarea "I'd like"
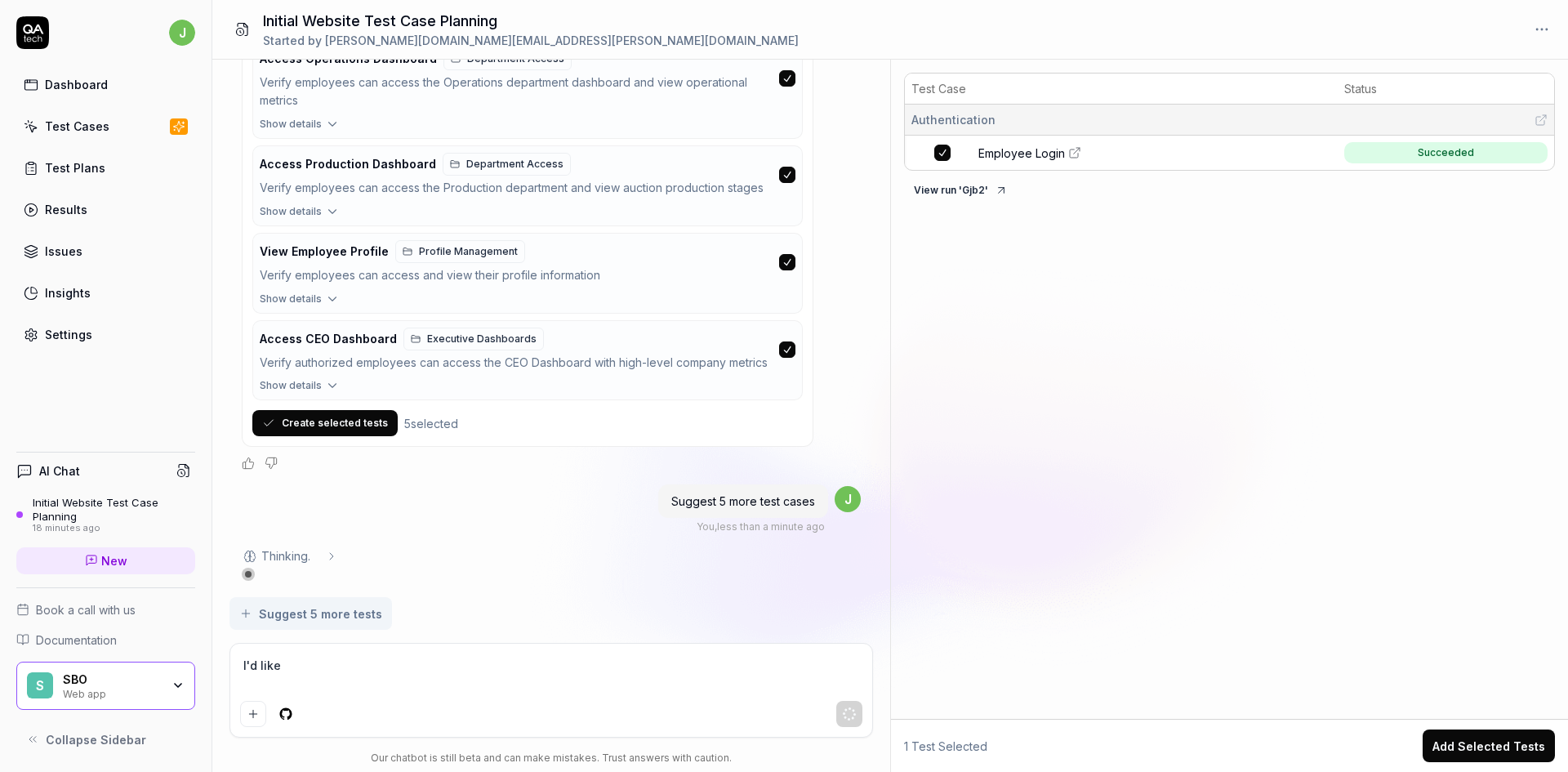
type textarea "*"
type textarea "I'd like t"
type textarea "*"
type textarea "I'd like to"
type textarea "*"
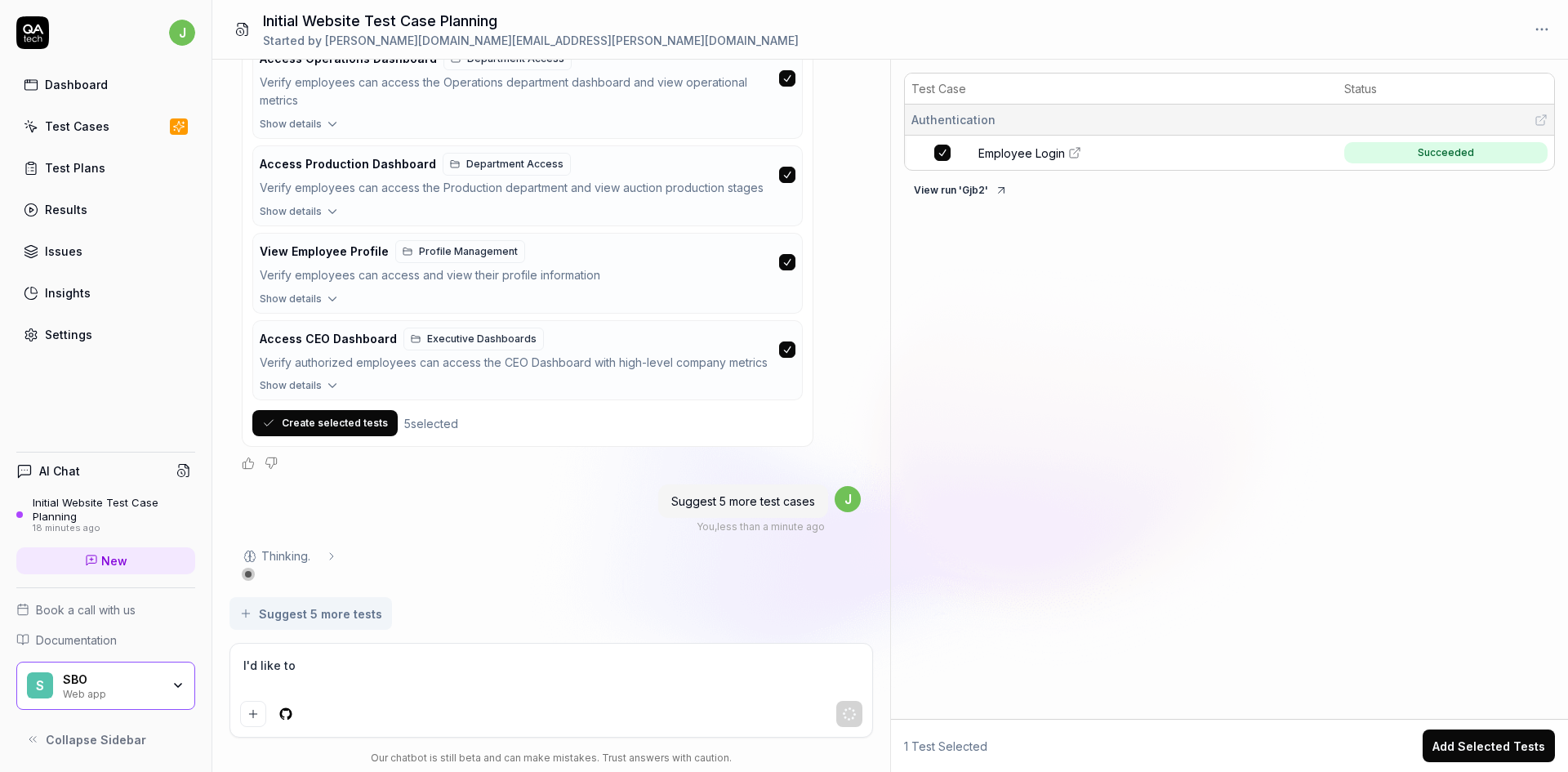
type textarea "I'd like to"
type textarea "*"
type textarea "I'd like to t"
type textarea "*"
type textarea "I'd like to te"
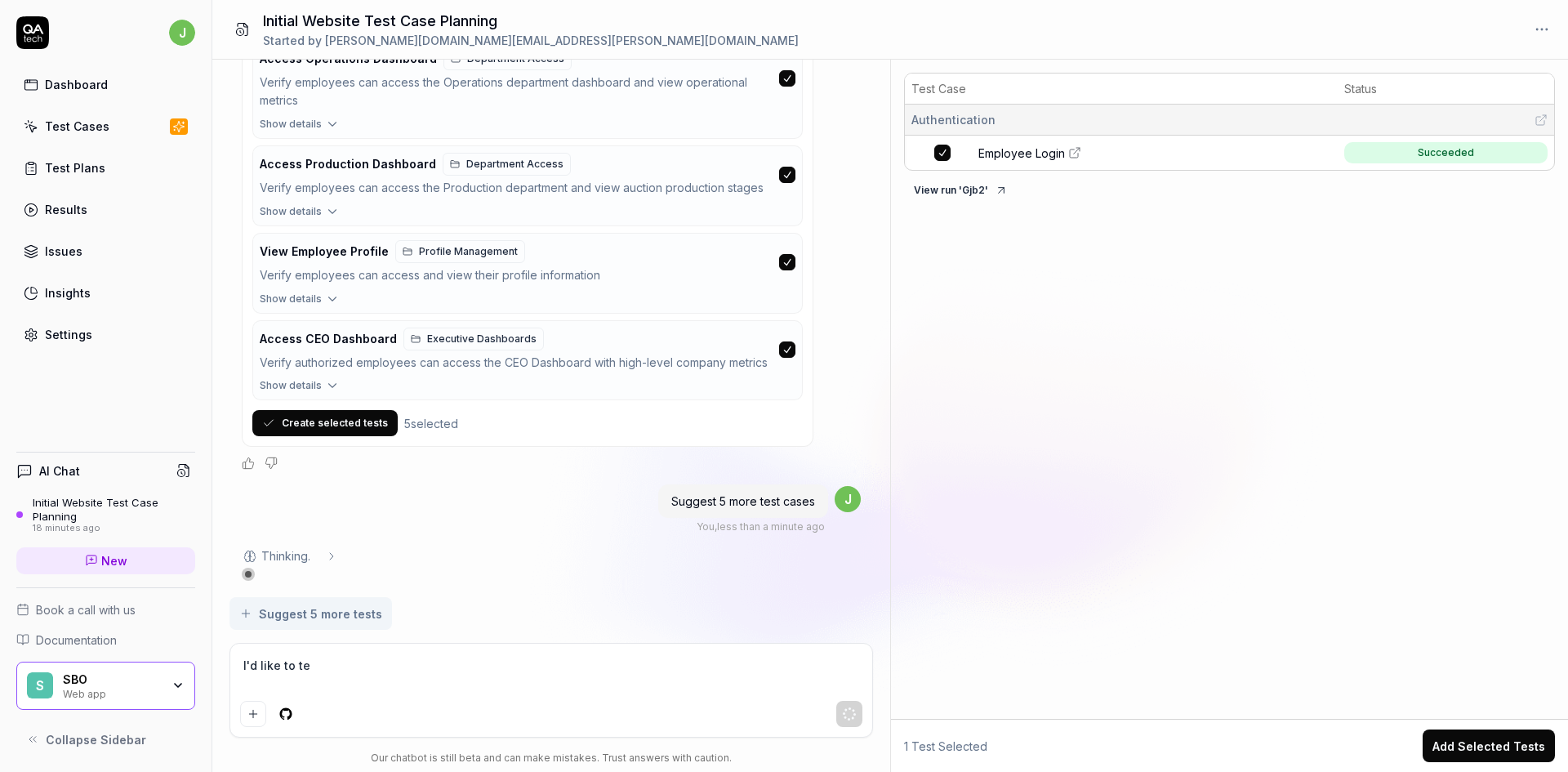
type textarea "*"
type textarea "I'd like to tes"
type textarea "*"
type textarea "I'd like to test"
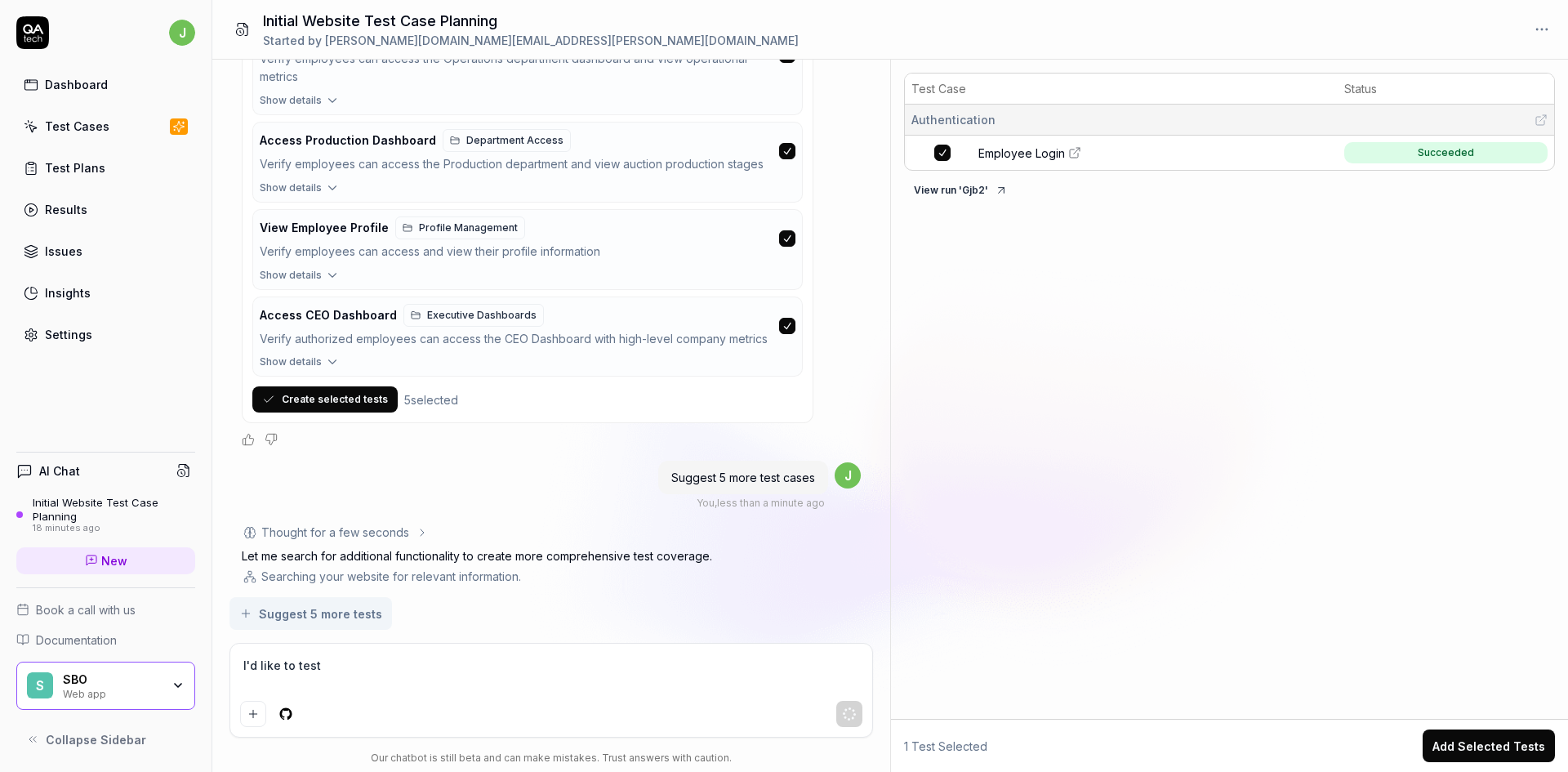
type textarea "*"
type textarea "I'd like to test"
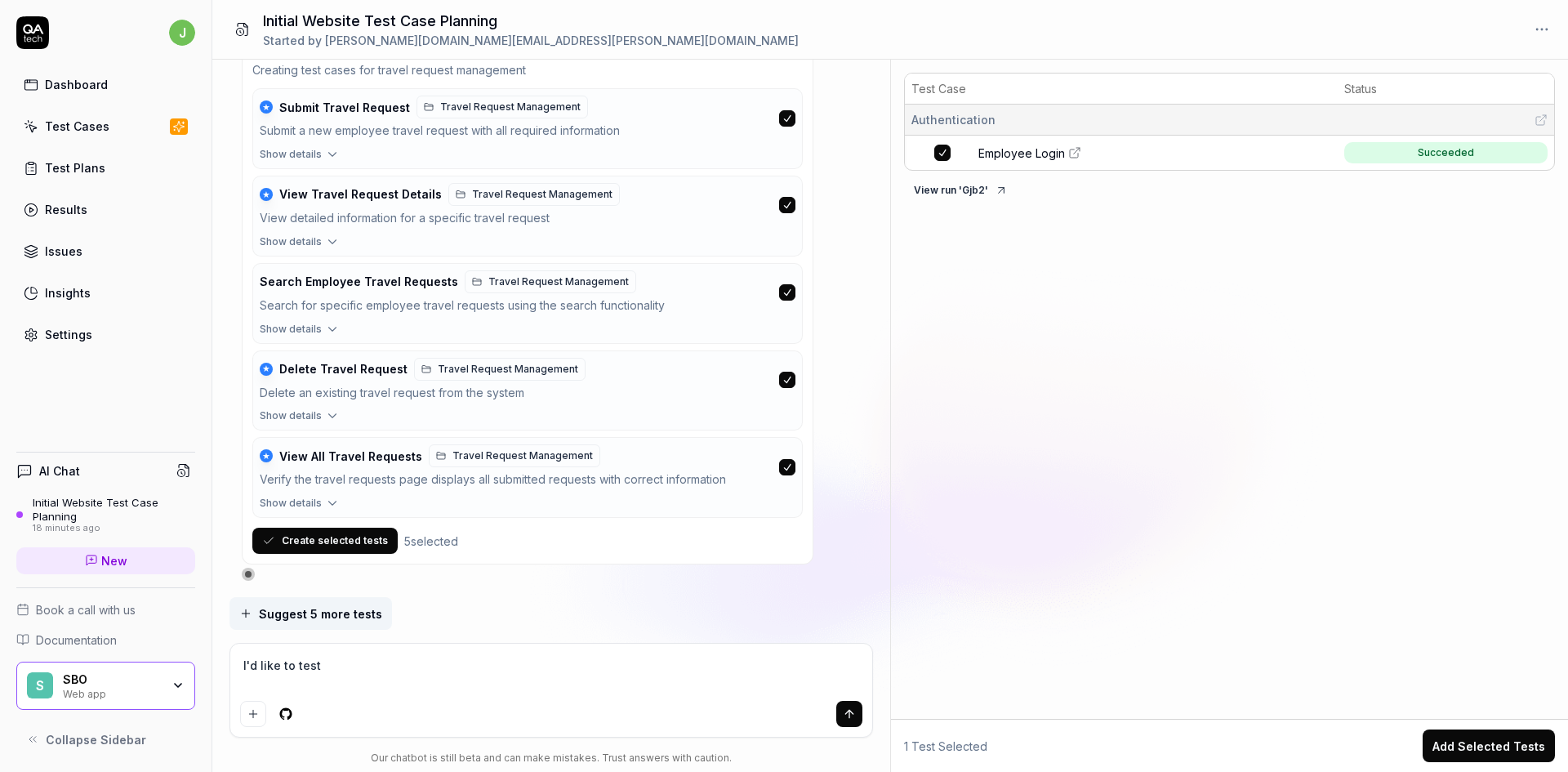
scroll to position [1878, 0]
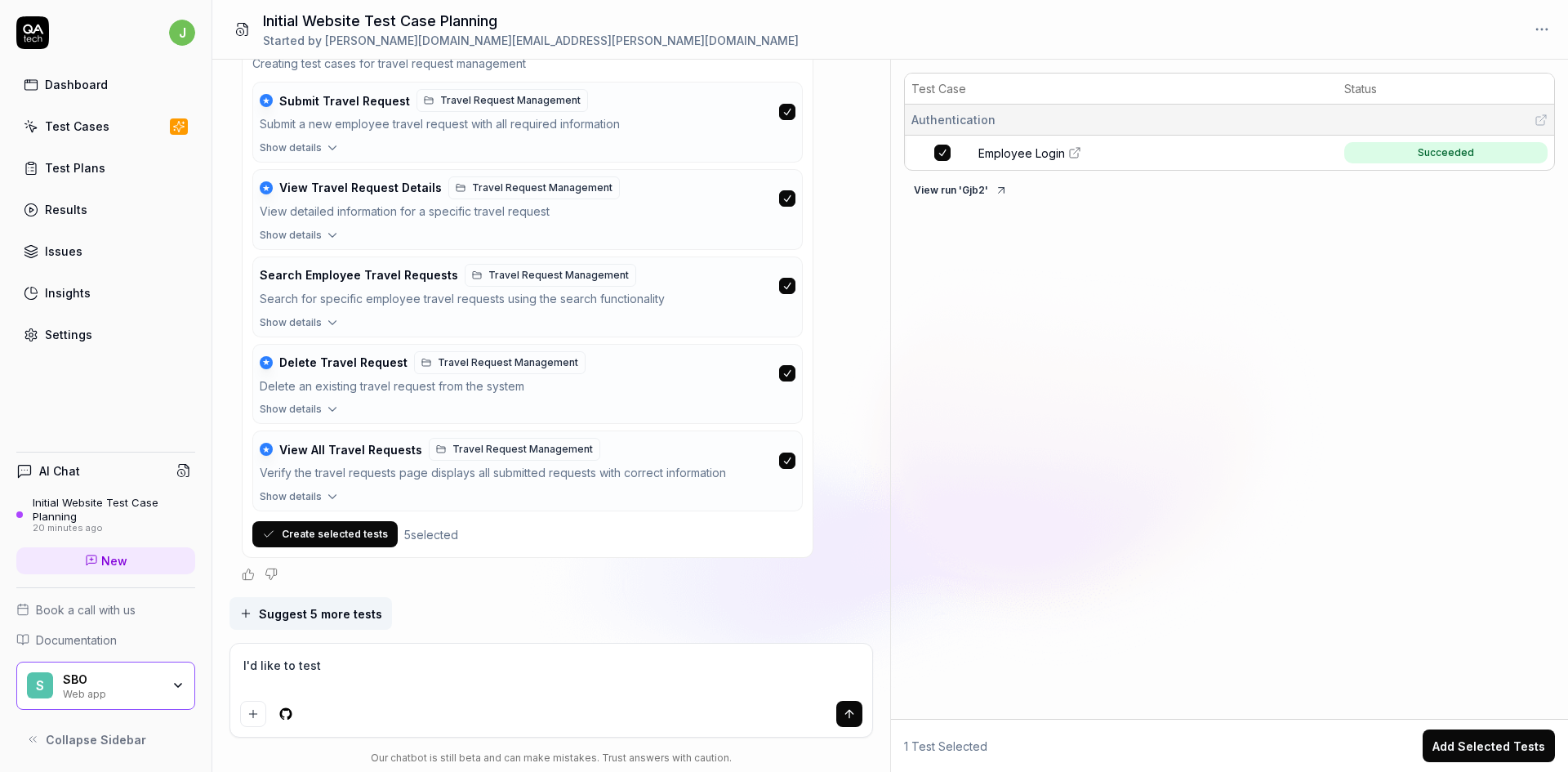
click at [327, 147] on icon "button" at bounding box center [332, 148] width 15 height 15
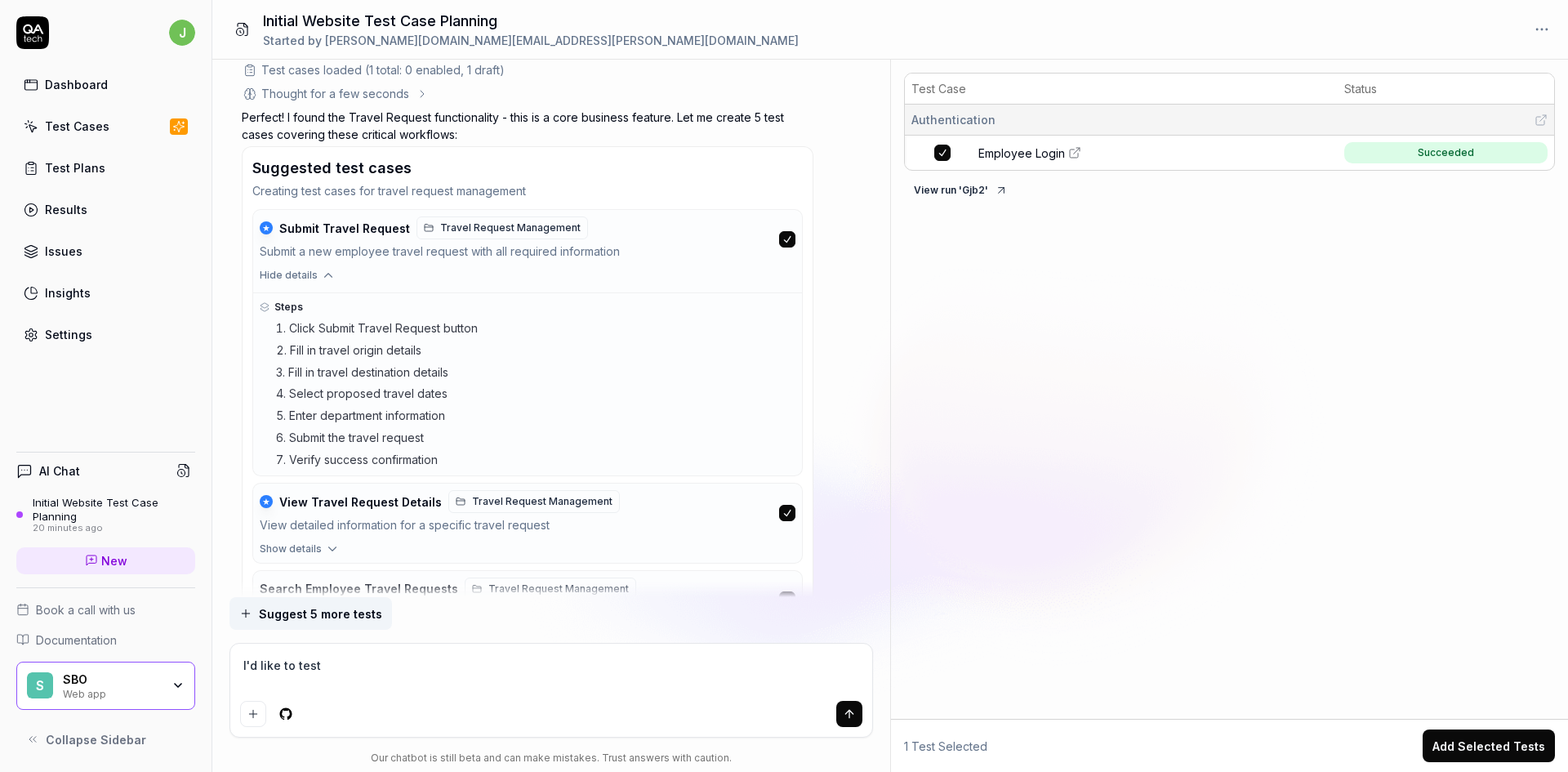
scroll to position [1738, 0]
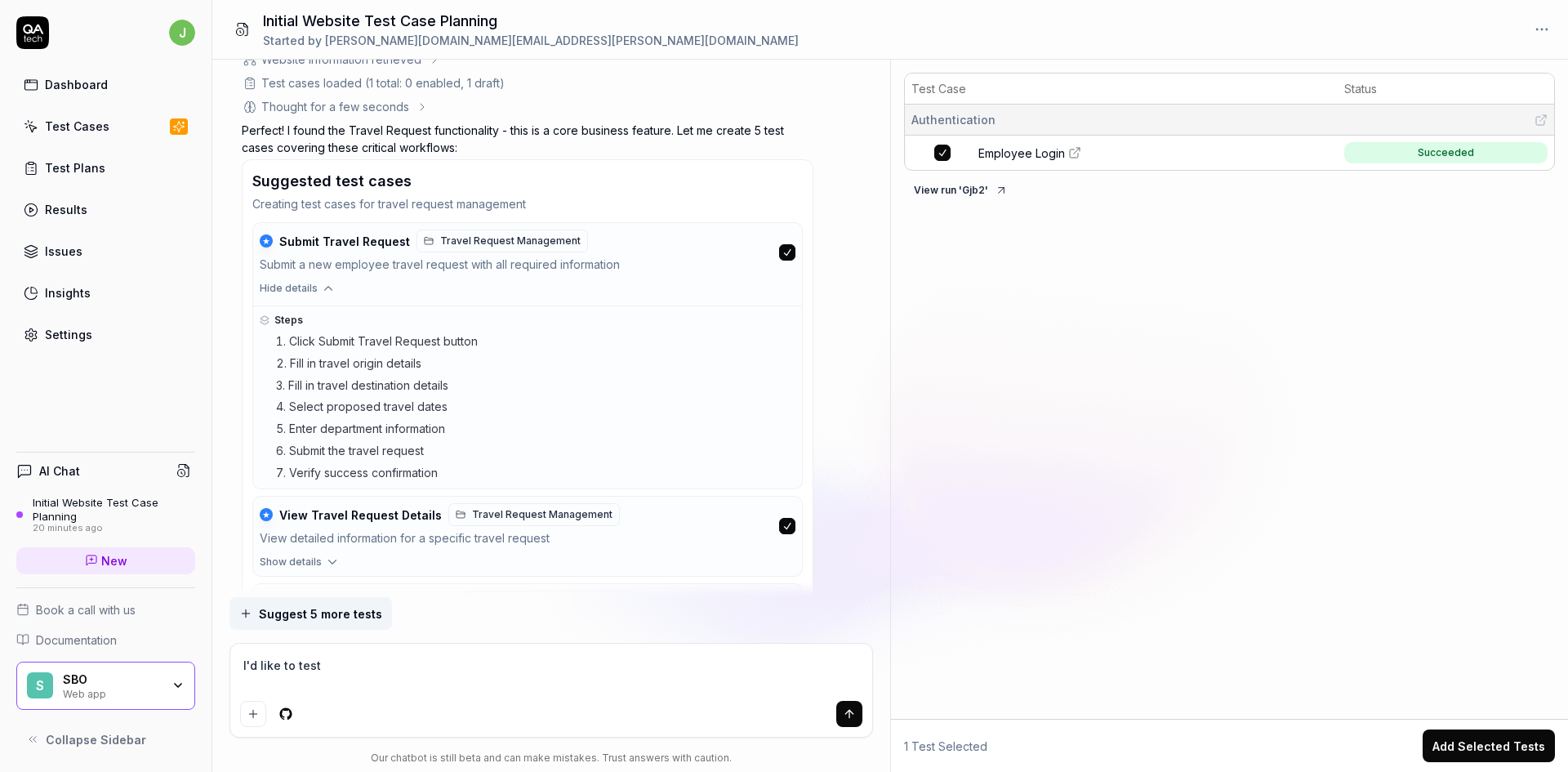
click at [374, 240] on span "Submit Travel Request" at bounding box center [344, 242] width 130 height 15
click at [792, 254] on button "button" at bounding box center [788, 253] width 16 height 16
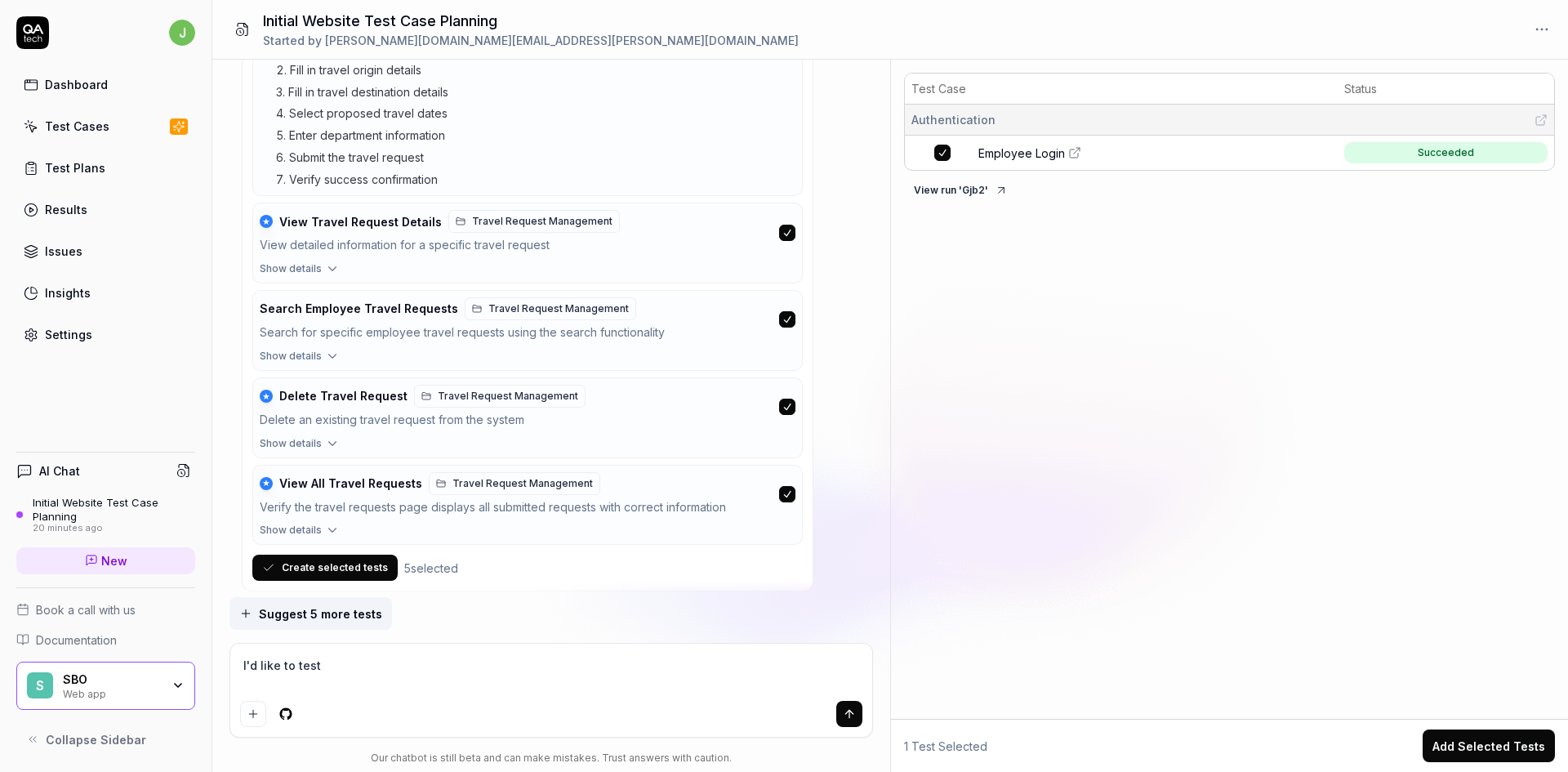
scroll to position [2064, 0]
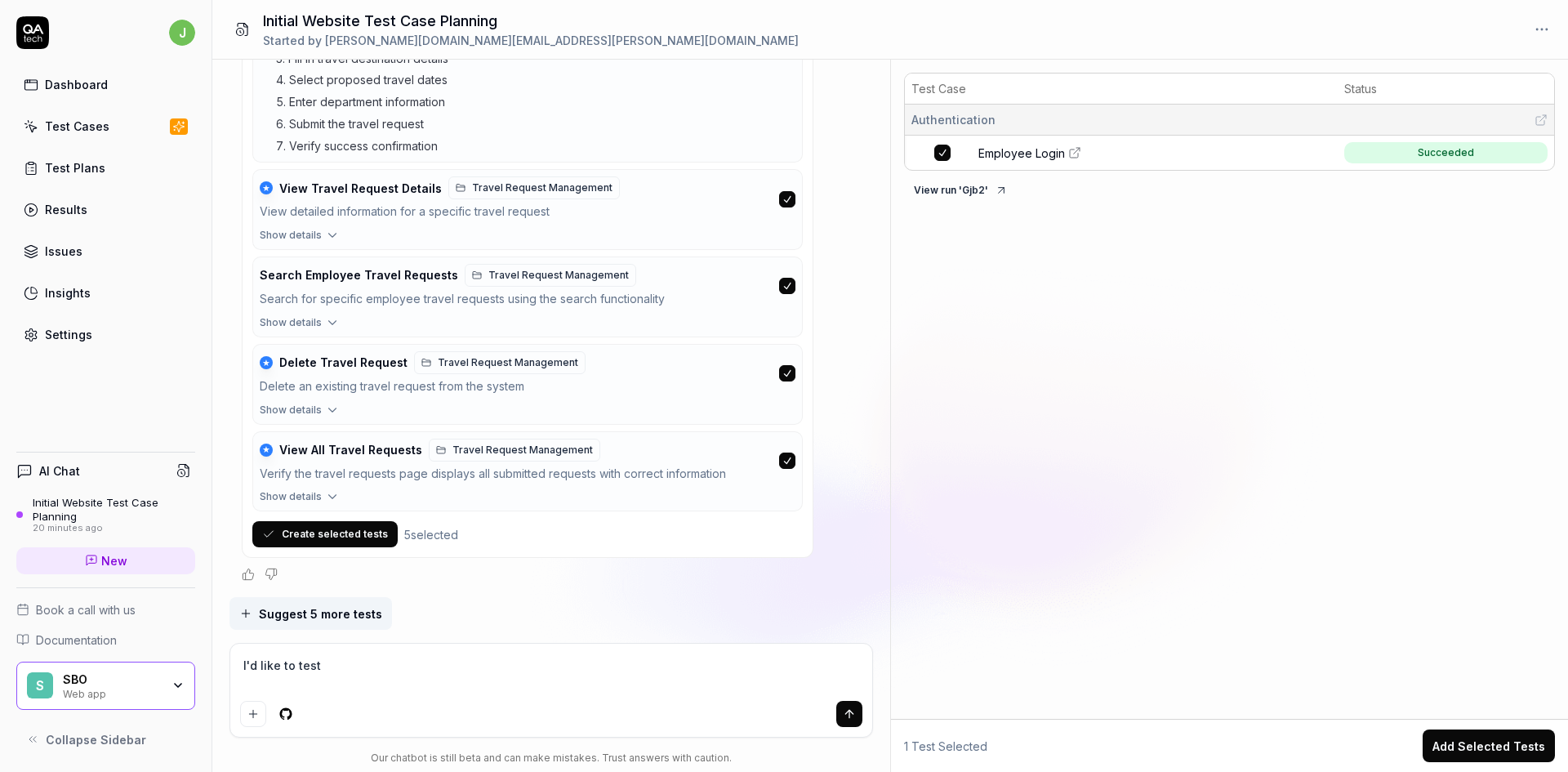
click at [789, 372] on button "button" at bounding box center [788, 373] width 16 height 16
click at [785, 460] on button "button" at bounding box center [788, 460] width 16 height 16
click at [791, 280] on button "button" at bounding box center [788, 286] width 16 height 16
click at [306, 532] on button "Create selected tests" at bounding box center [325, 534] width 145 height 26
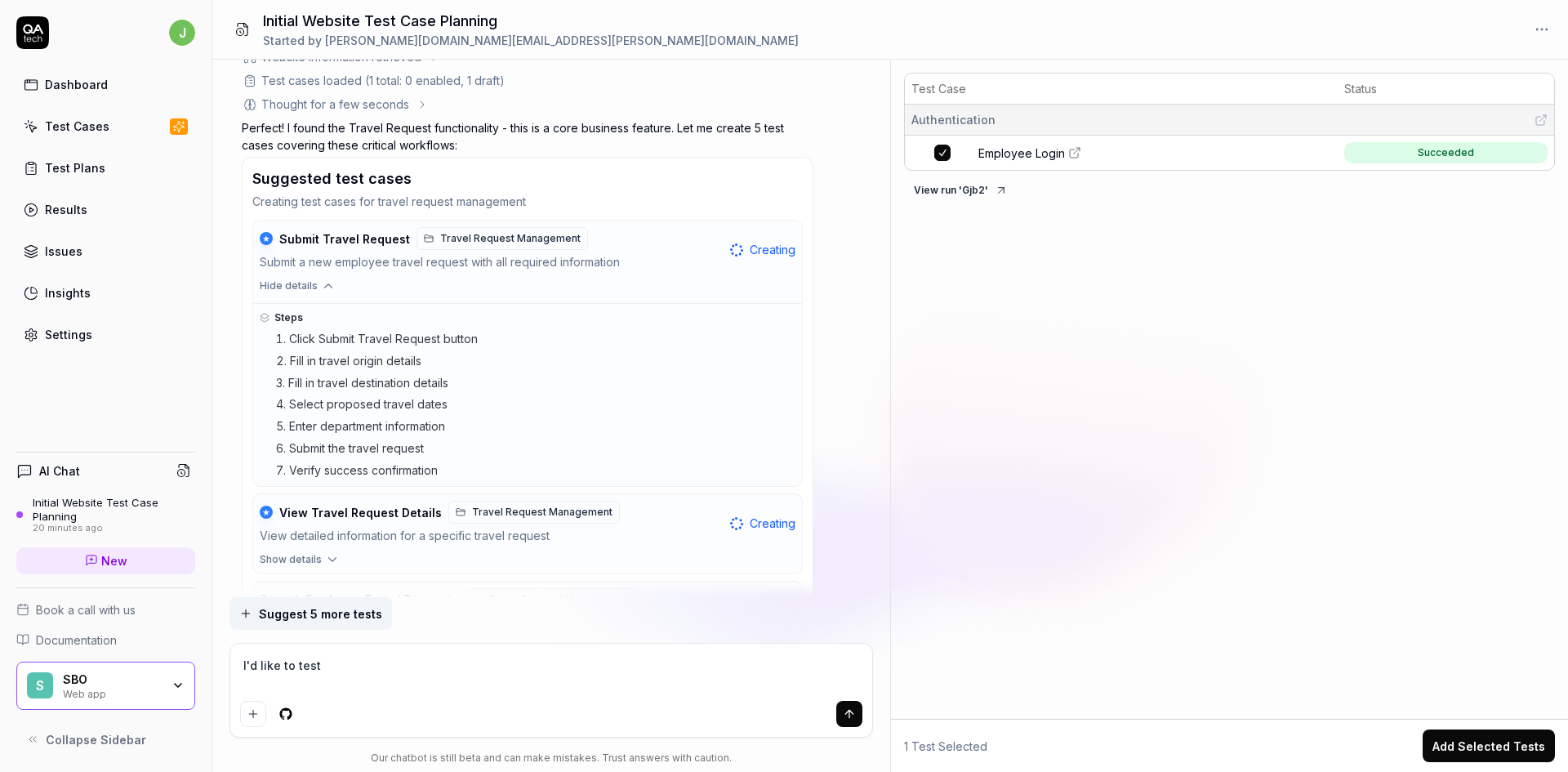
scroll to position [1738, 0]
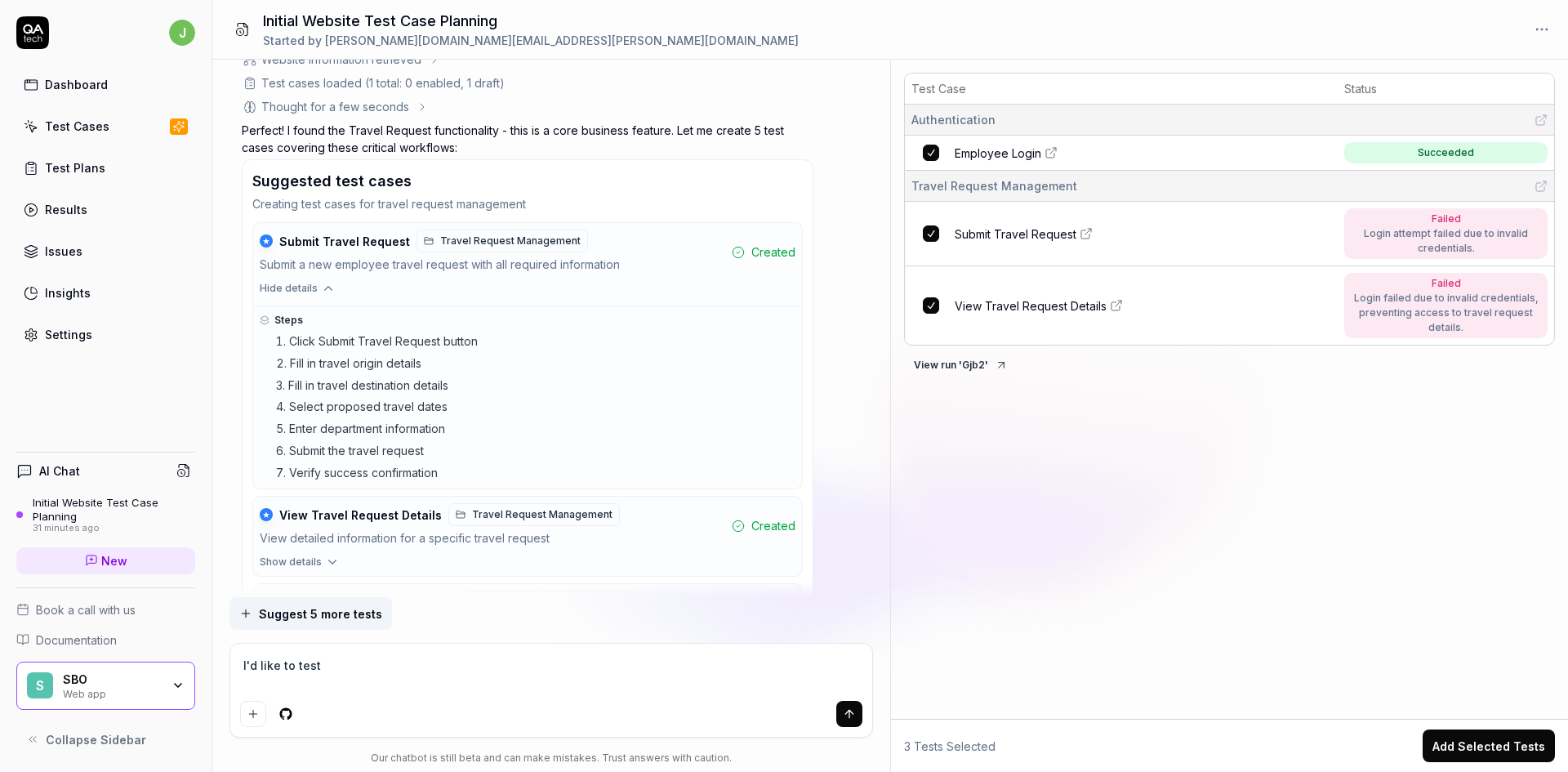
click at [1086, 233] on icon at bounding box center [1086, 234] width 13 height 13
drag, startPoint x: 336, startPoint y: 668, endPoint x: 211, endPoint y: 663, distance: 125.1
click at [211, 663] on div "j Dashboard Test Cases Test Plans Results Issues Insights Settings AI Chat Init…" at bounding box center [784, 386] width 1568 height 772
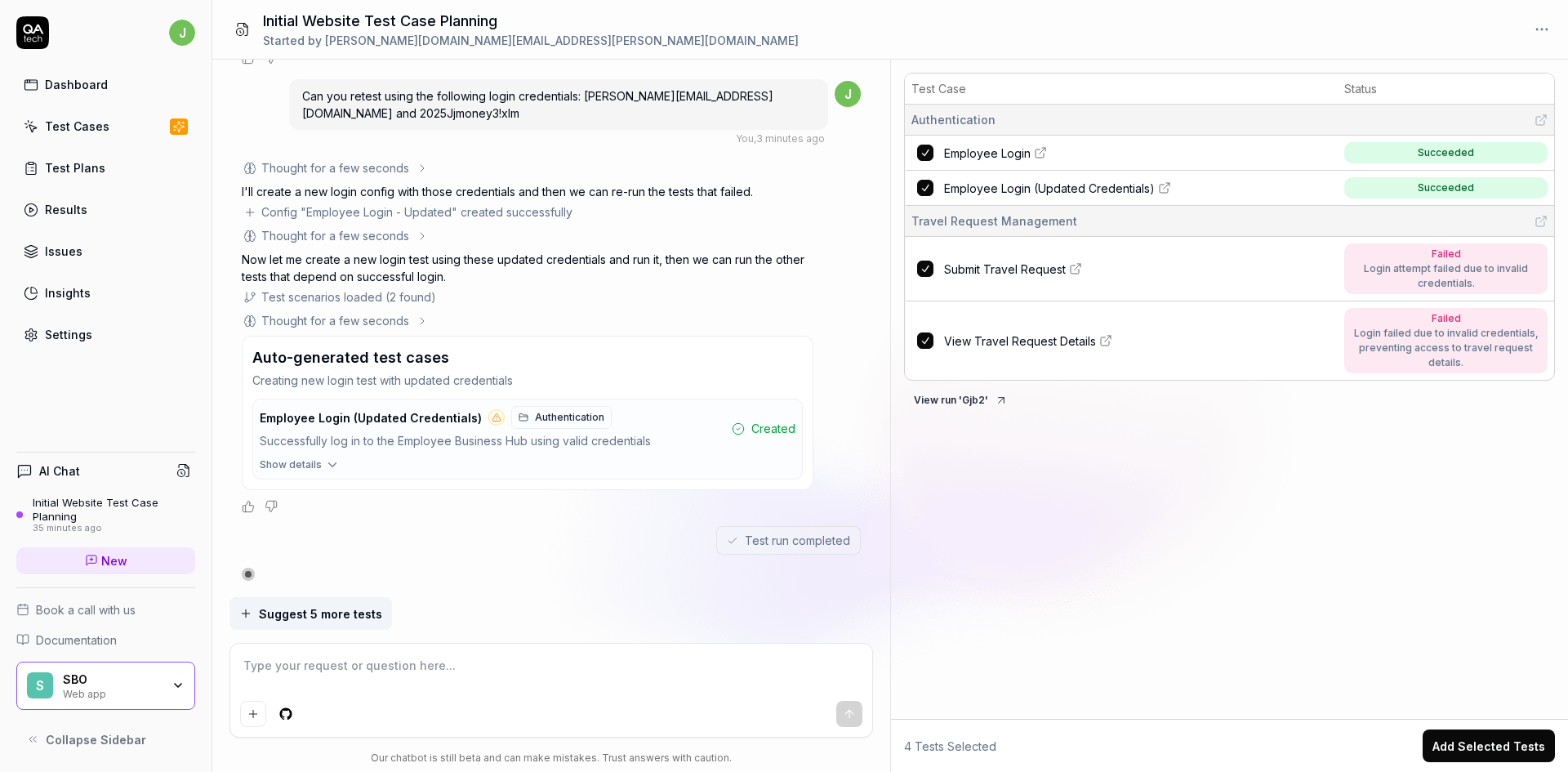
scroll to position [2757, 0]
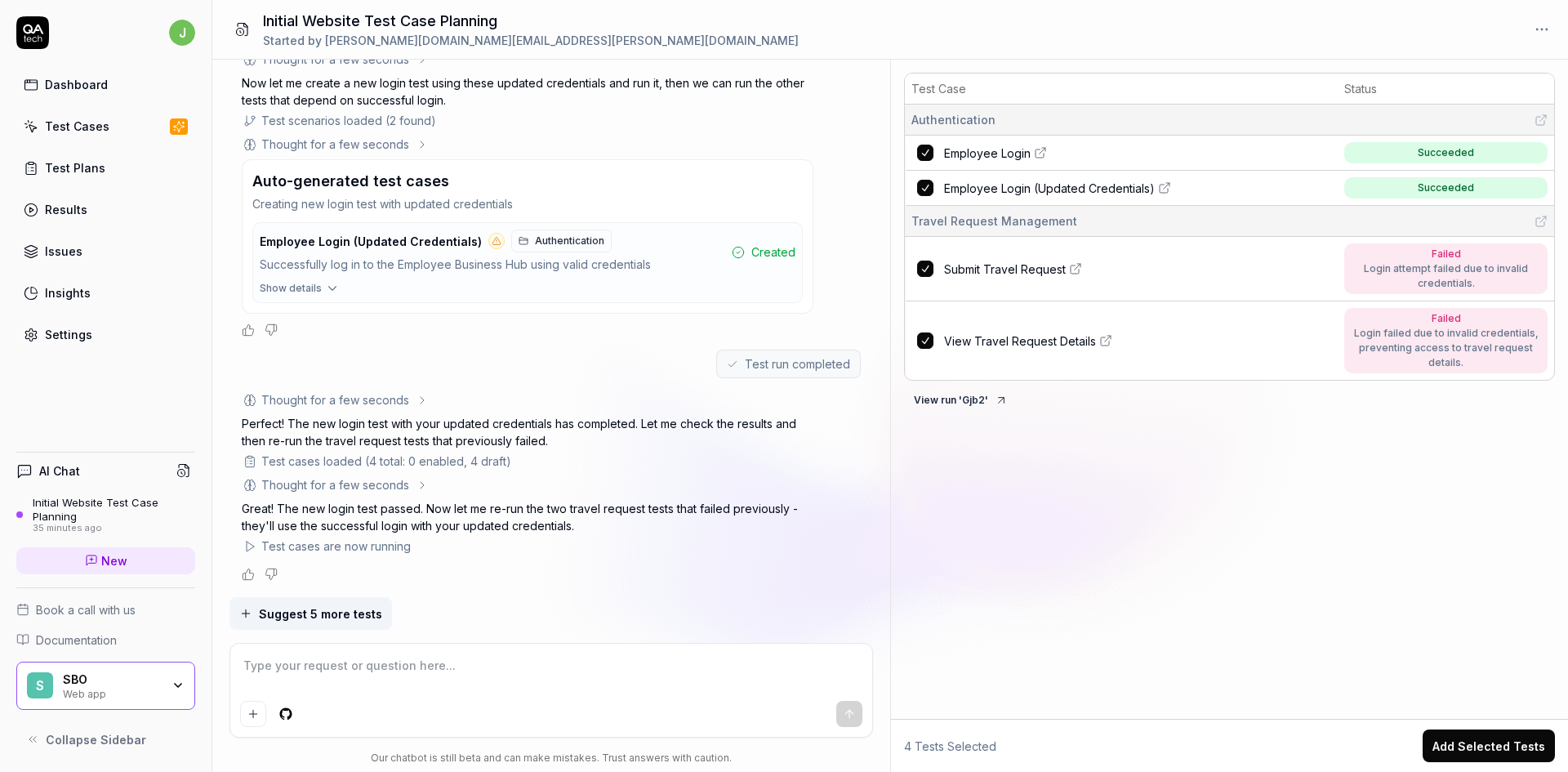
paste textarea "[STREET_ADDRESS]"
drag, startPoint x: 500, startPoint y: 670, endPoint x: 193, endPoint y: 668, distance: 307.0
click at [193, 668] on div "j Dashboard Test Cases Test Plans Results Issues Insights Settings AI Chat Init…" at bounding box center [784, 386] width 1568 height 772
click at [313, 674] on textarea at bounding box center [551, 674] width 623 height 41
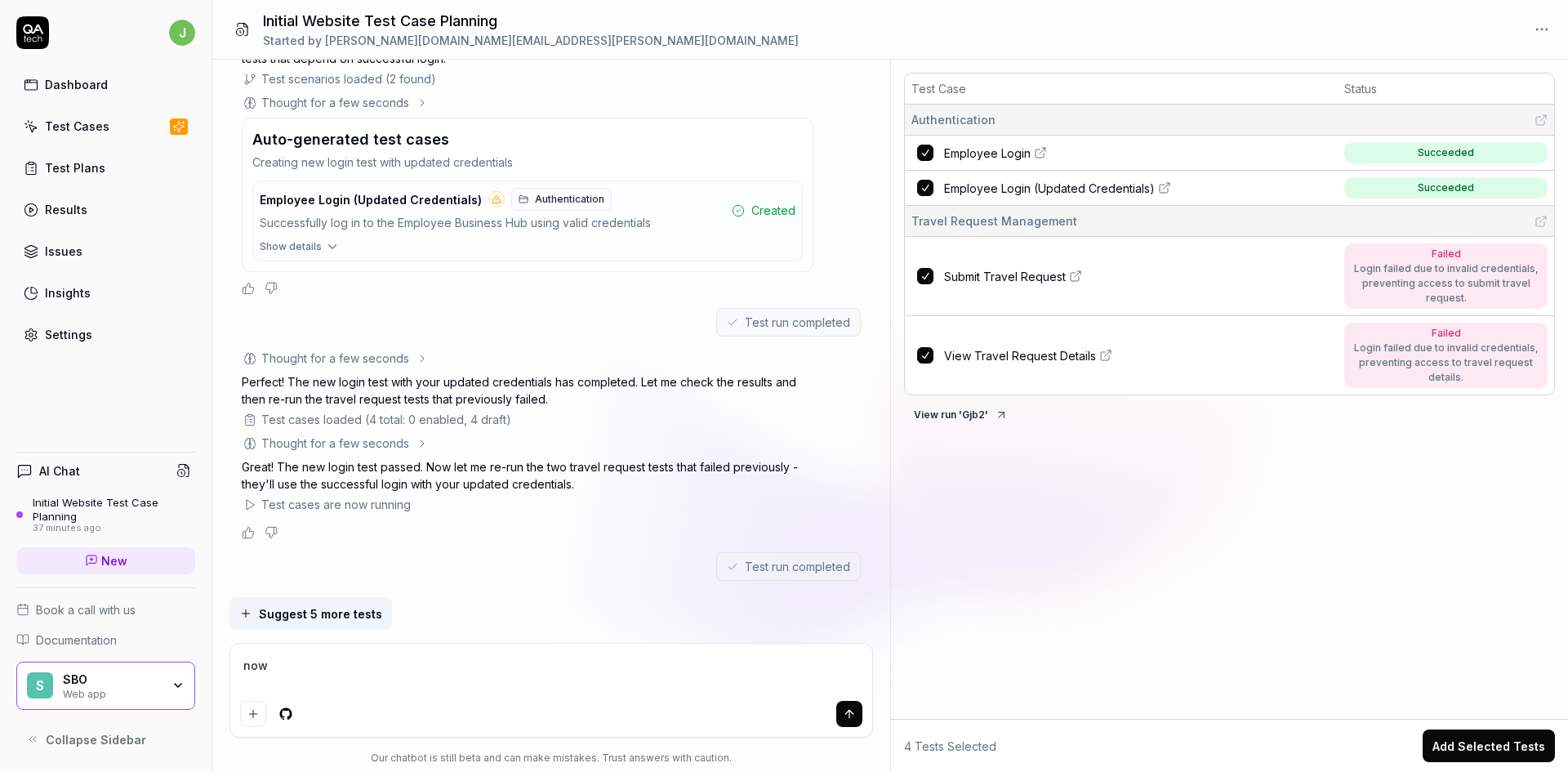
scroll to position [2825, 0]
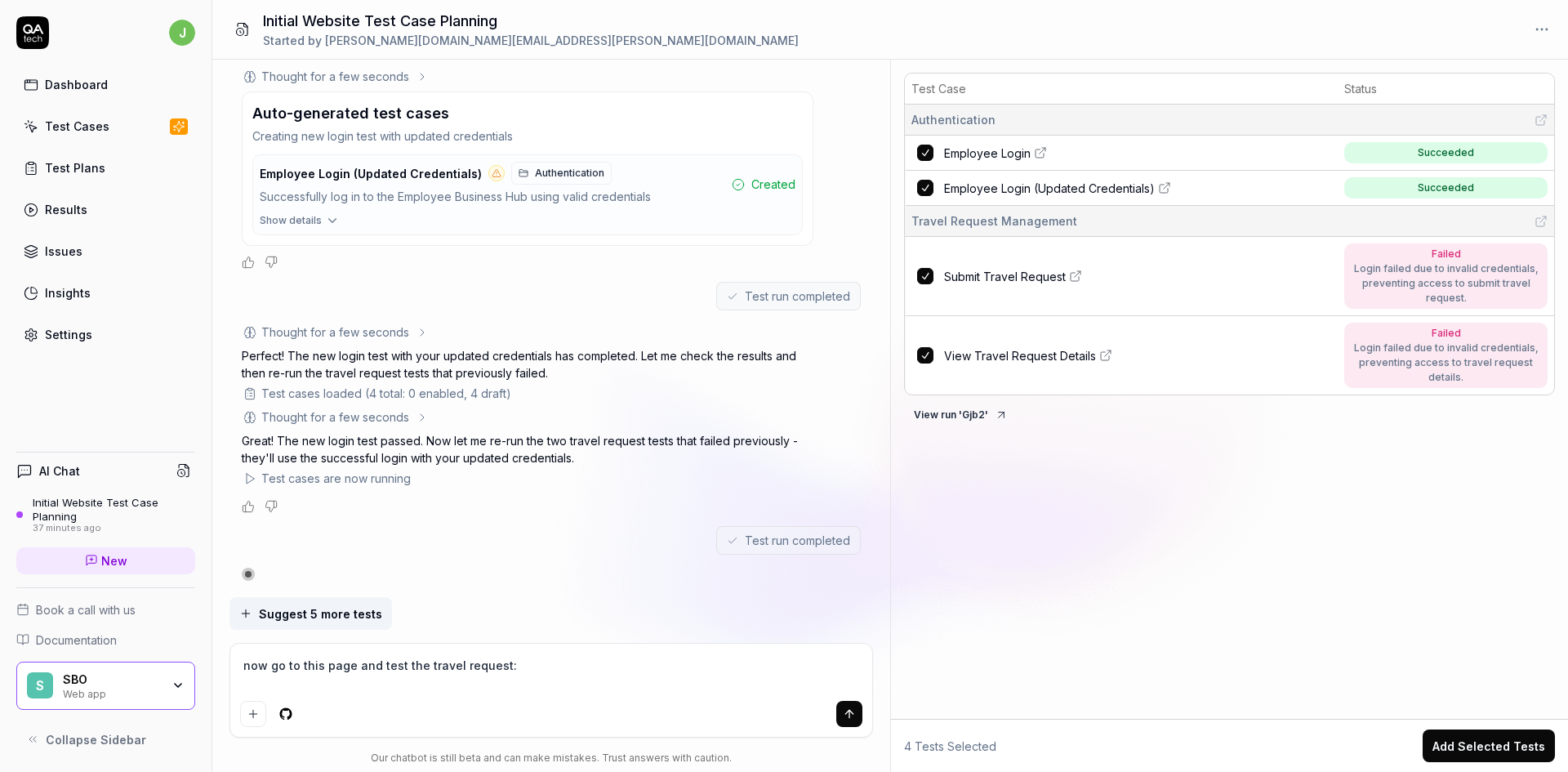
paste textarea "[URL][DOMAIN_NAME]"
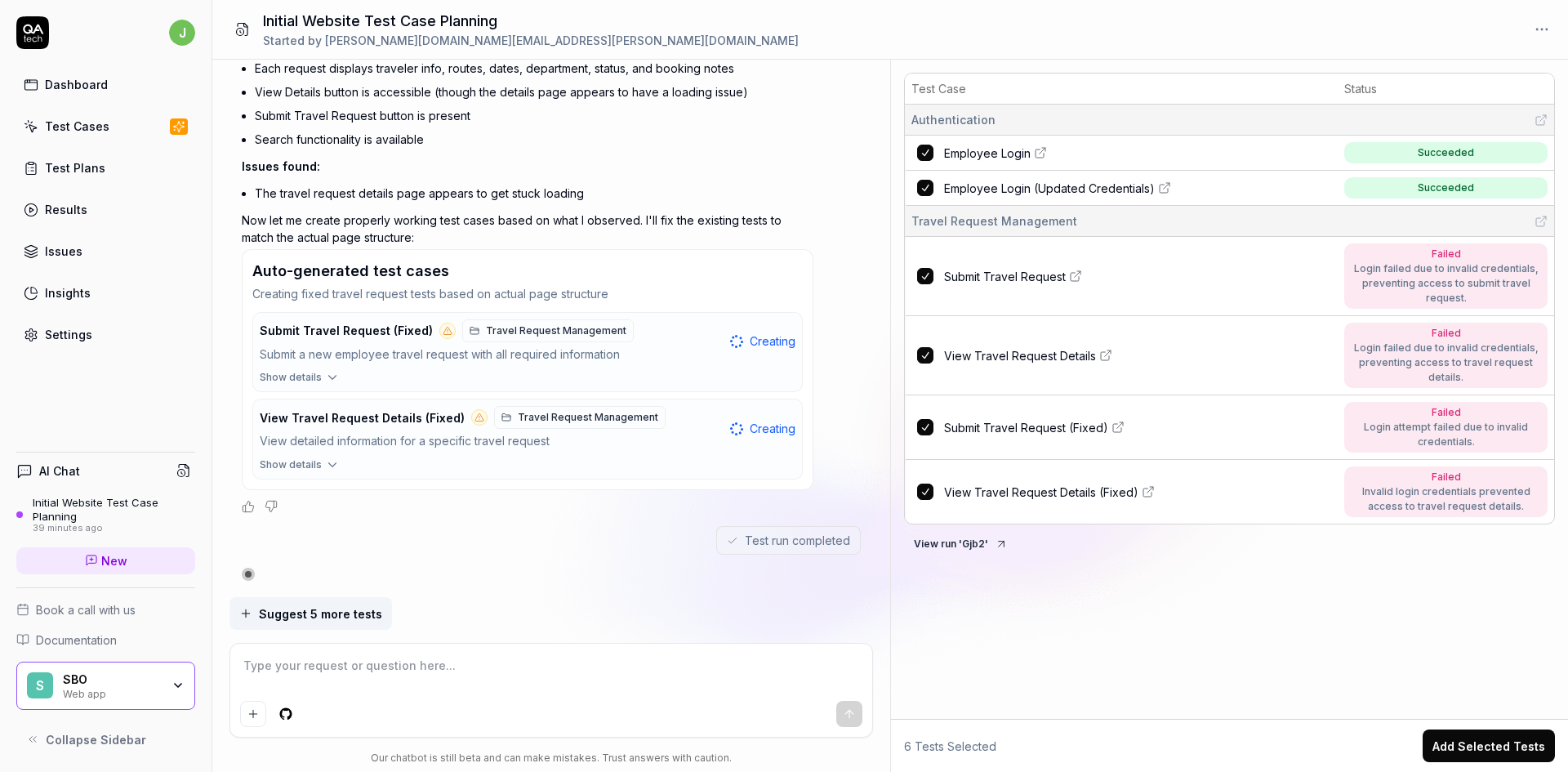
scroll to position [4497, 0]
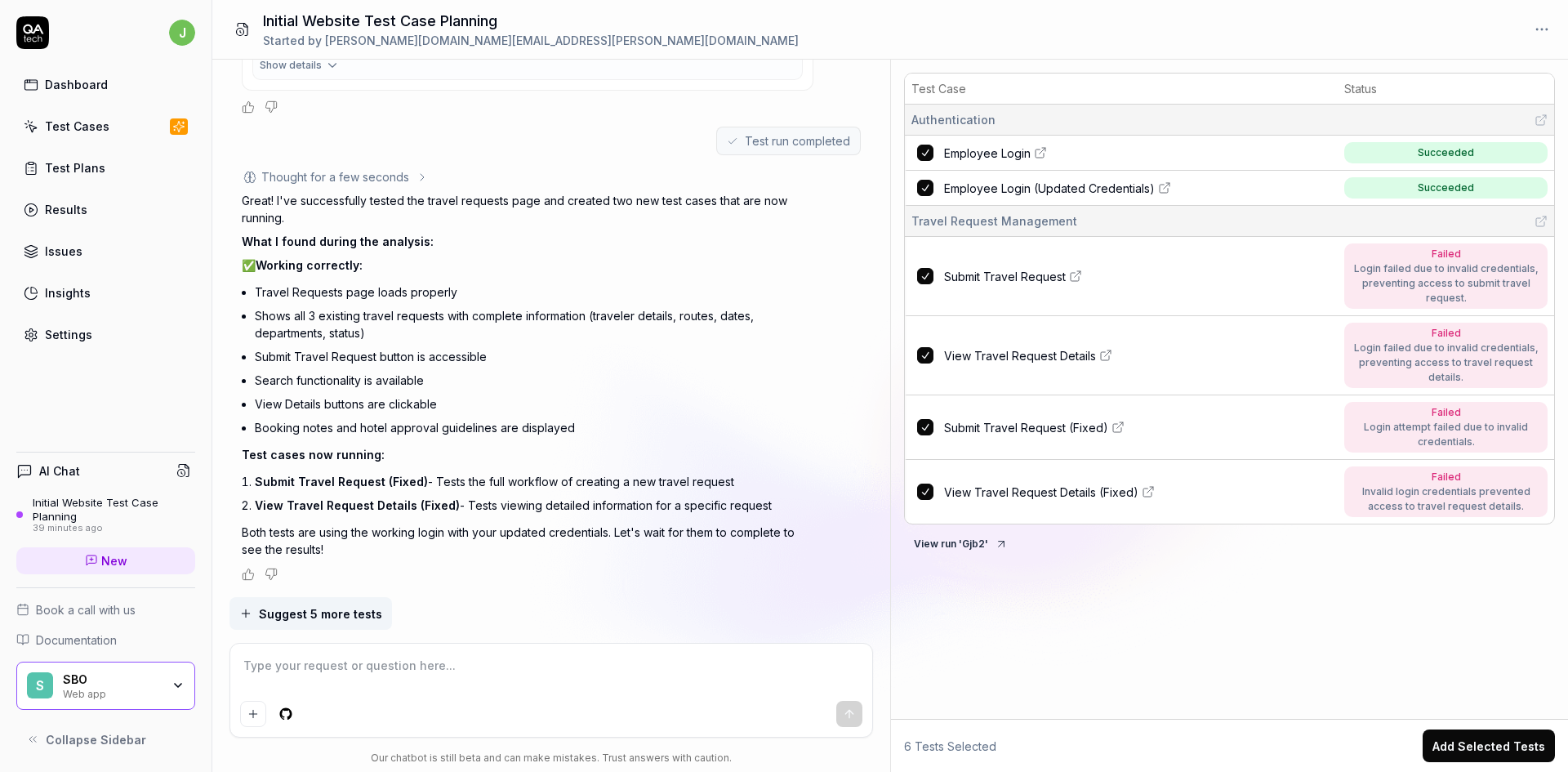
click at [1116, 425] on icon at bounding box center [1118, 427] width 13 height 13
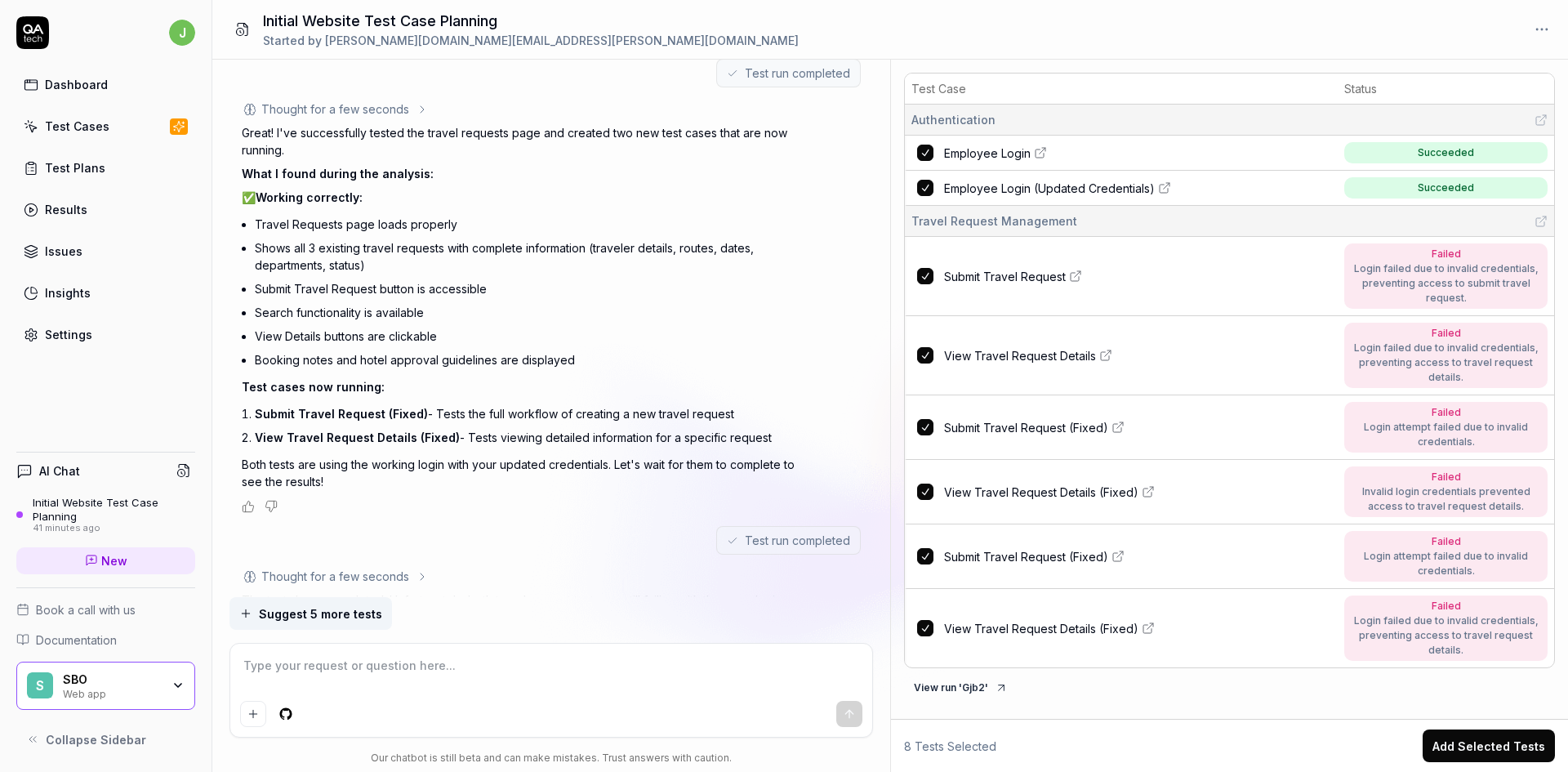
scroll to position [5023, 0]
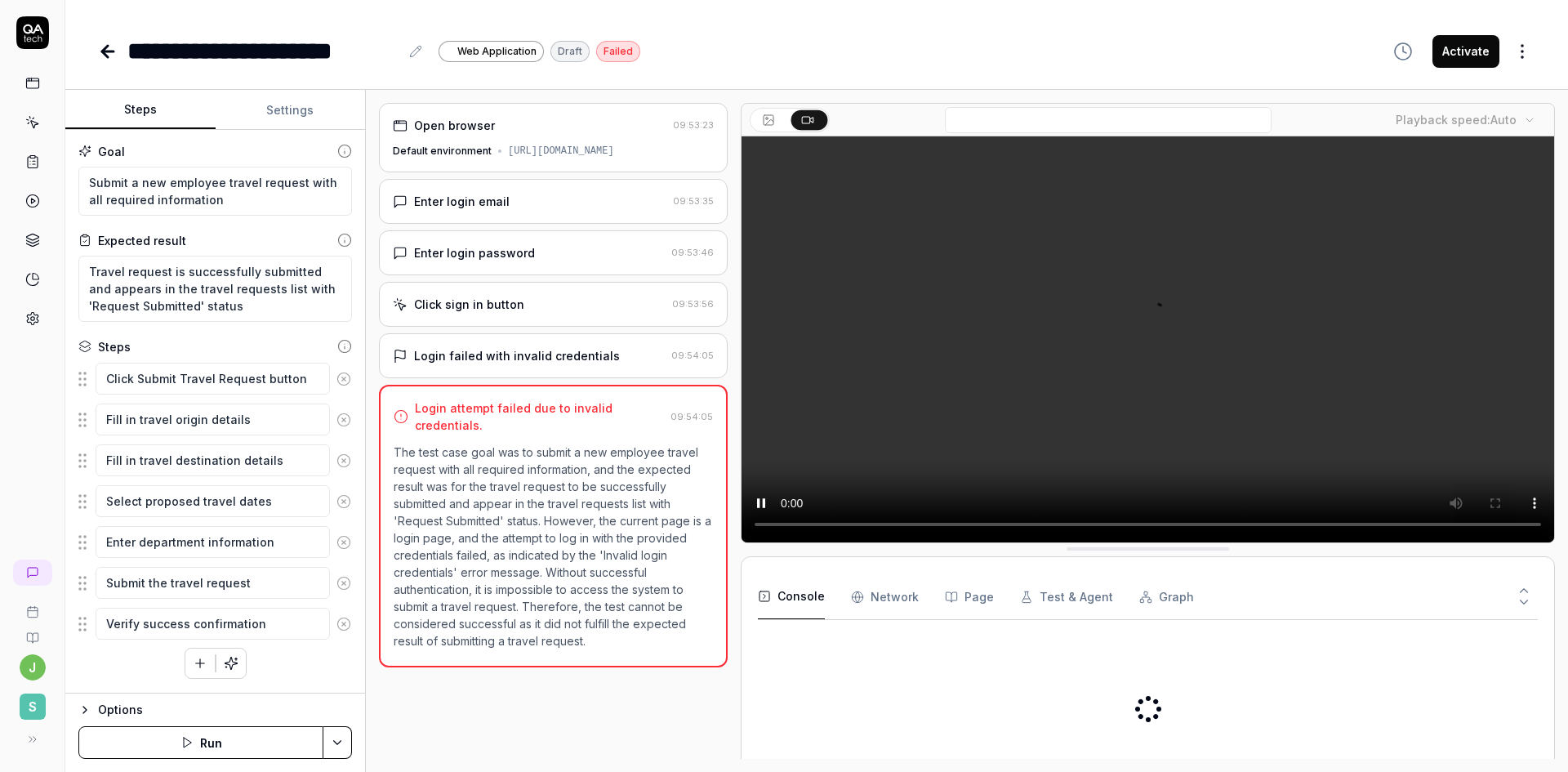
type textarea "*"
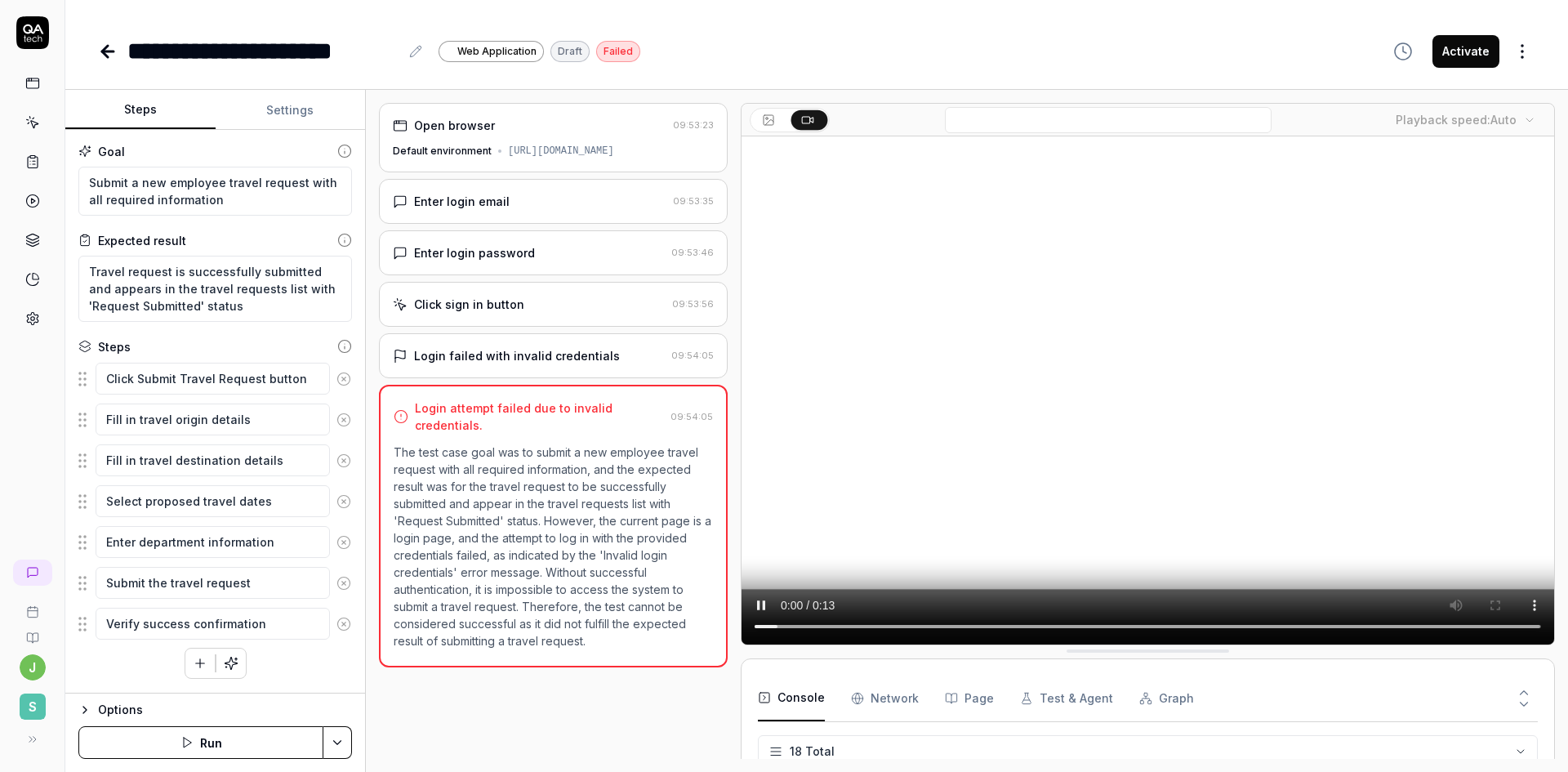
scroll to position [477, 0]
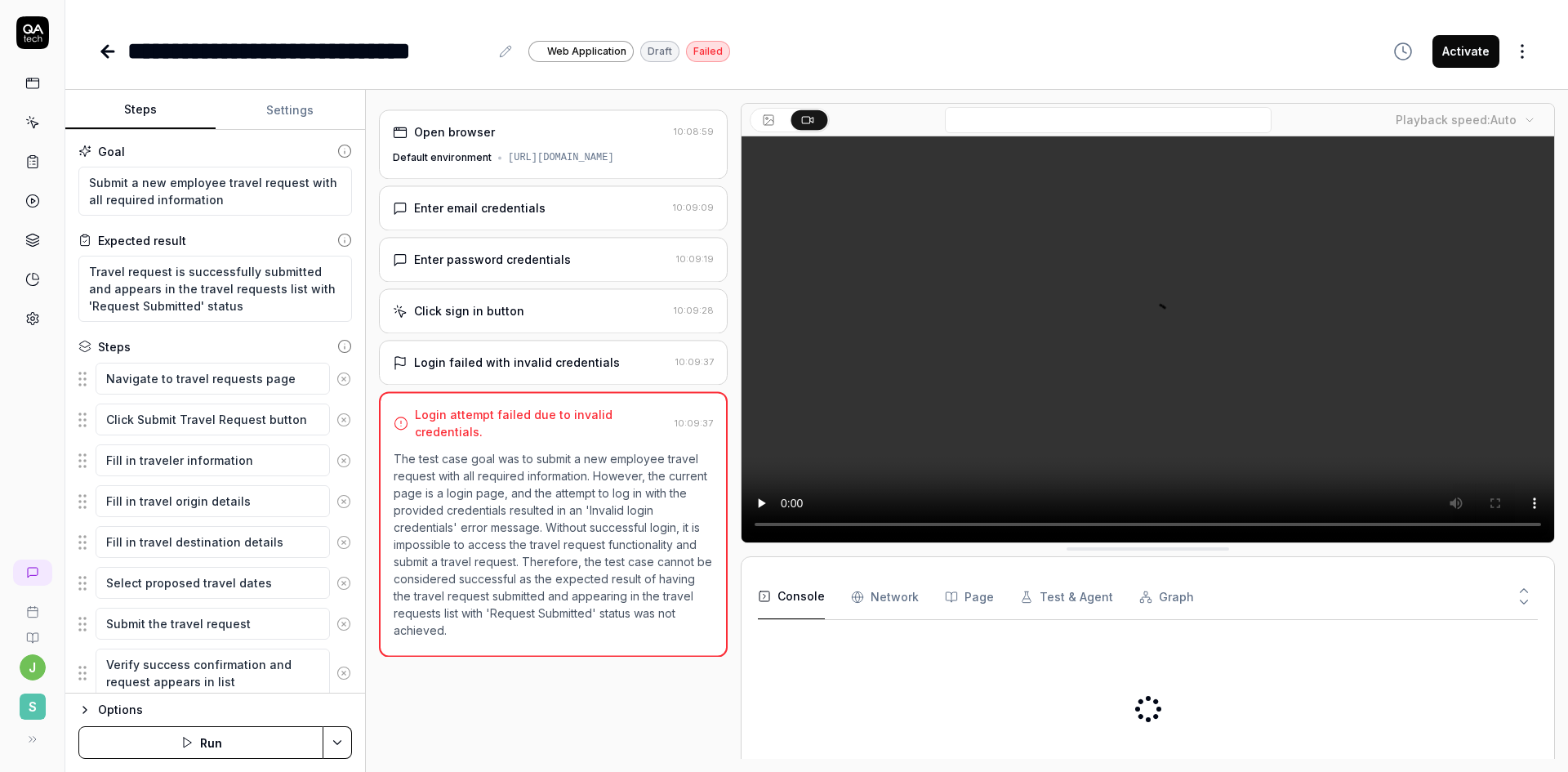
type textarea "*"
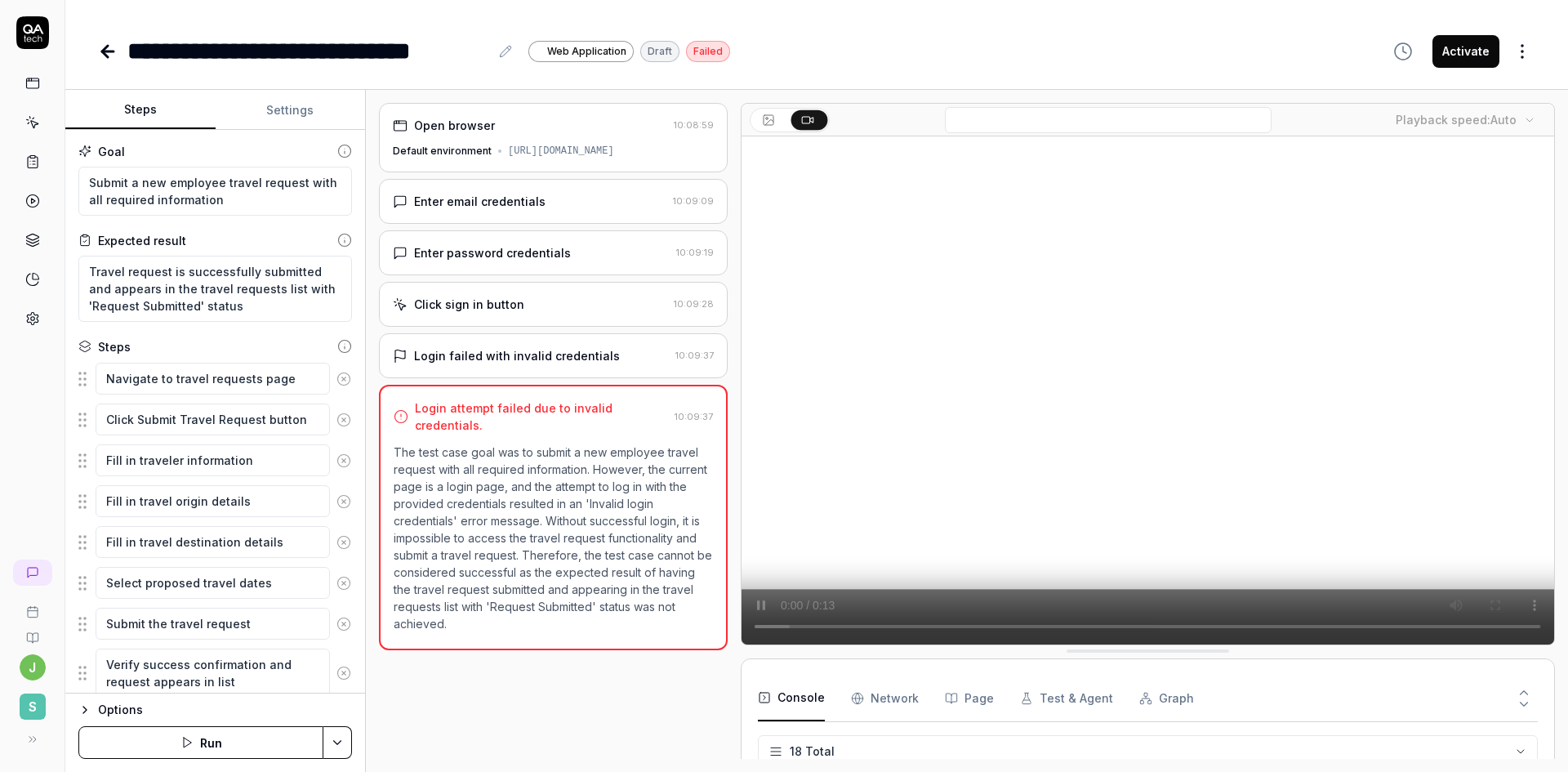
scroll to position [477, 0]
